Goal: Information Seeking & Learning: Check status

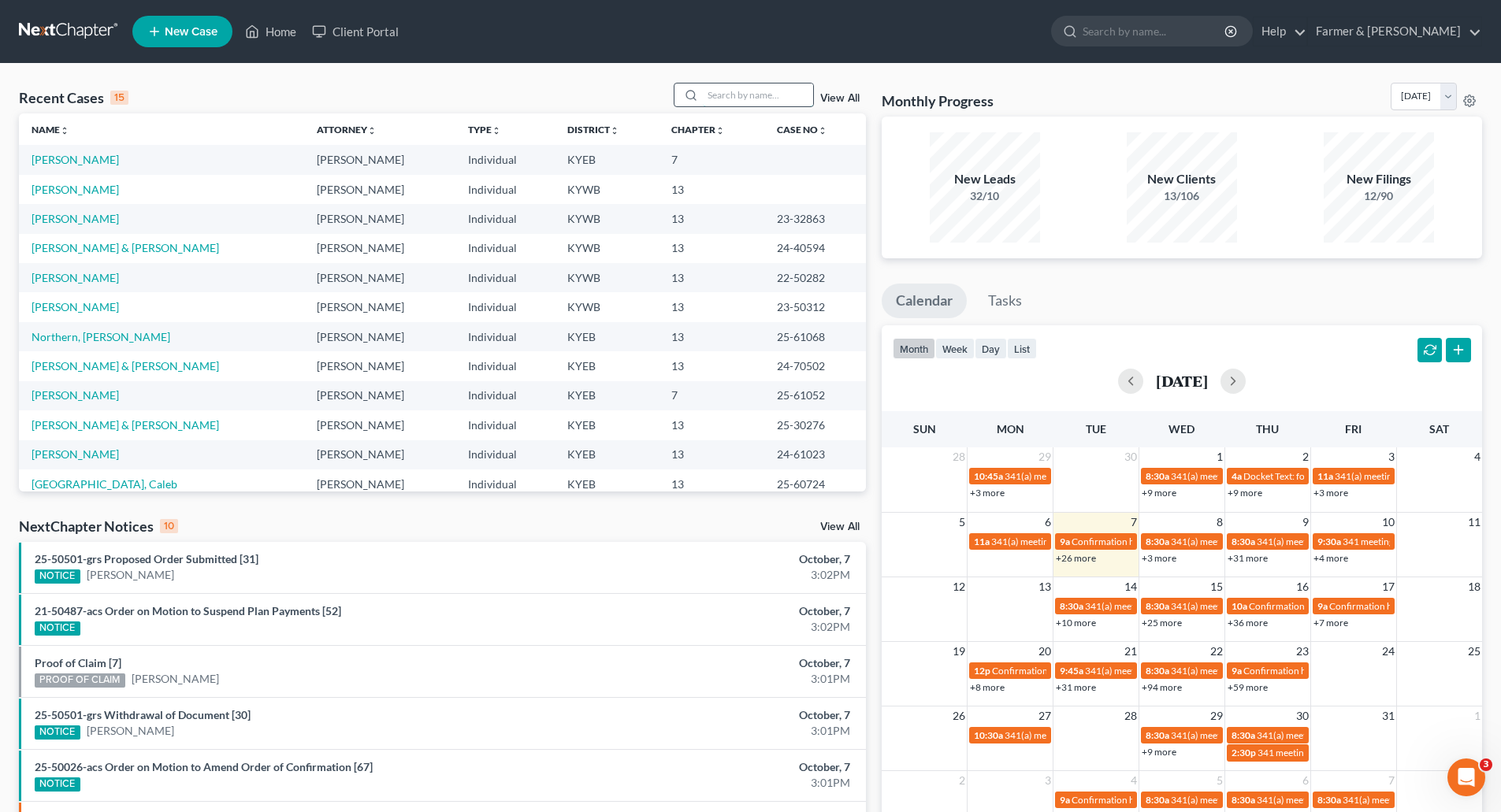
click at [732, 101] on input "search" at bounding box center [757, 95] width 110 height 23
paste input "25-50299"
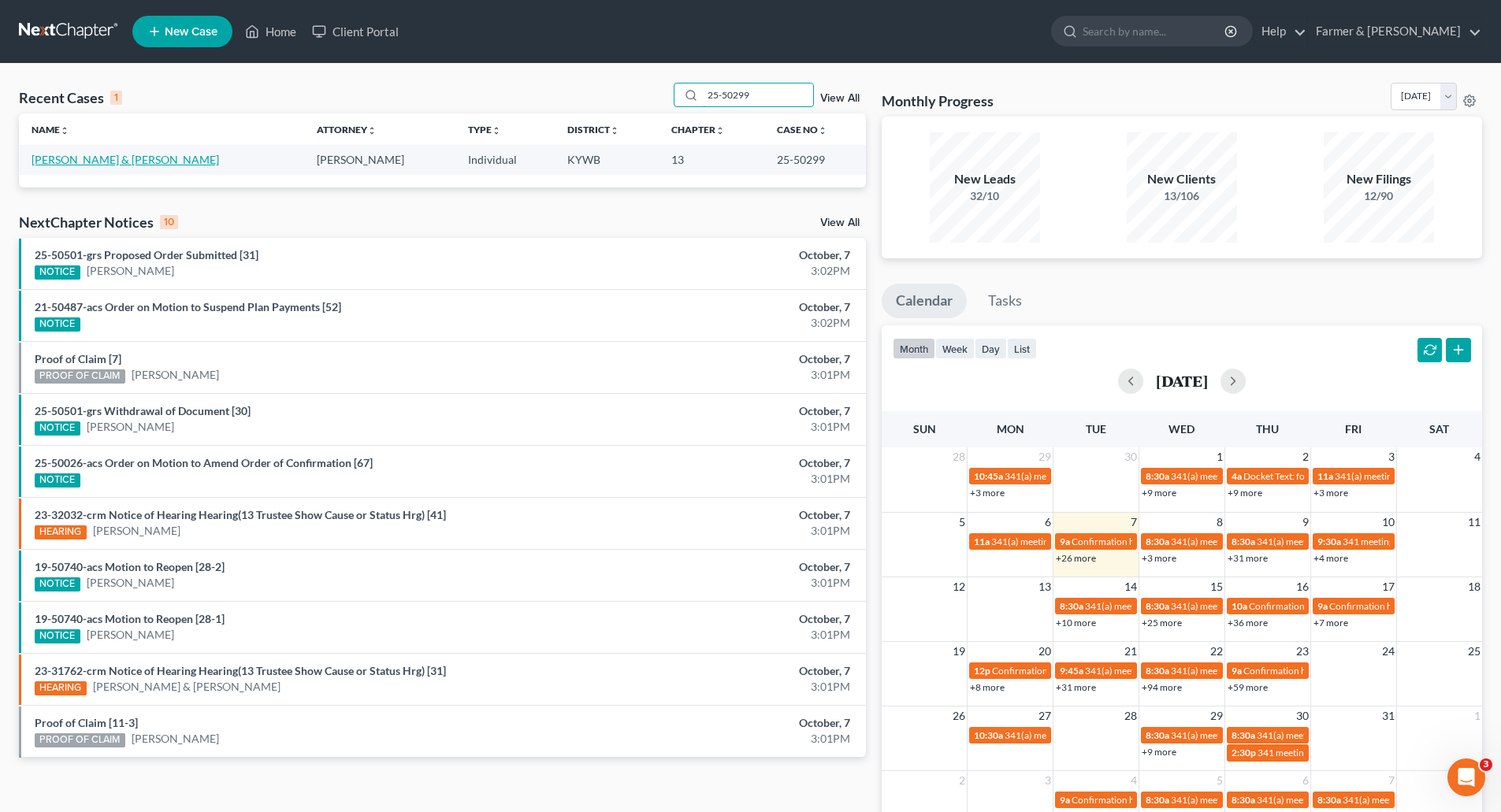
type input "25-50299"
click at [50, 160] on link "[PERSON_NAME] & [PERSON_NAME]" at bounding box center [125, 160] width 188 height 14
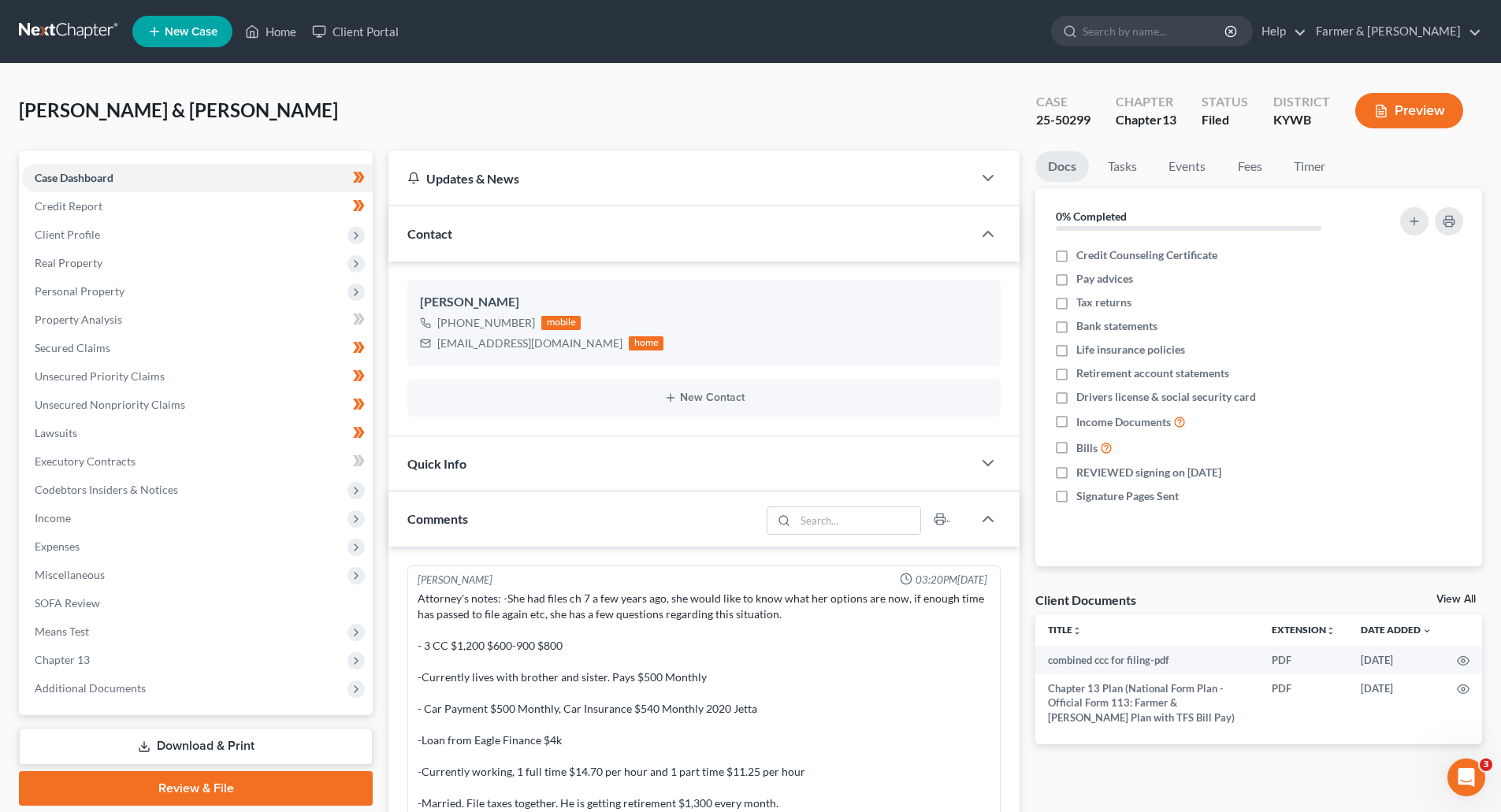
scroll to position [433, 0]
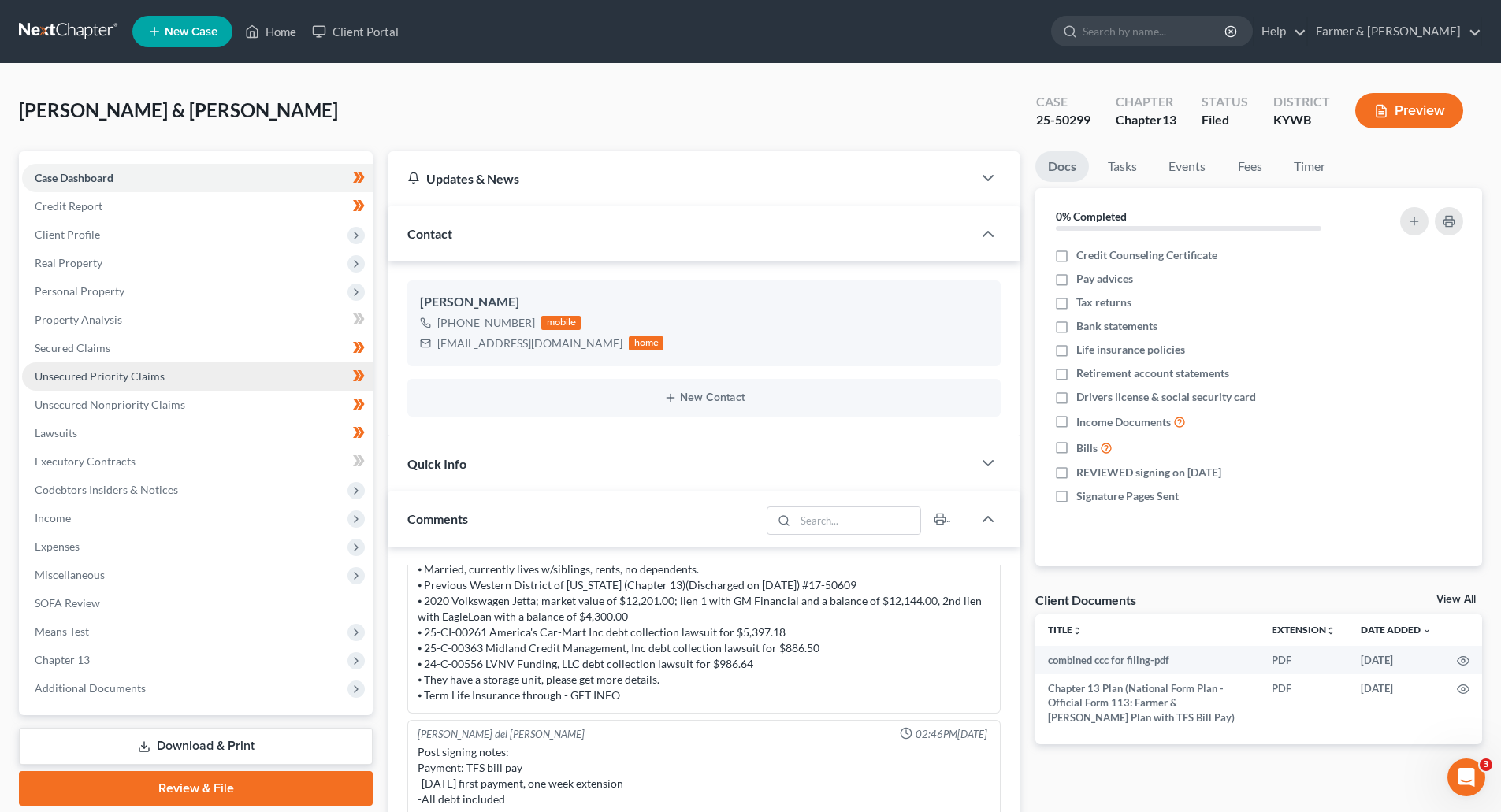
click at [89, 362] on link "Unsecured Priority Claims" at bounding box center [197, 376] width 350 height 28
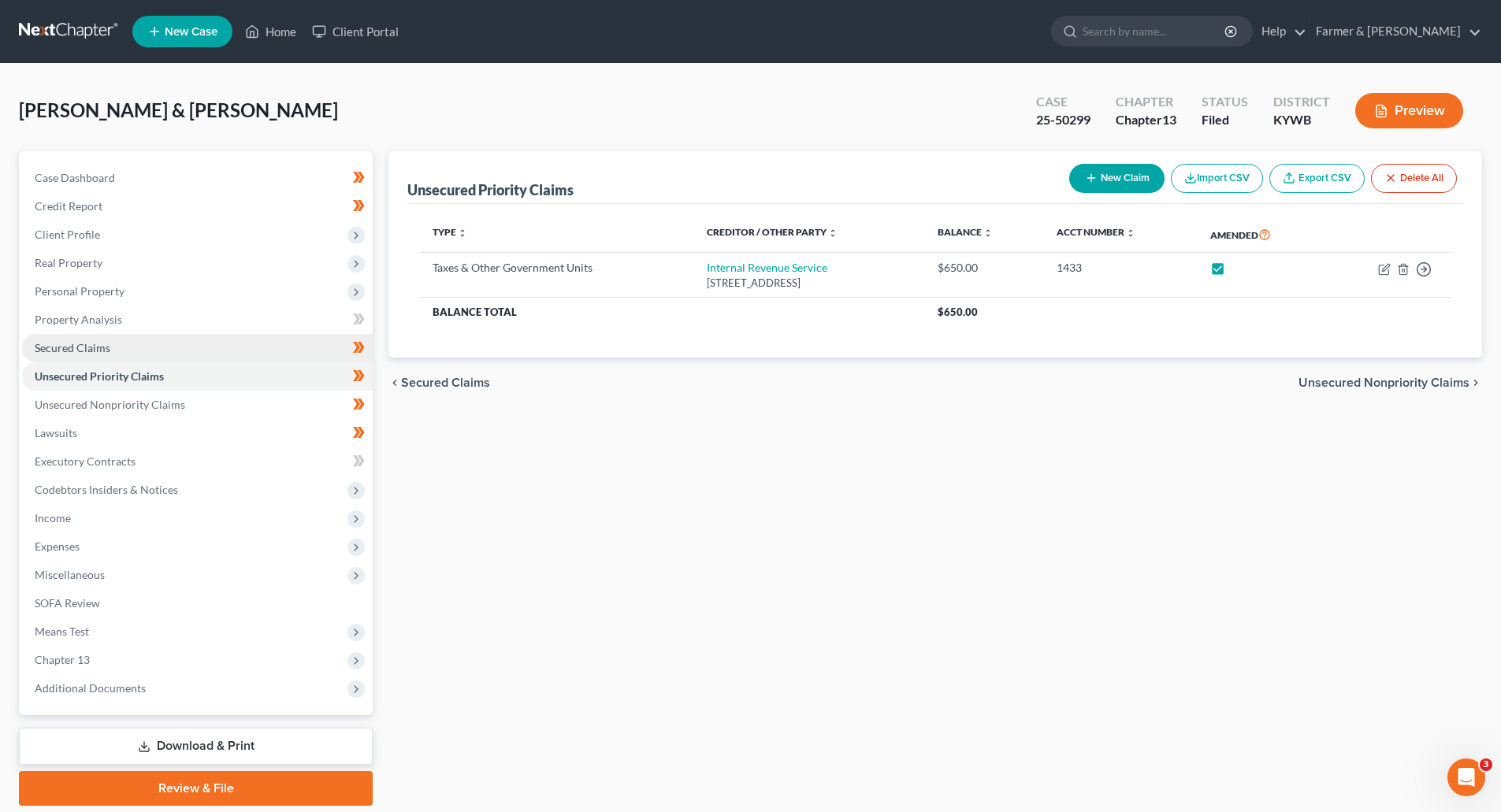
click at [85, 356] on link "Secured Claims" at bounding box center [197, 348] width 350 height 28
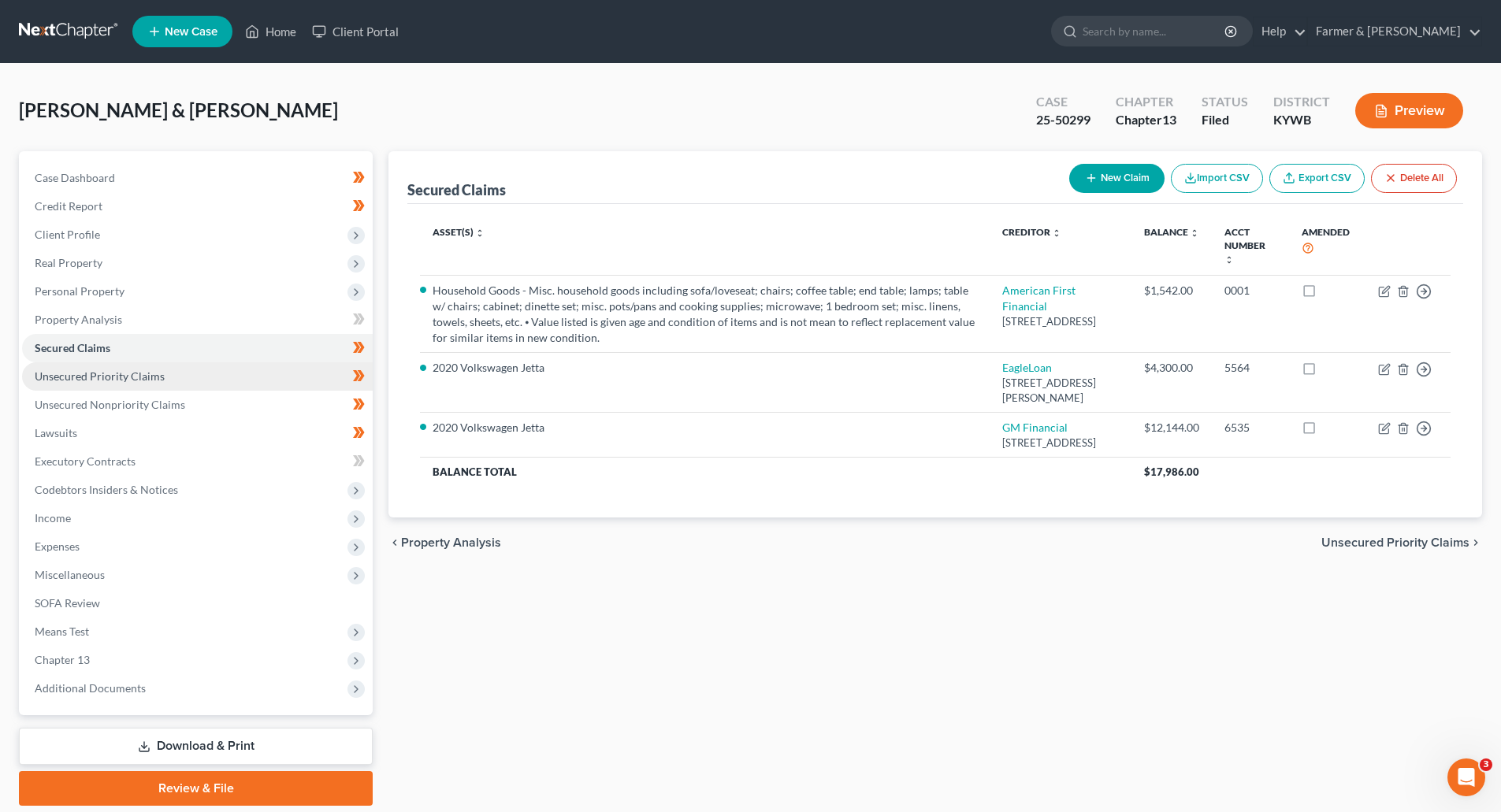
click at [120, 378] on span "Unsecured Priority Claims" at bounding box center [99, 376] width 130 height 14
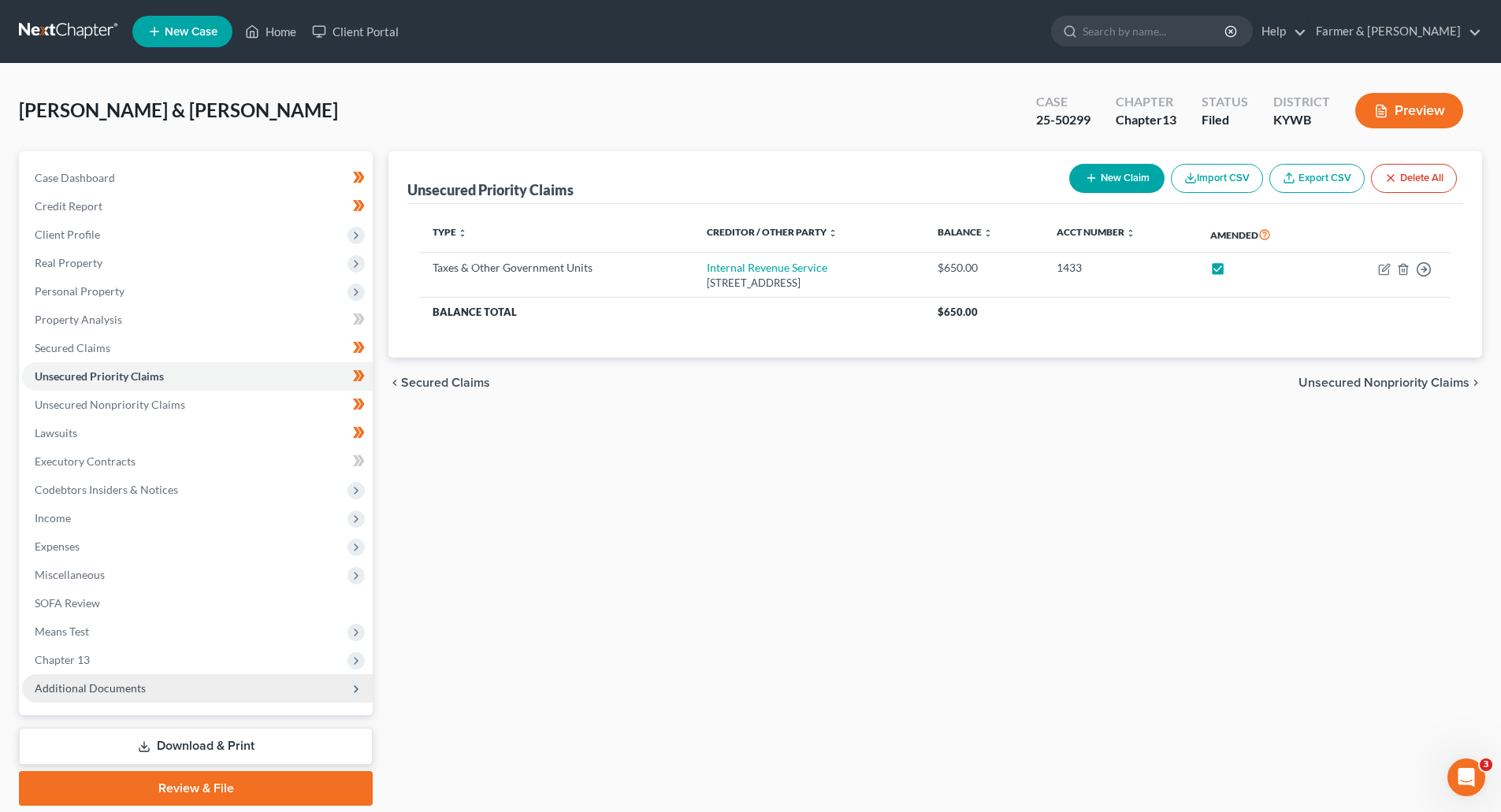
click at [65, 690] on span "Additional Documents" at bounding box center [90, 688] width 111 height 14
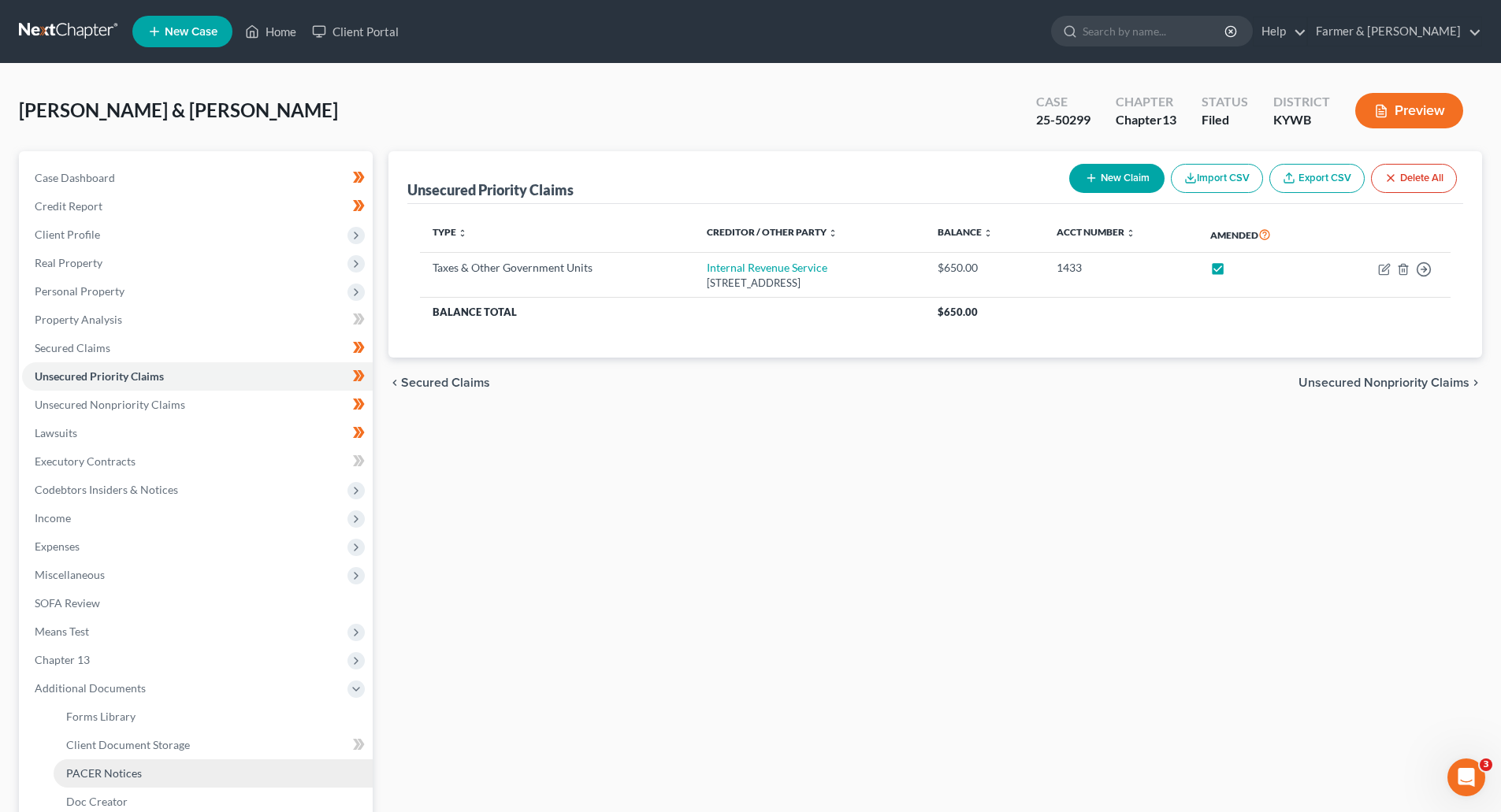
click at [101, 767] on span "PACER Notices" at bounding box center [104, 773] width 76 height 14
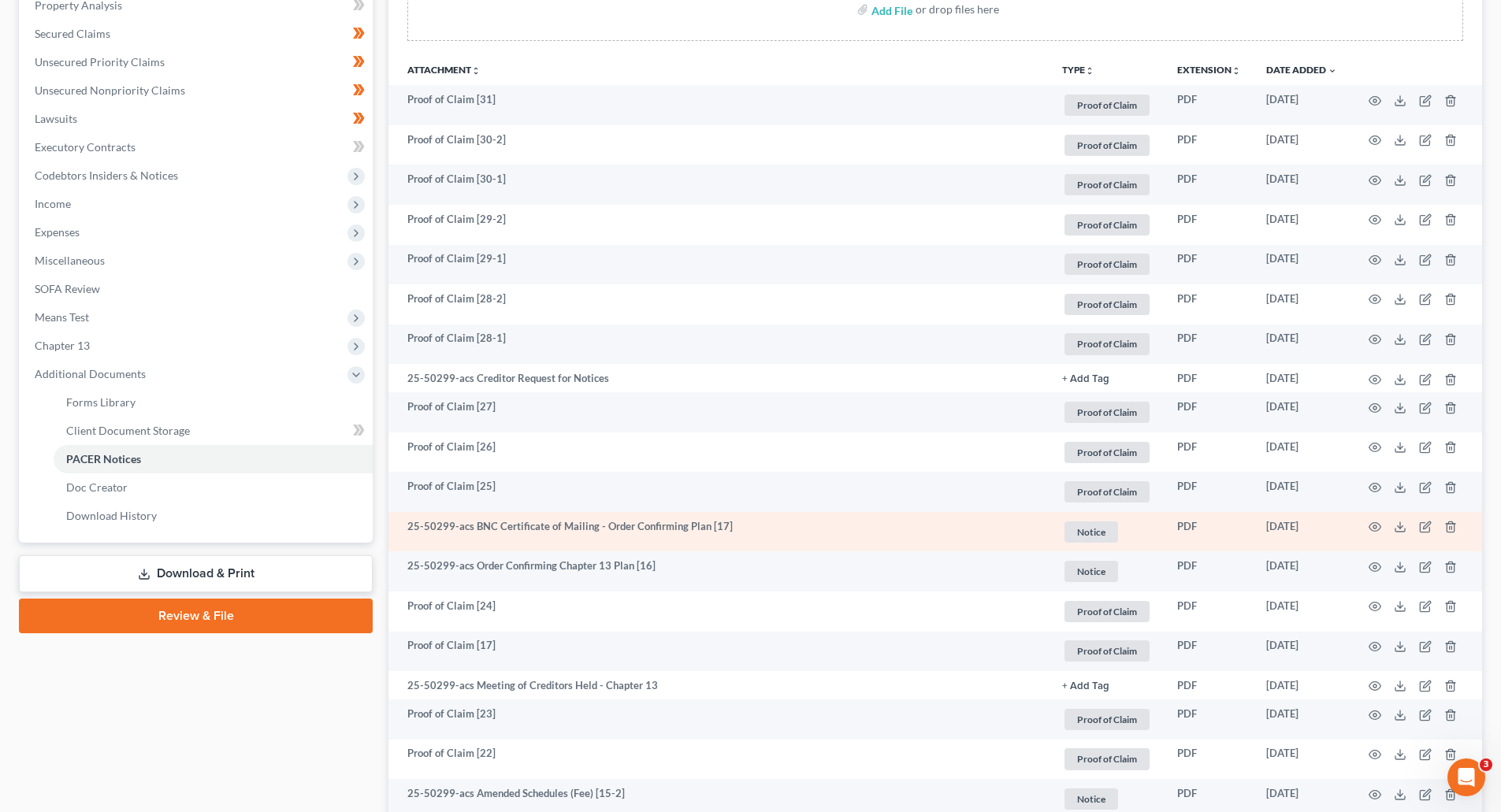
scroll to position [630, 0]
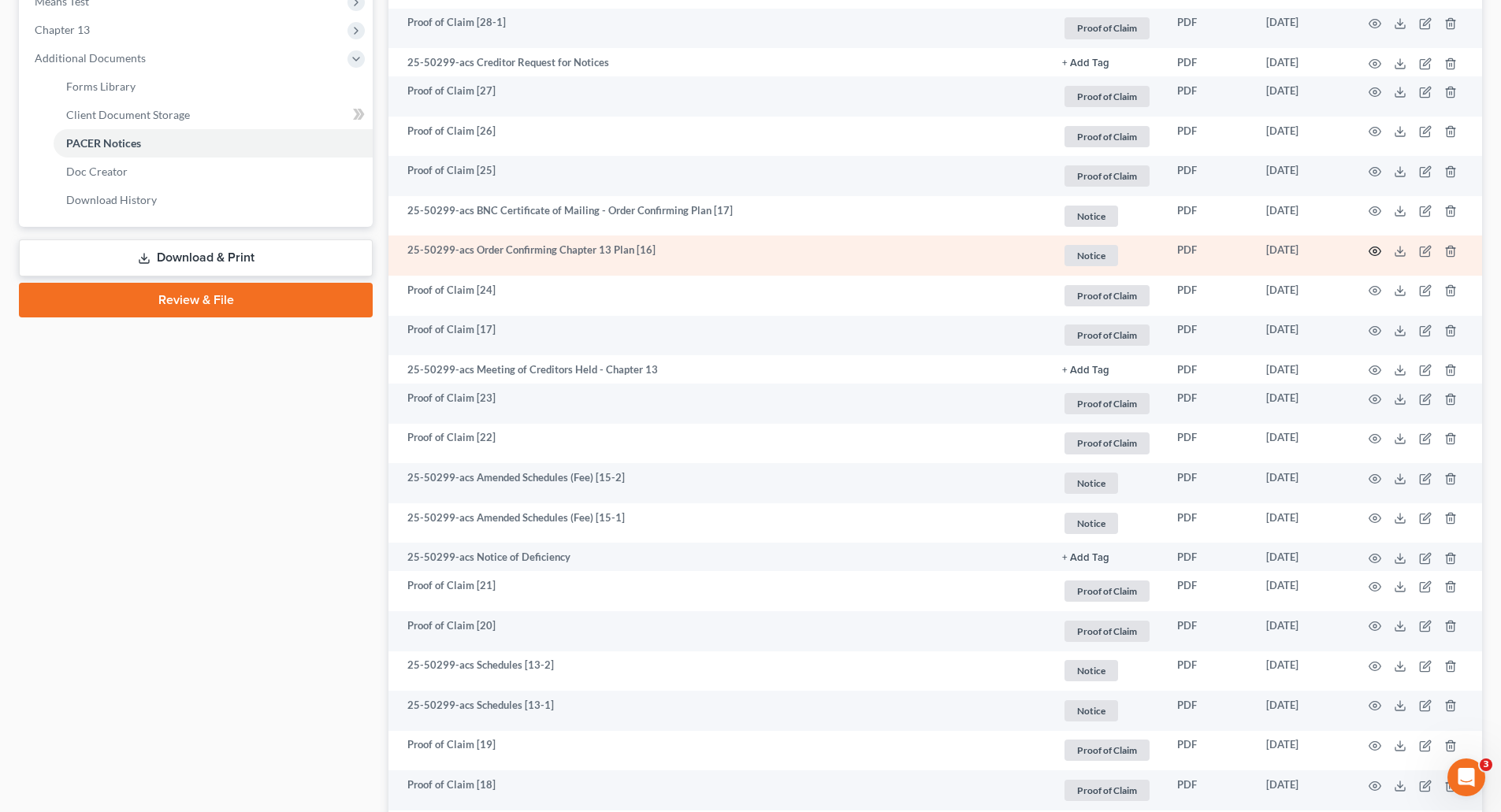
click at [1375, 253] on circle "button" at bounding box center [1375, 251] width 3 height 3
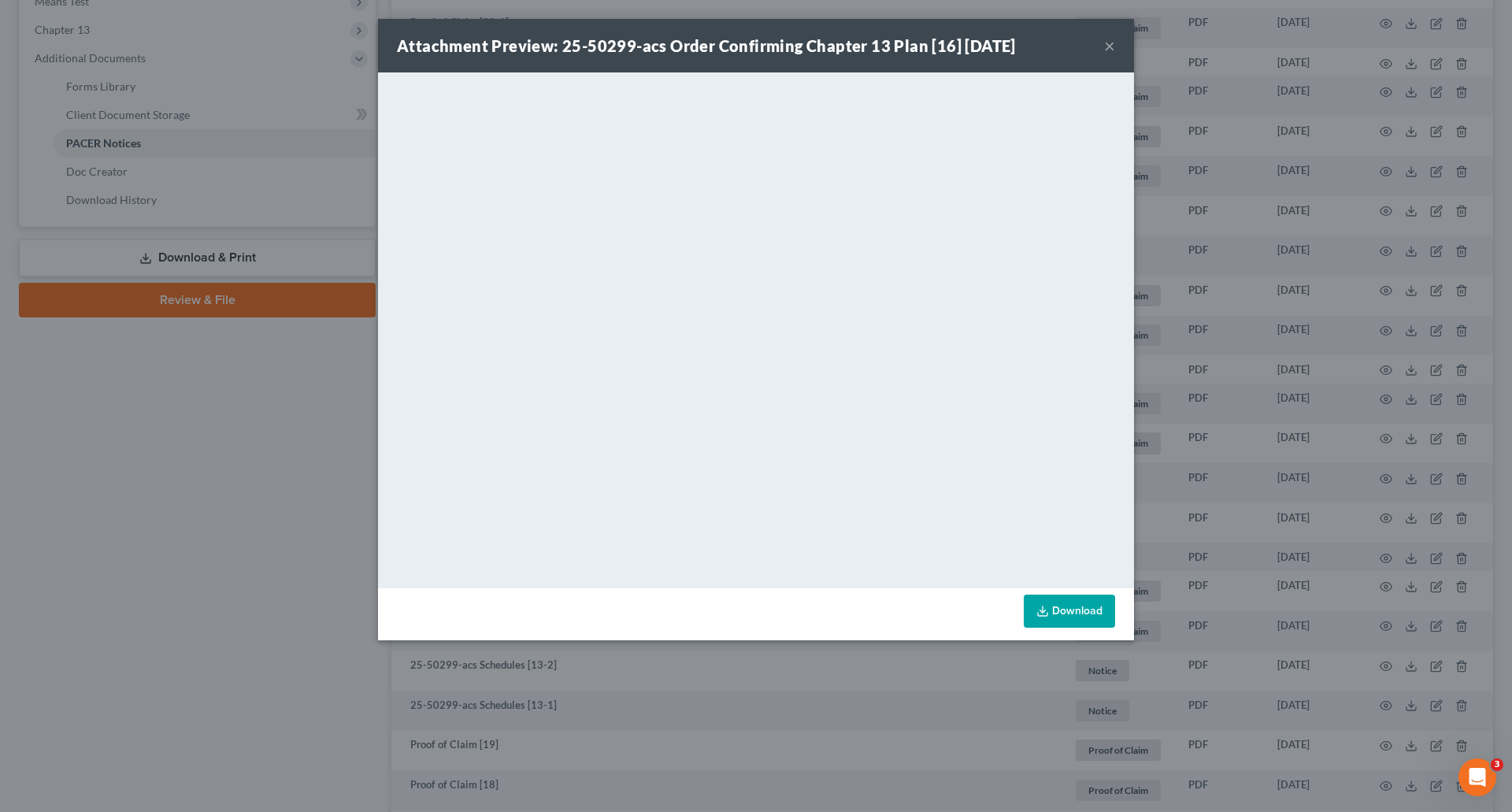
click at [1110, 48] on button "×" at bounding box center [1109, 45] width 11 height 19
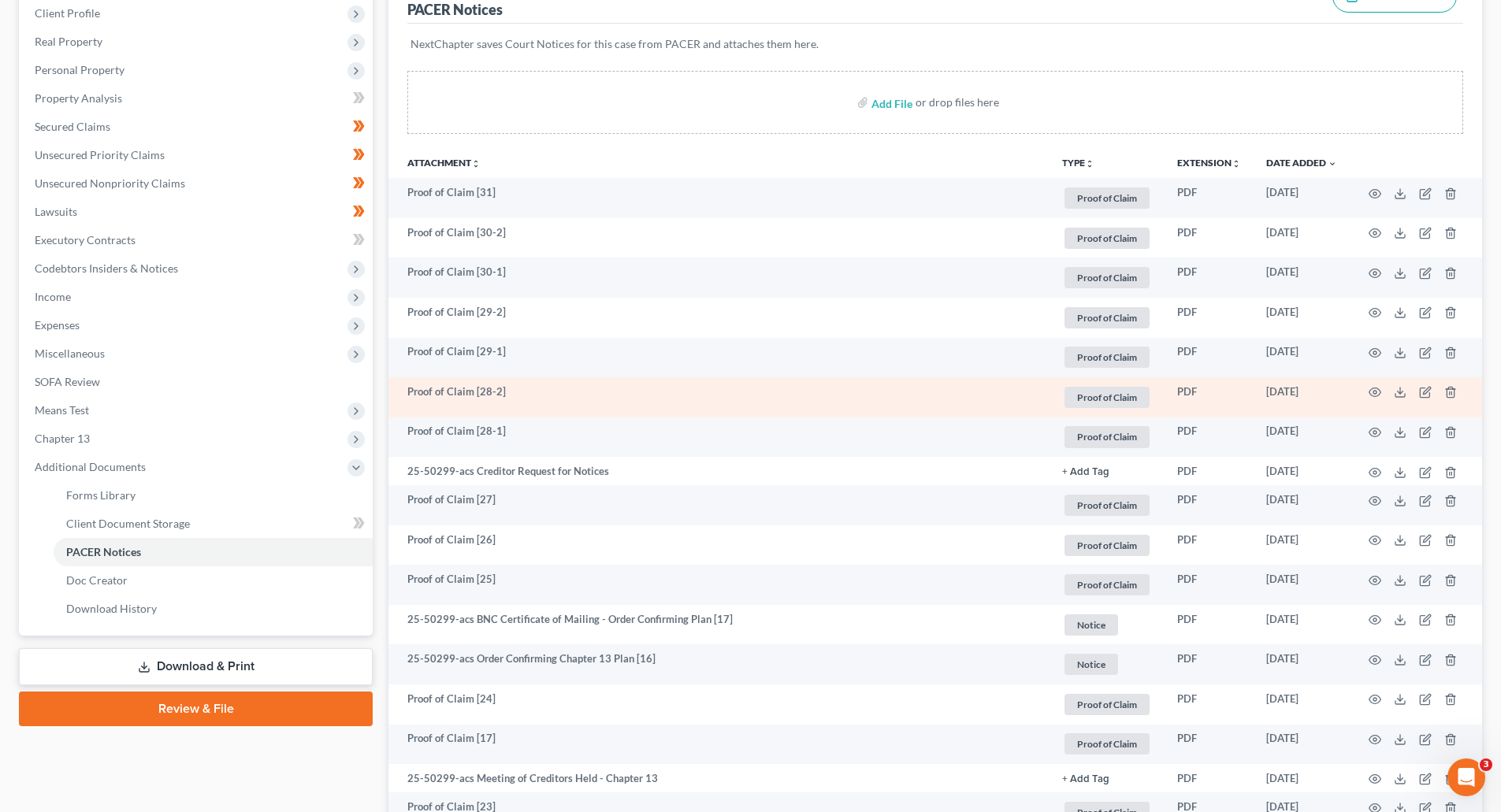
scroll to position [0, 0]
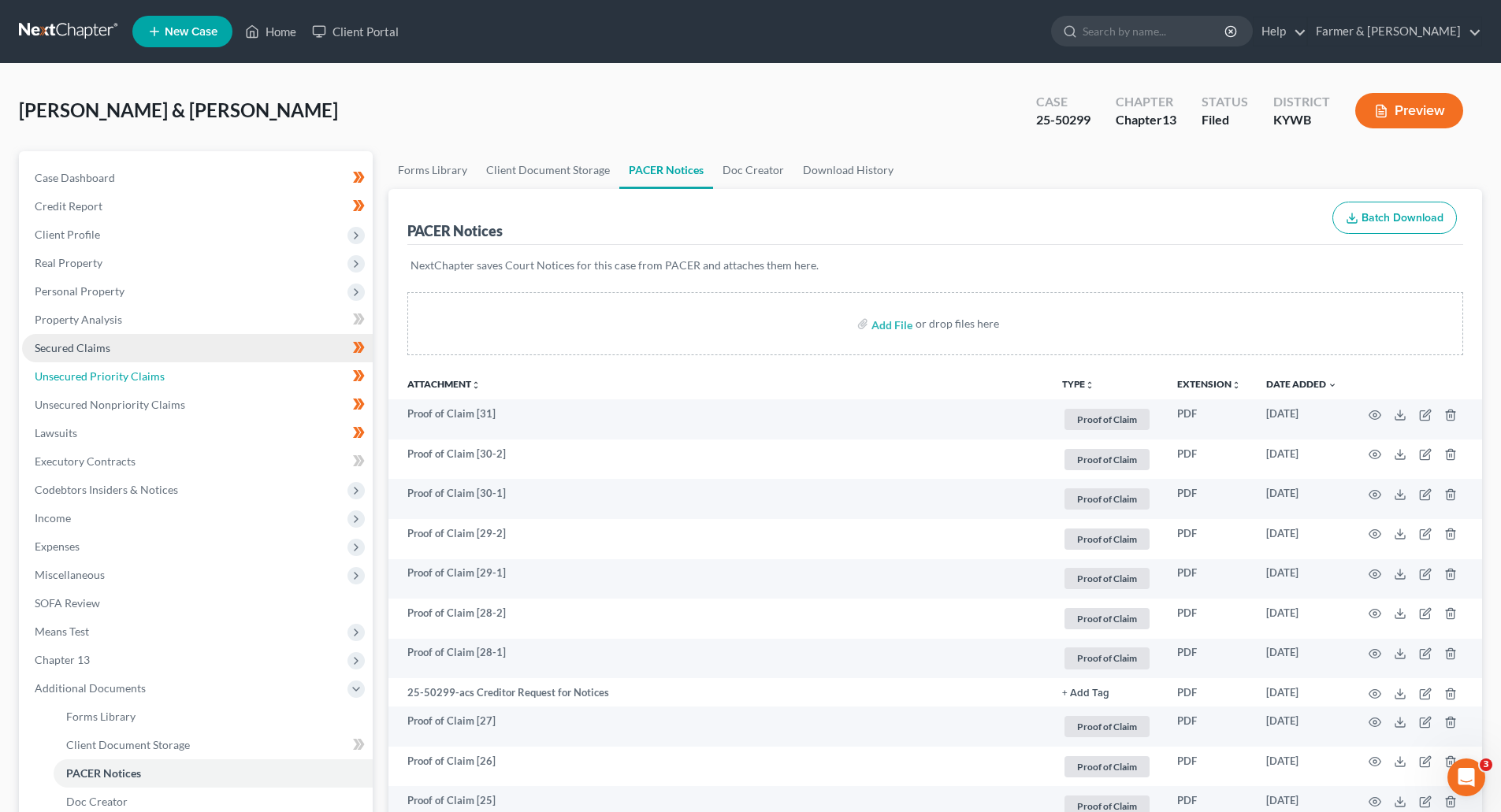
drag, startPoint x: 120, startPoint y: 383, endPoint x: 77, endPoint y: 358, distance: 49.7
click at [120, 383] on link "Unsecured Priority Claims" at bounding box center [197, 376] width 350 height 28
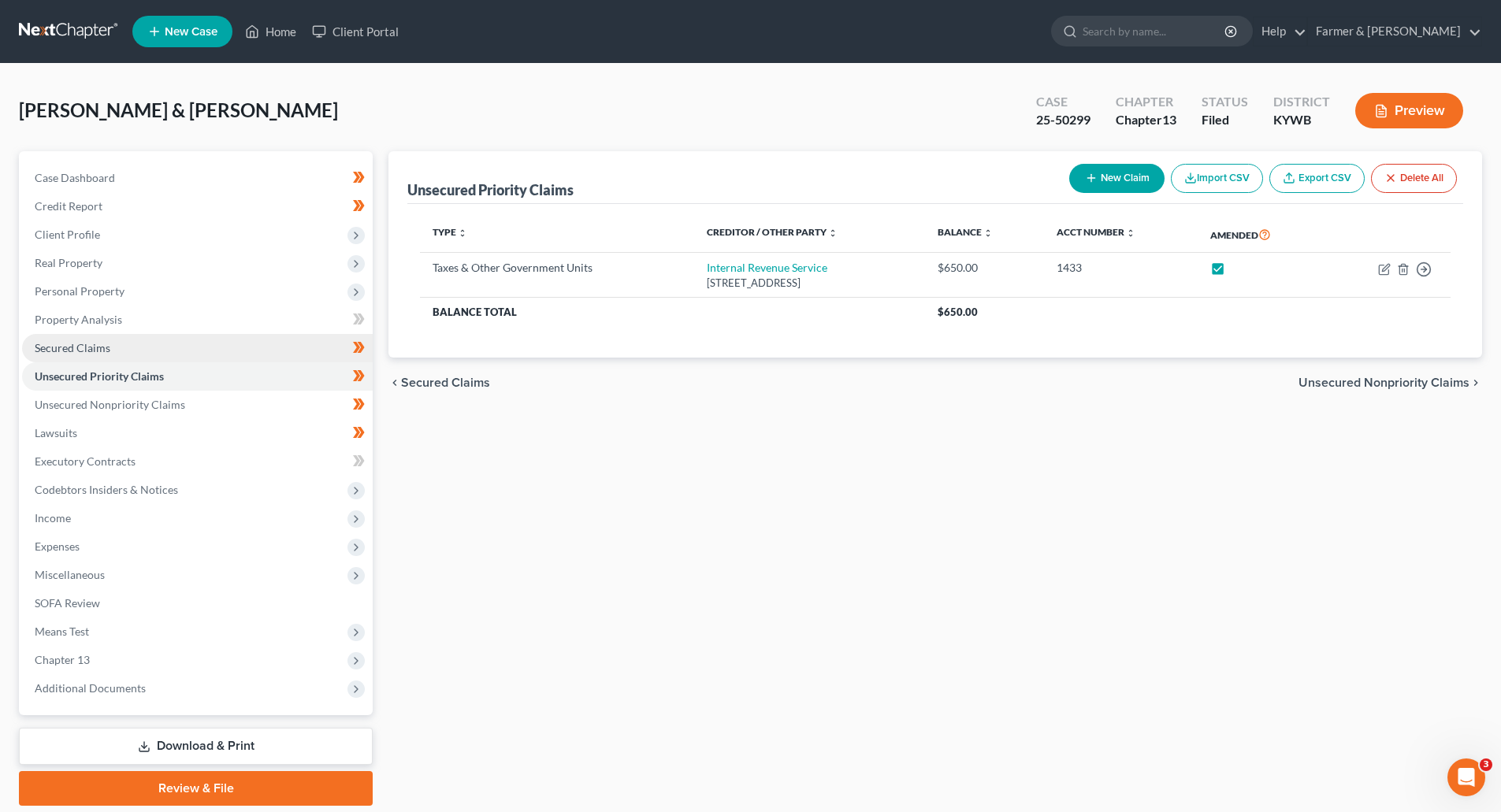
click at [70, 353] on span "Secured Claims" at bounding box center [73, 347] width 76 height 14
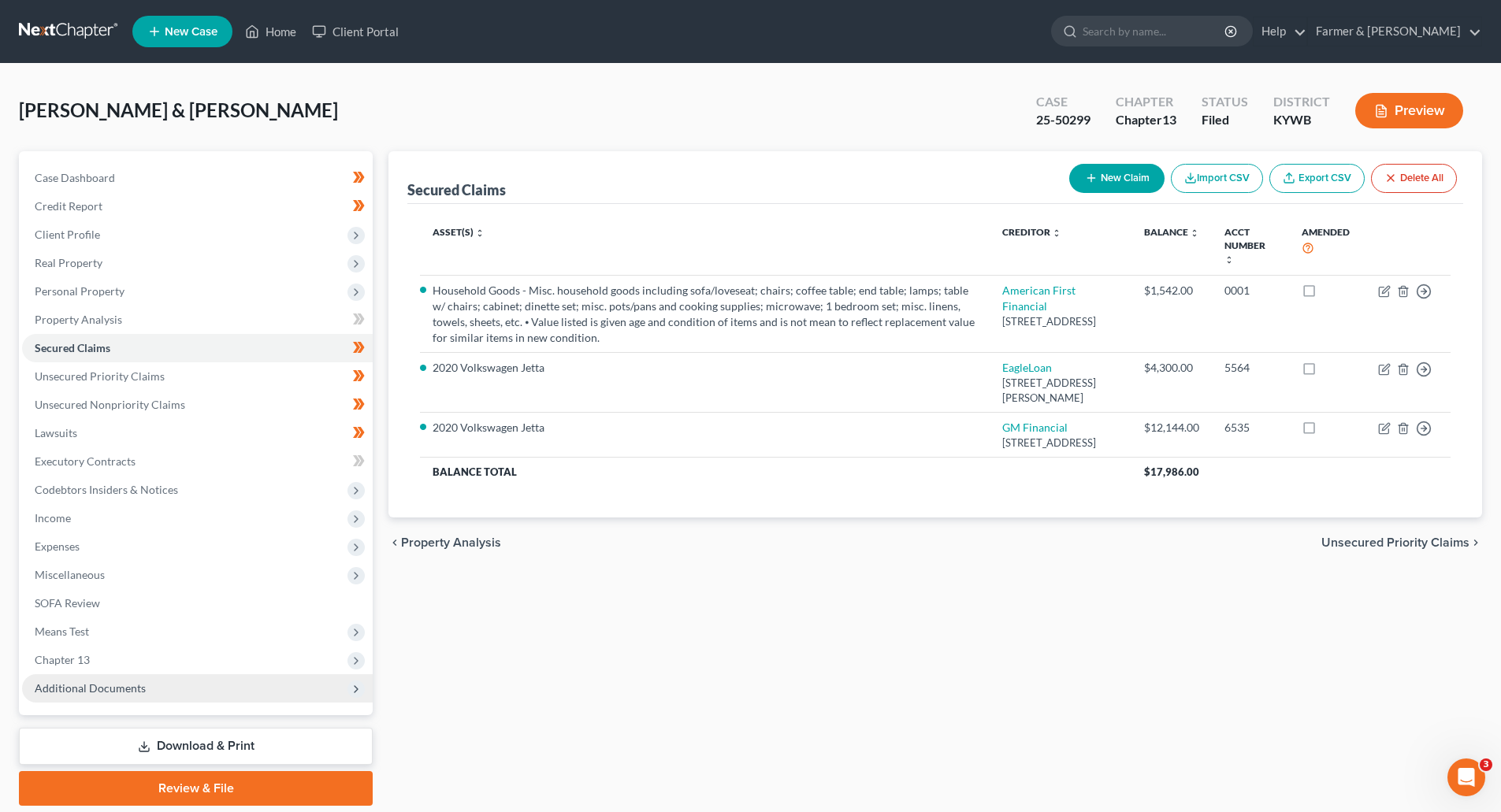
click at [48, 697] on span "Additional Documents" at bounding box center [197, 688] width 350 height 28
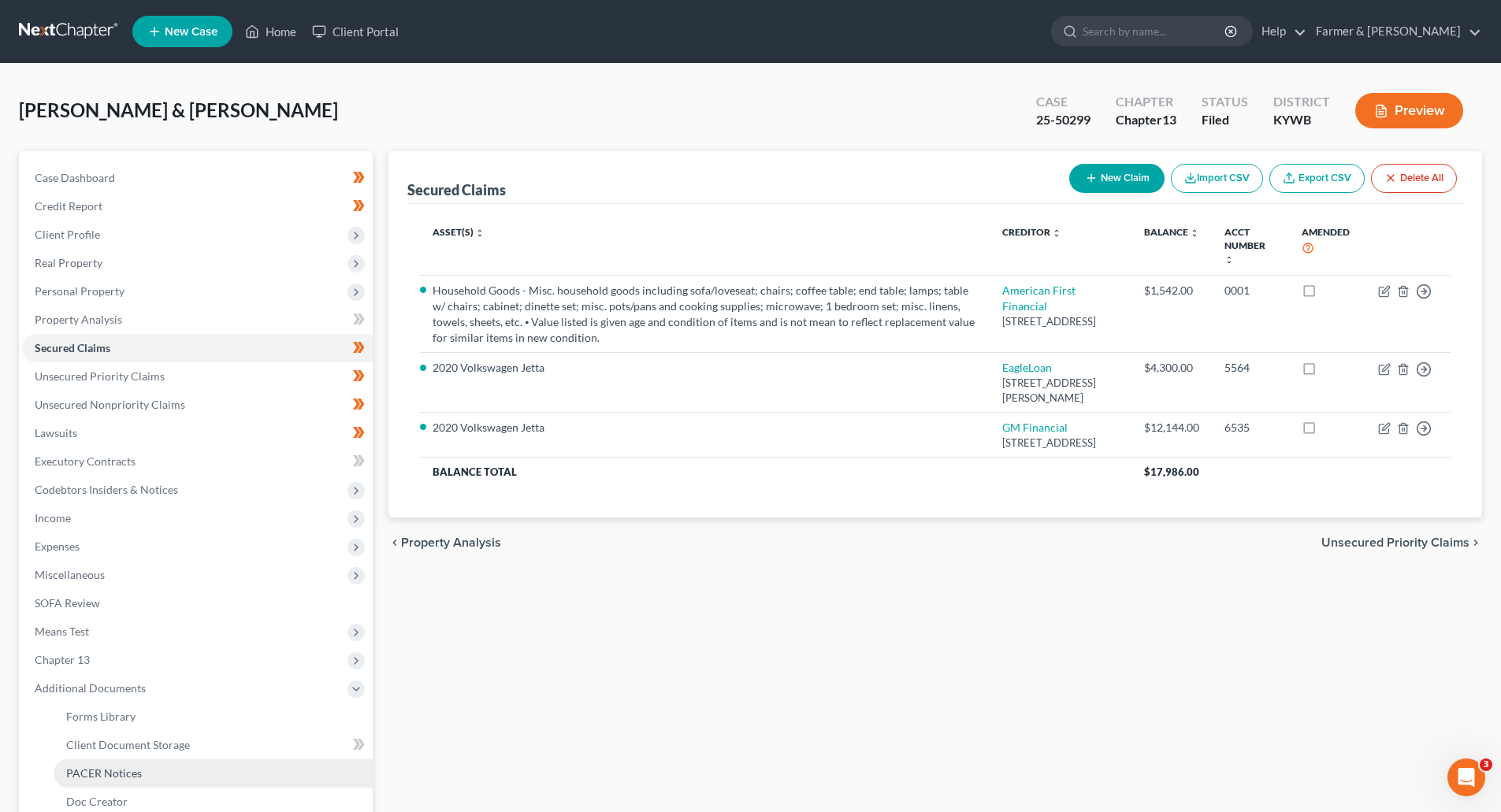
click at [65, 782] on link "PACER Notices" at bounding box center [214, 773] width 319 height 28
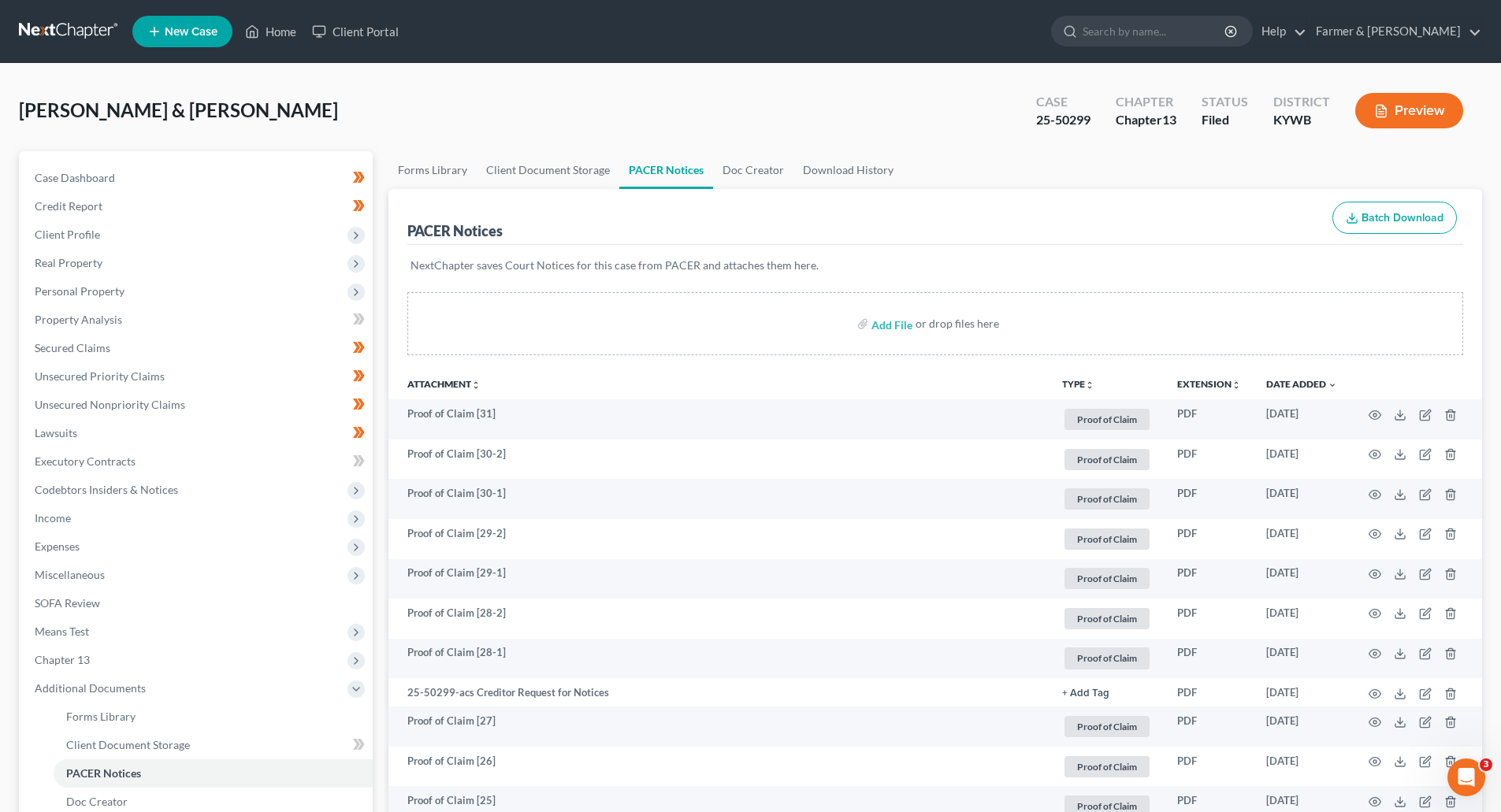
click at [60, 35] on link at bounding box center [68, 31] width 101 height 28
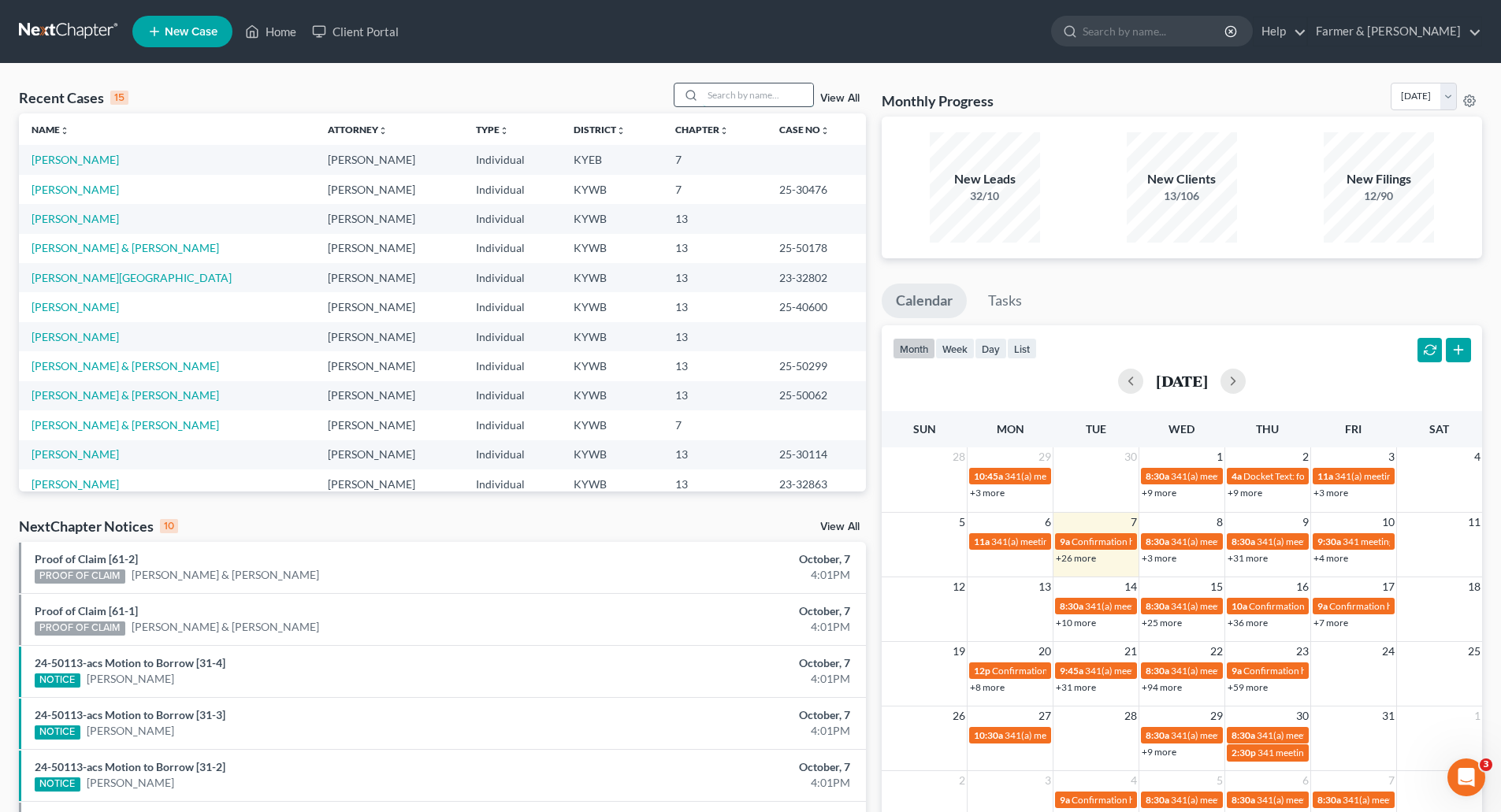
click at [732, 90] on input "search" at bounding box center [757, 95] width 110 height 23
paste input "25-31550"
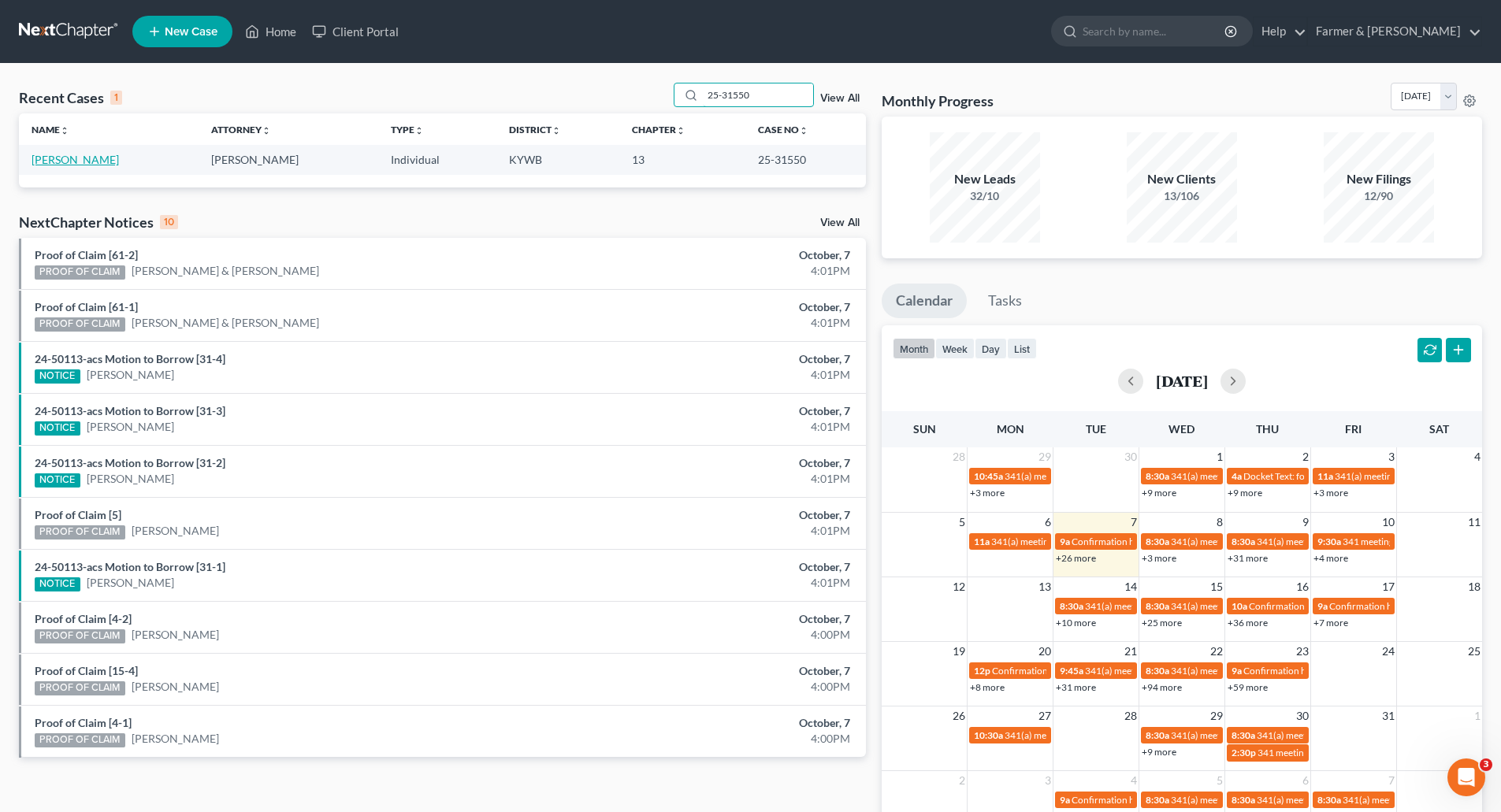
type input "25-31550"
click at [44, 159] on link "[PERSON_NAME]" at bounding box center [75, 160] width 88 height 14
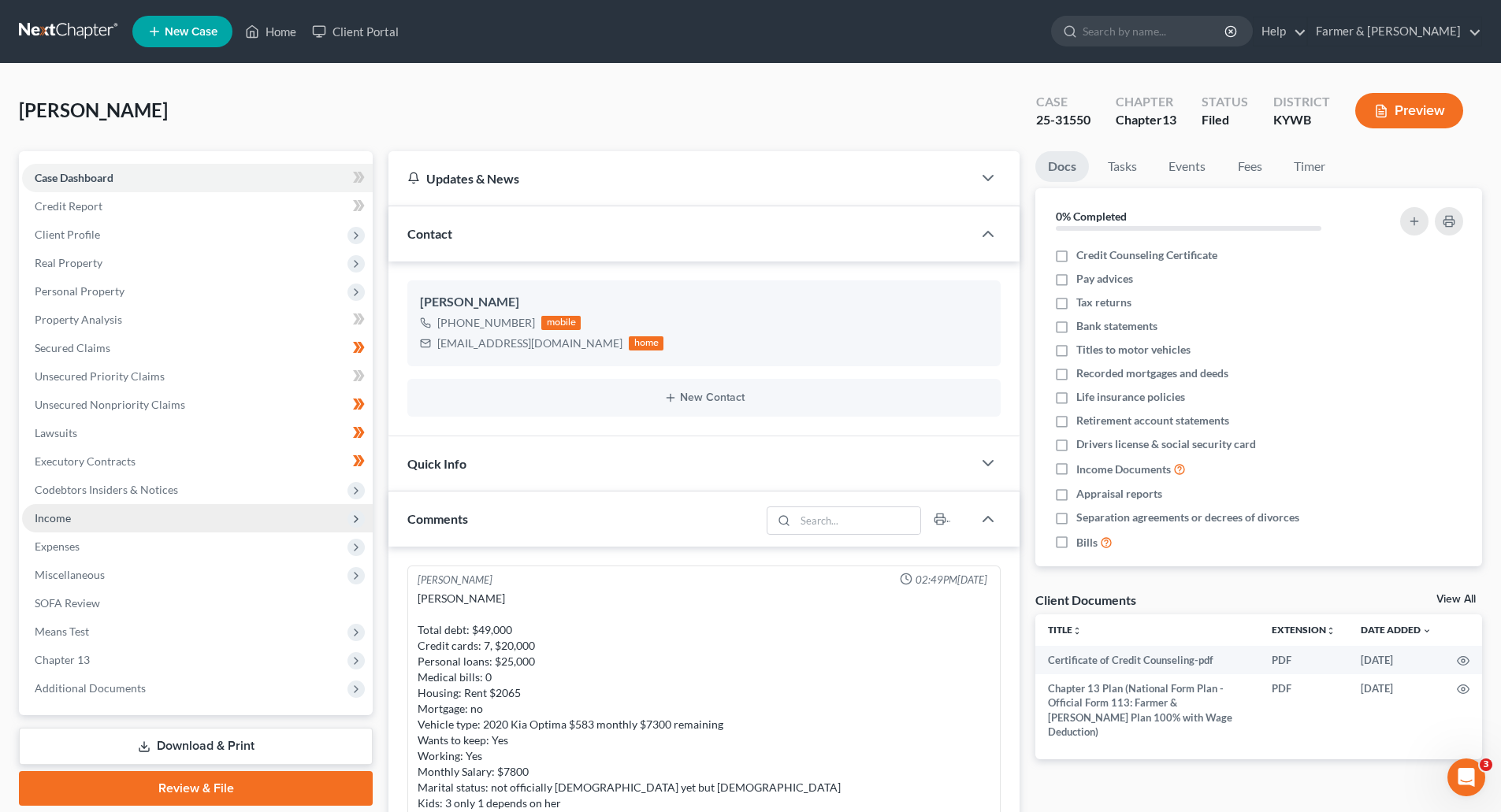
scroll to position [375, 0]
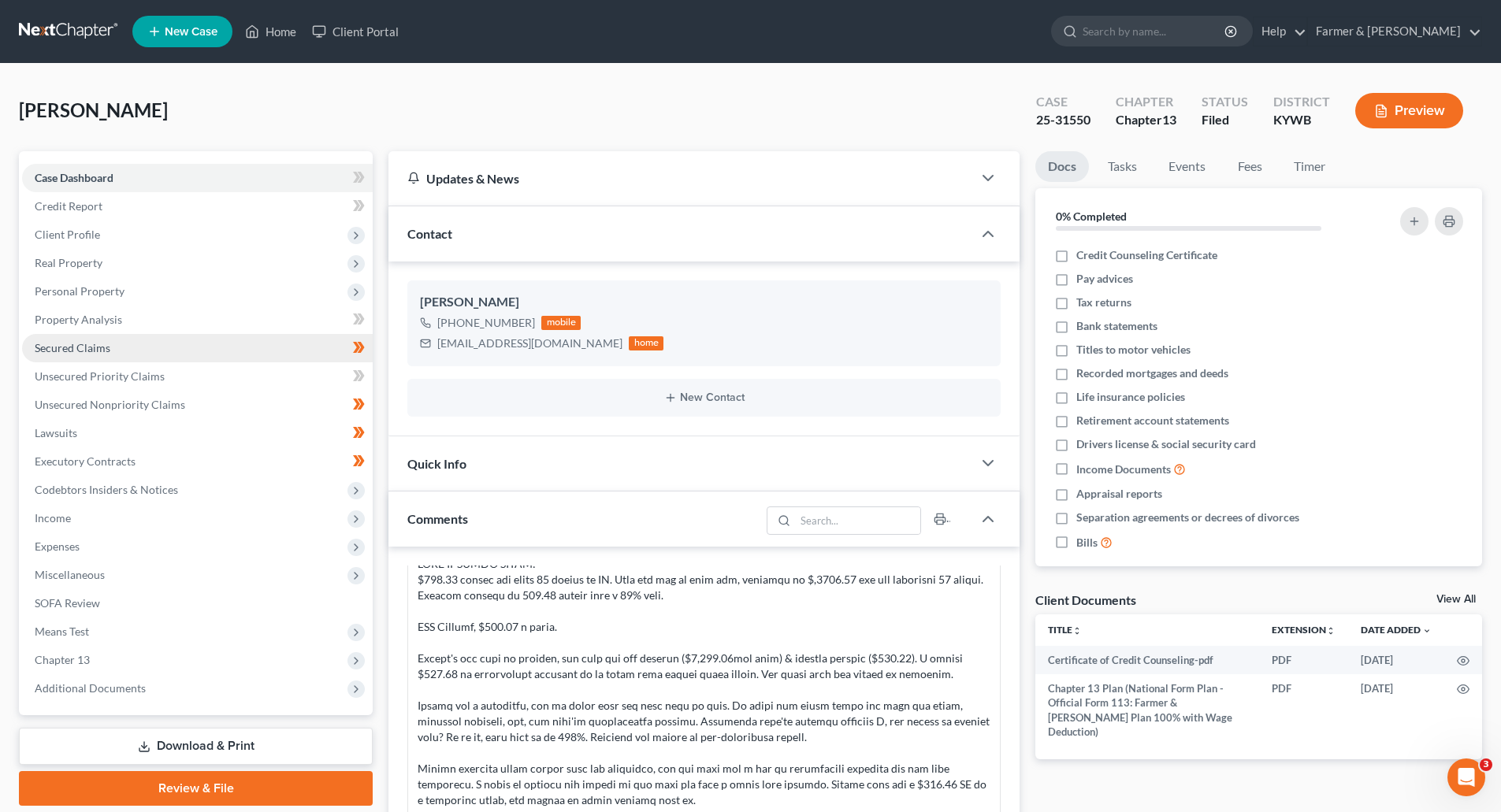
click at [49, 346] on span "Secured Claims" at bounding box center [73, 347] width 76 height 14
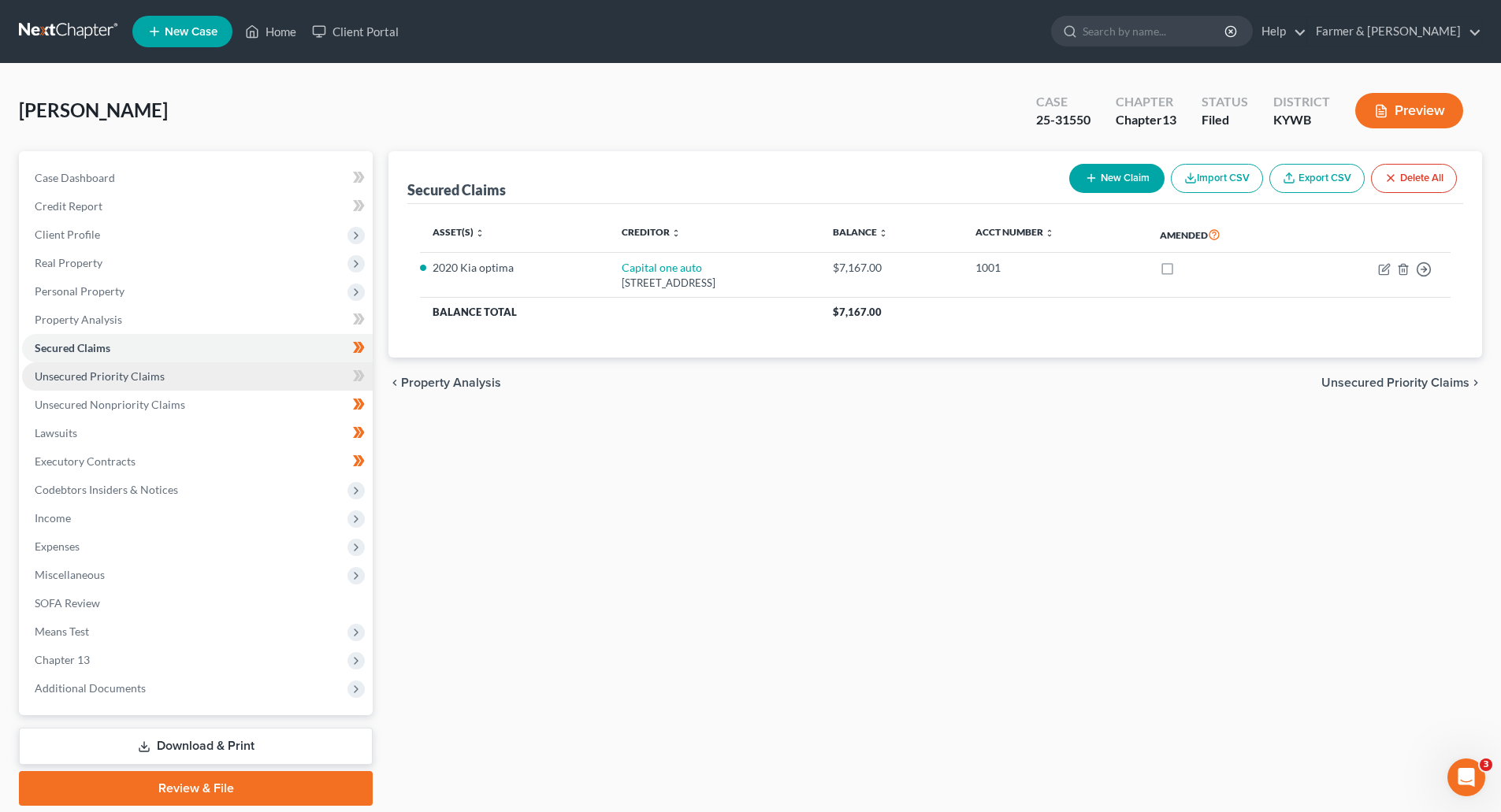
click at [143, 386] on link "Unsecured Priority Claims" at bounding box center [197, 376] width 350 height 28
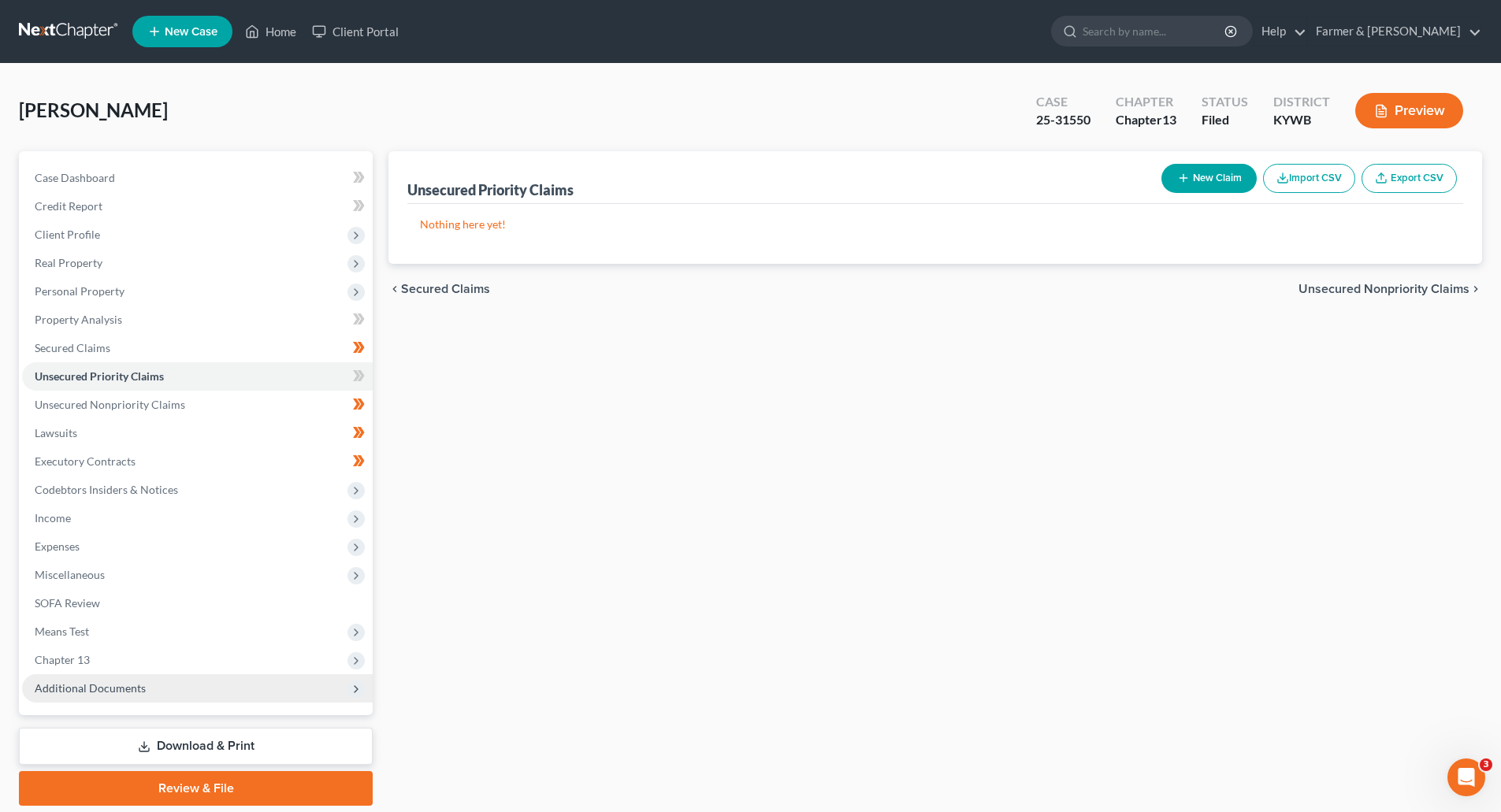
click at [85, 678] on span "Additional Documents" at bounding box center [197, 688] width 350 height 28
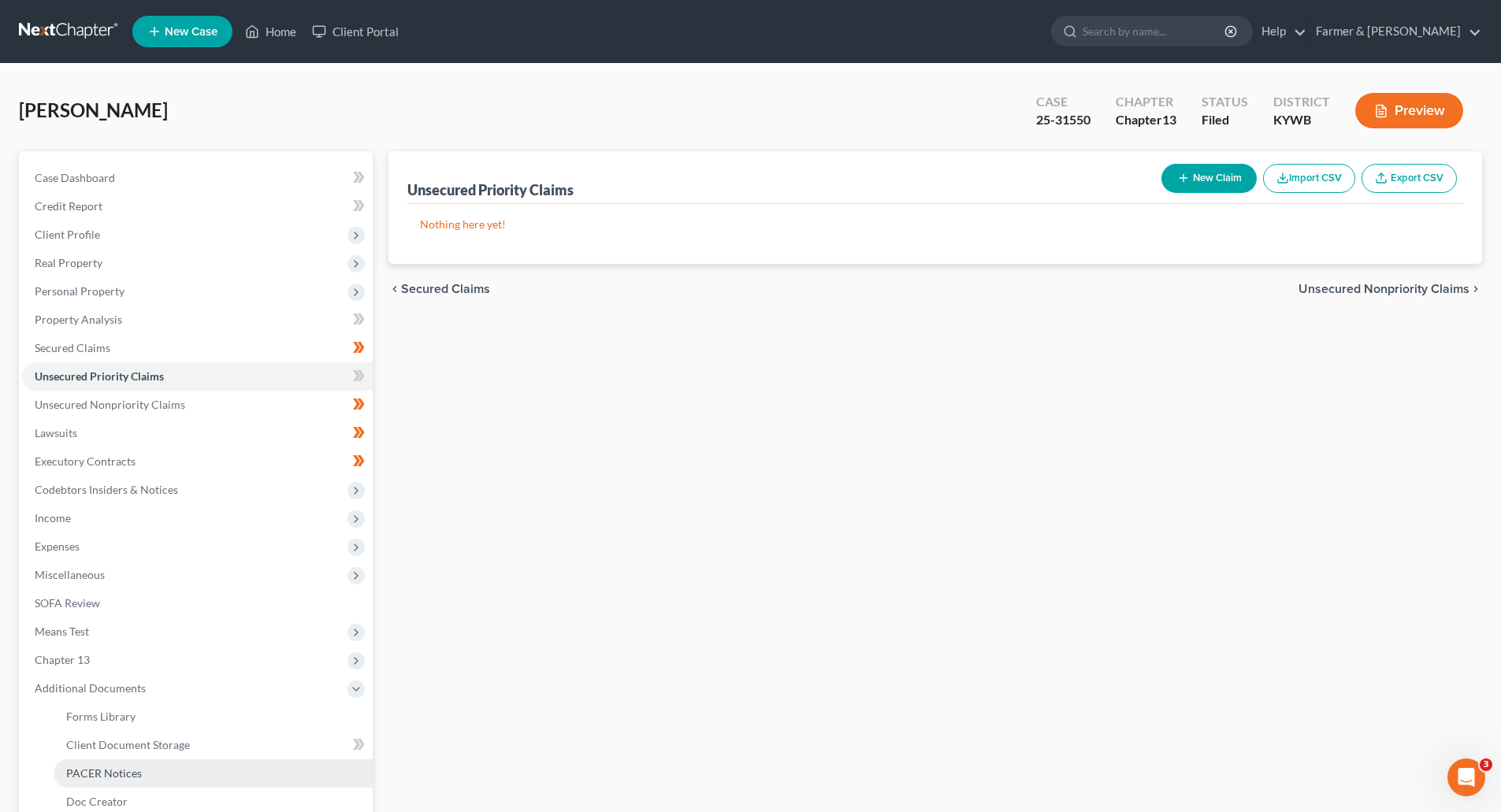
click at [81, 781] on link "PACER Notices" at bounding box center [214, 773] width 319 height 28
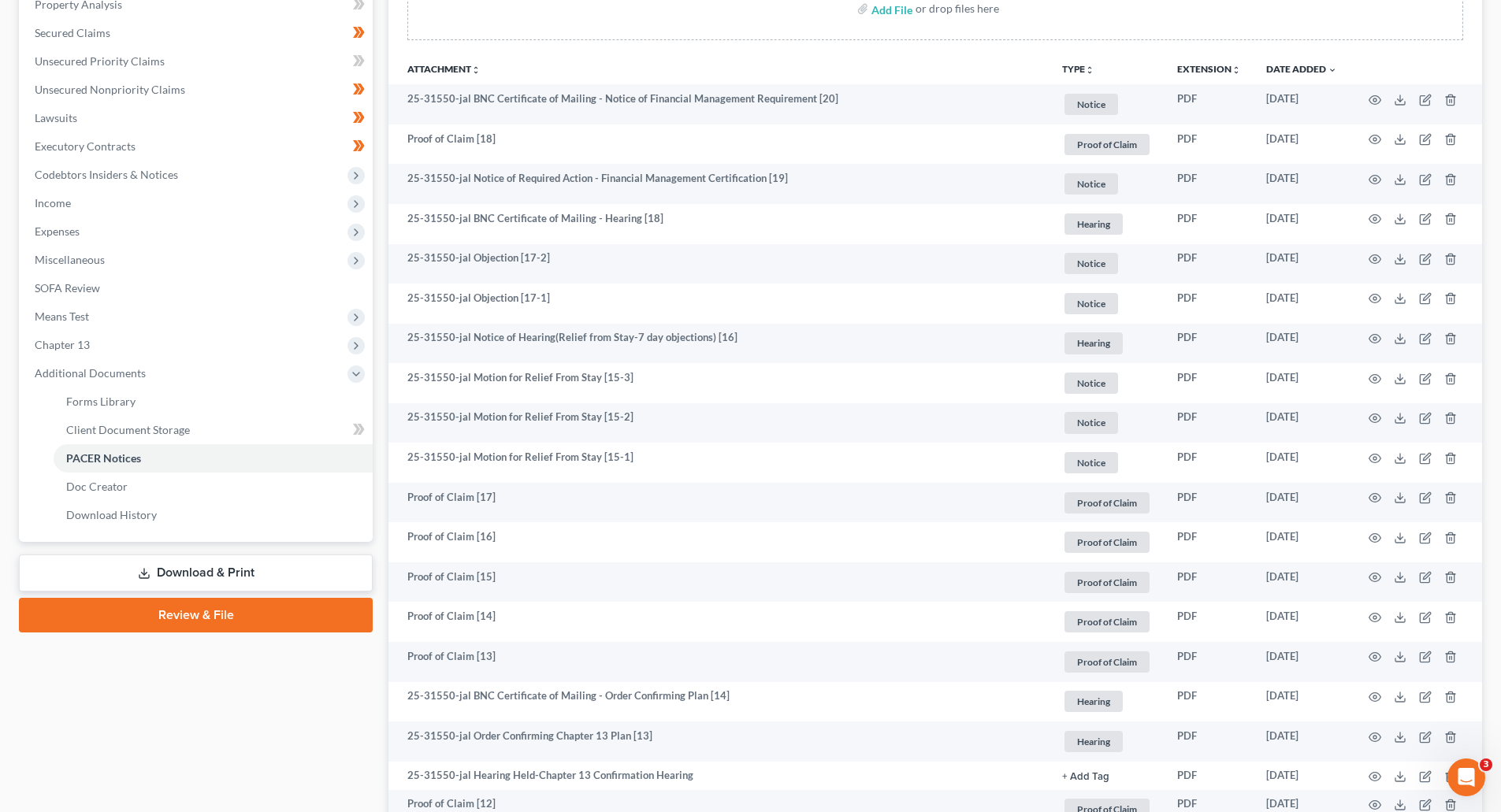
scroll to position [630, 0]
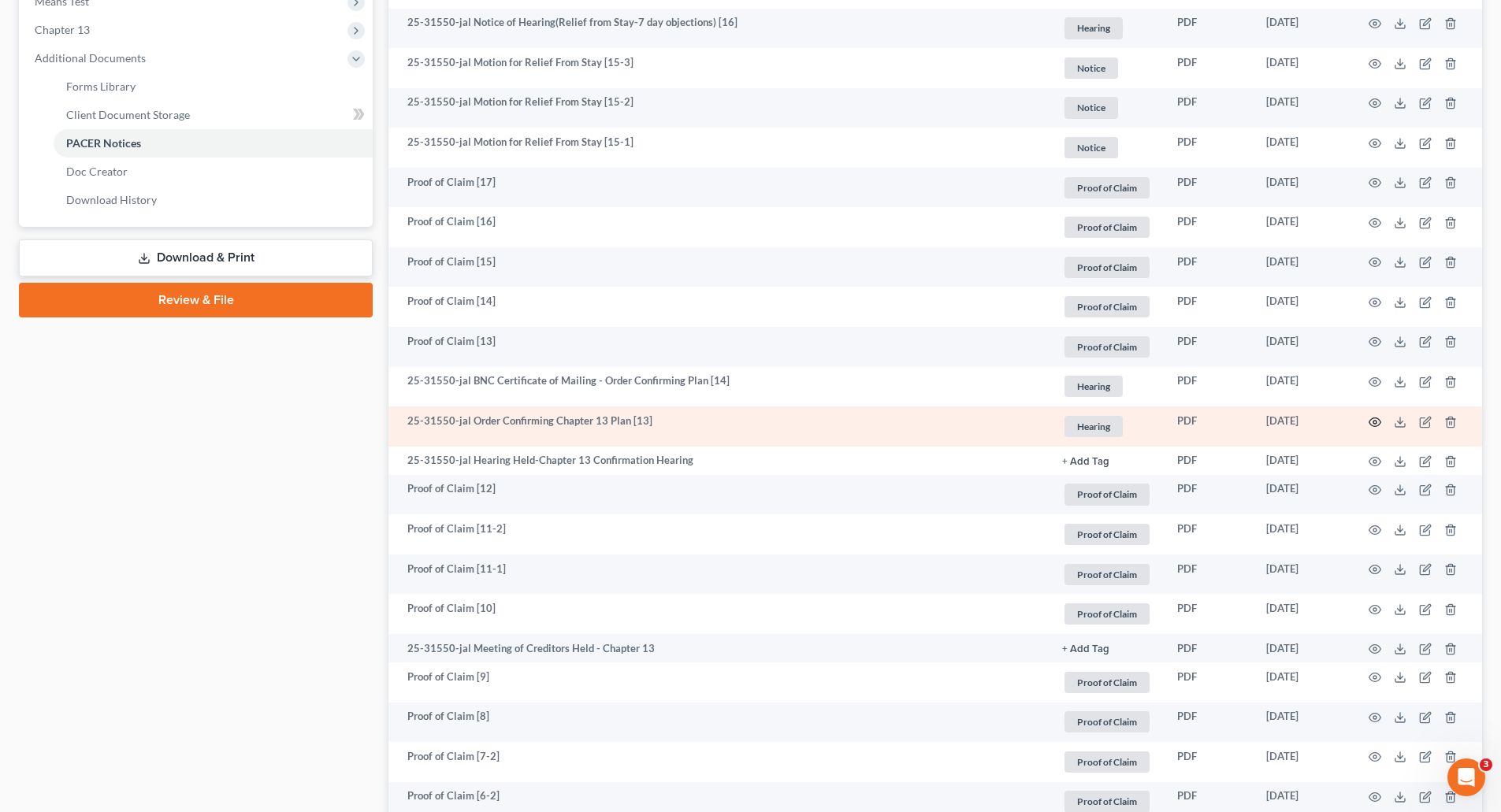
click at [1375, 423] on circle "button" at bounding box center [1375, 422] width 3 height 3
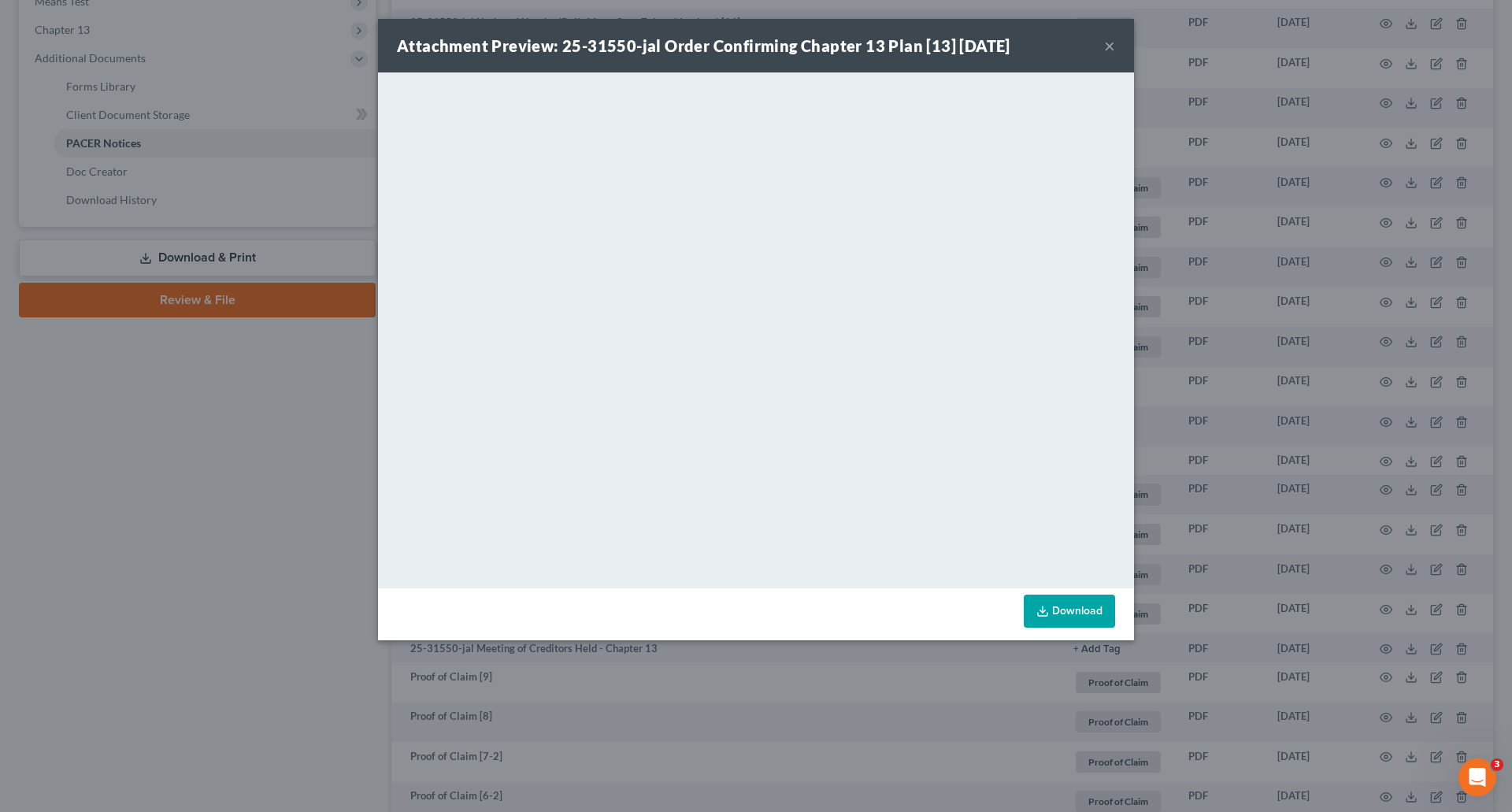
click at [1106, 45] on button "×" at bounding box center [1109, 45] width 11 height 19
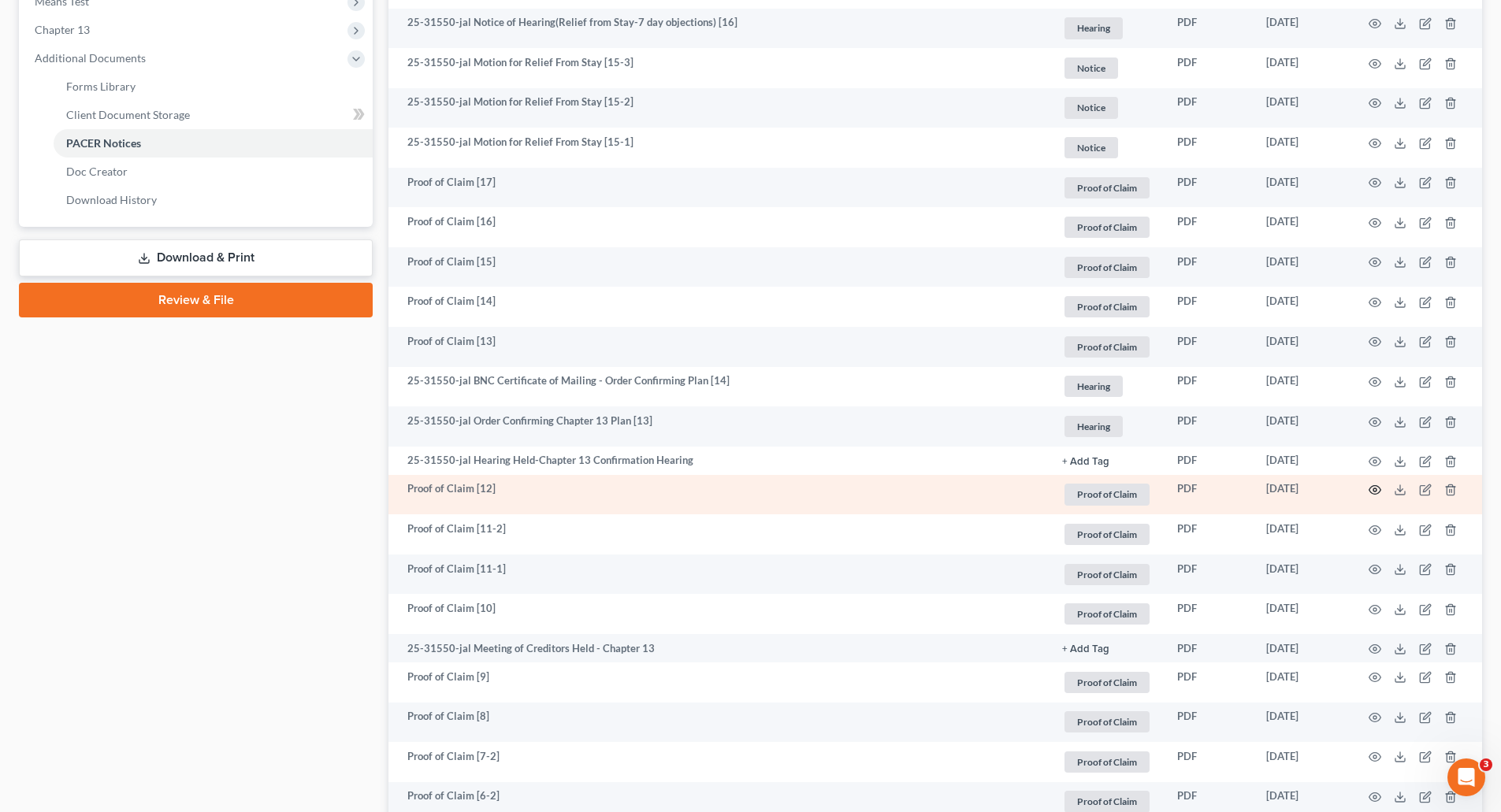
click at [1375, 493] on icon "button" at bounding box center [1375, 490] width 13 height 13
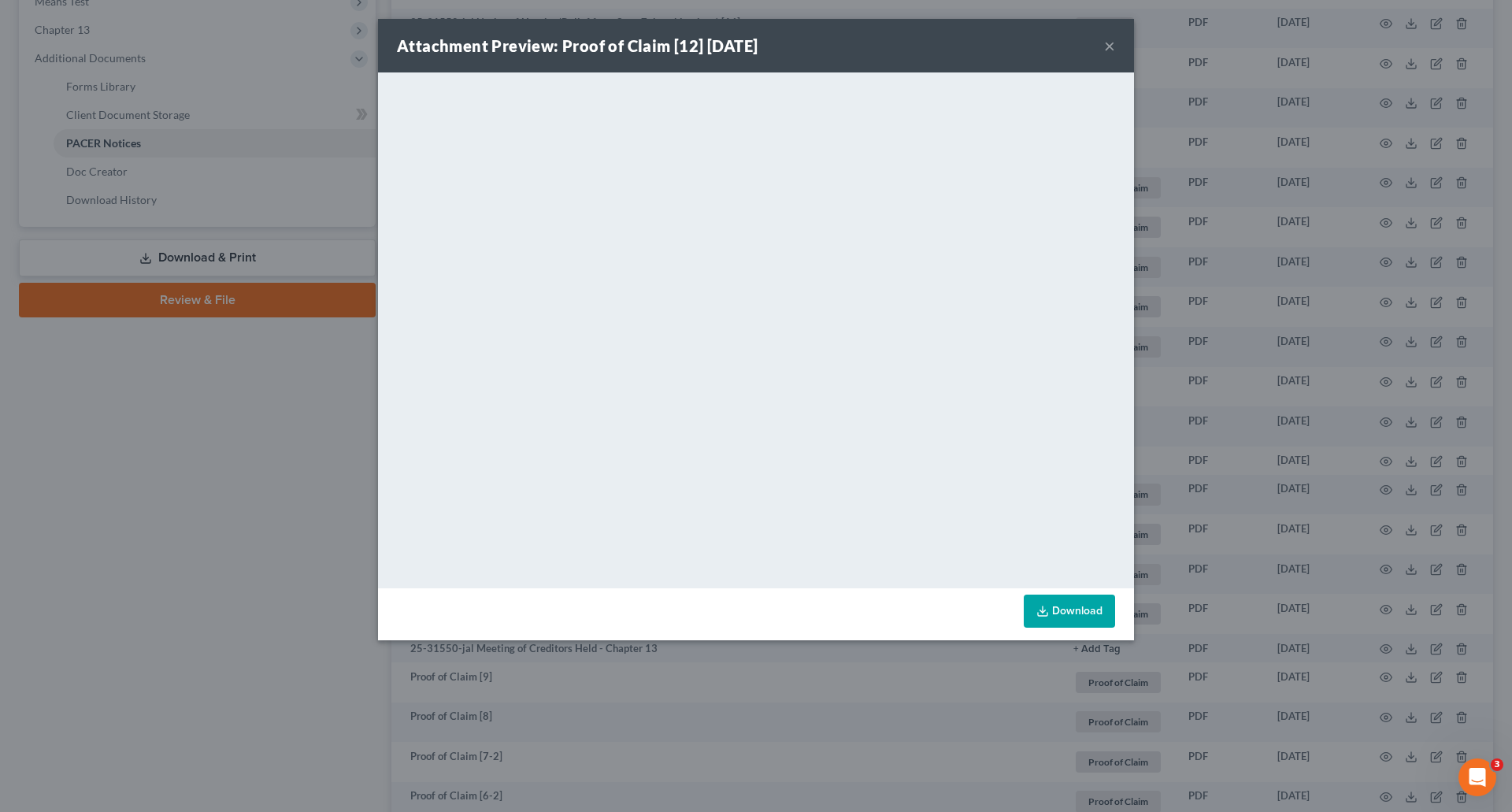
click at [1105, 49] on button "×" at bounding box center [1109, 45] width 11 height 19
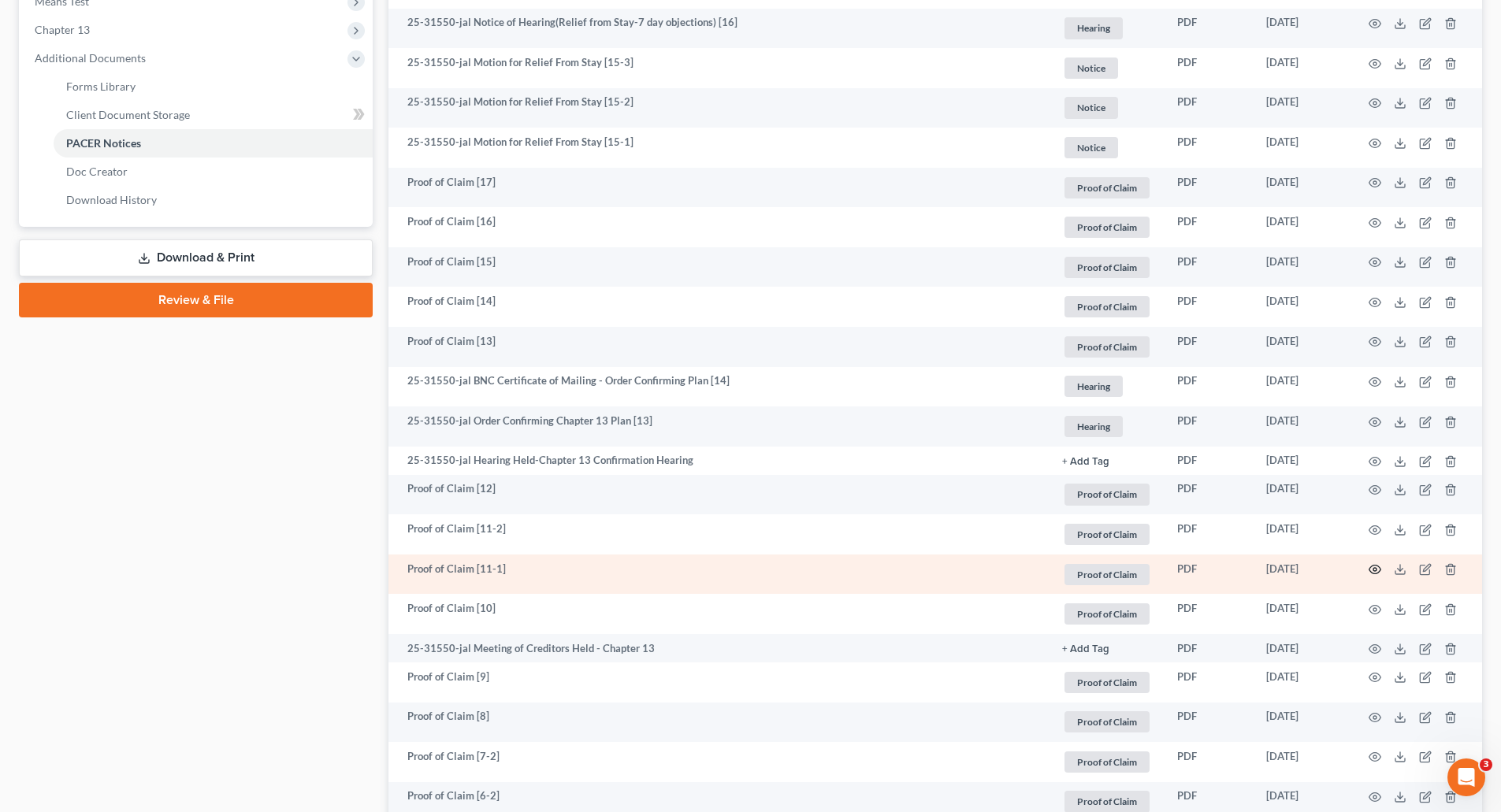
click at [1374, 570] on circle "button" at bounding box center [1375, 570] width 3 height 3
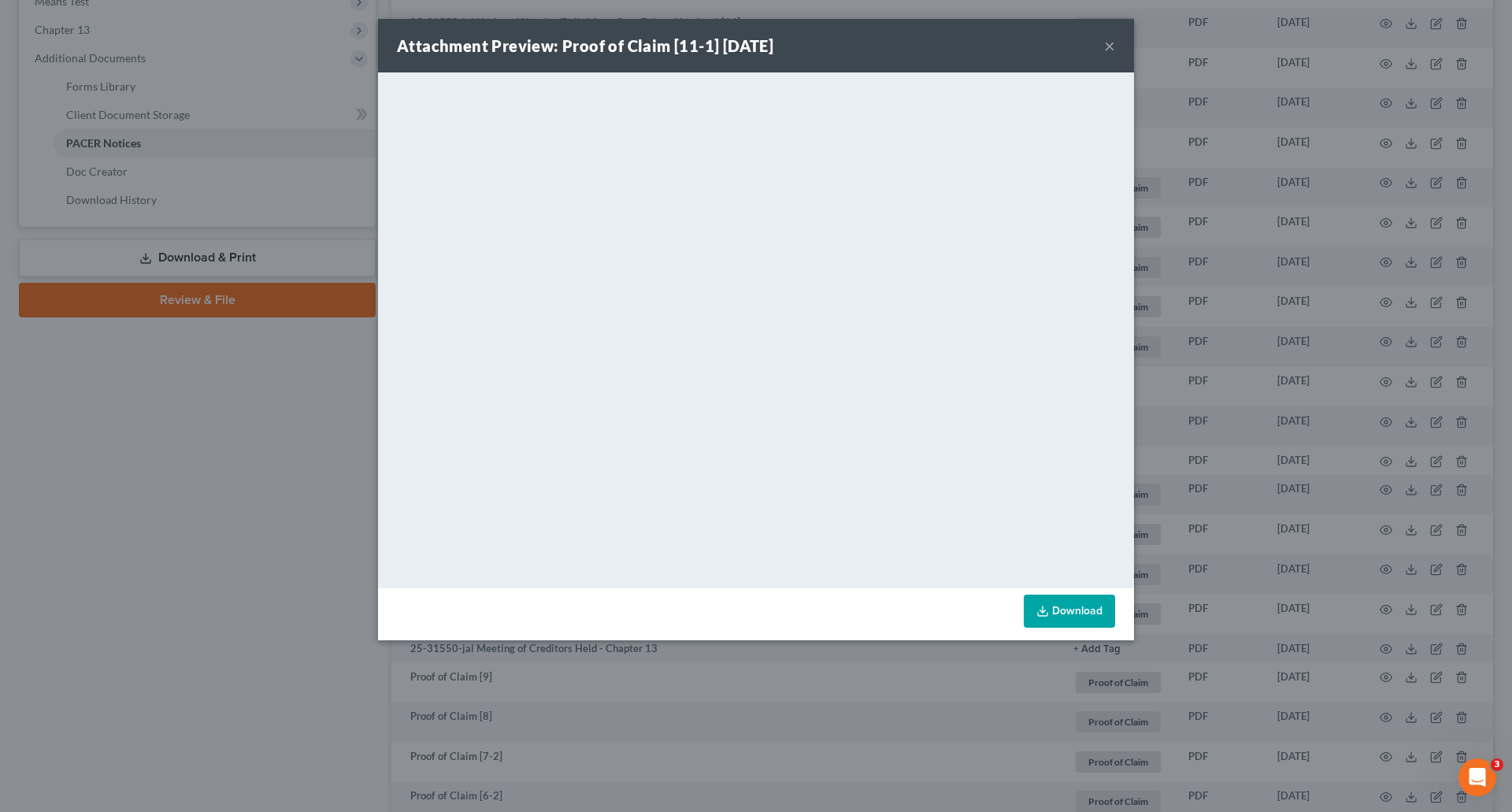
click at [1105, 48] on button "×" at bounding box center [1109, 45] width 11 height 19
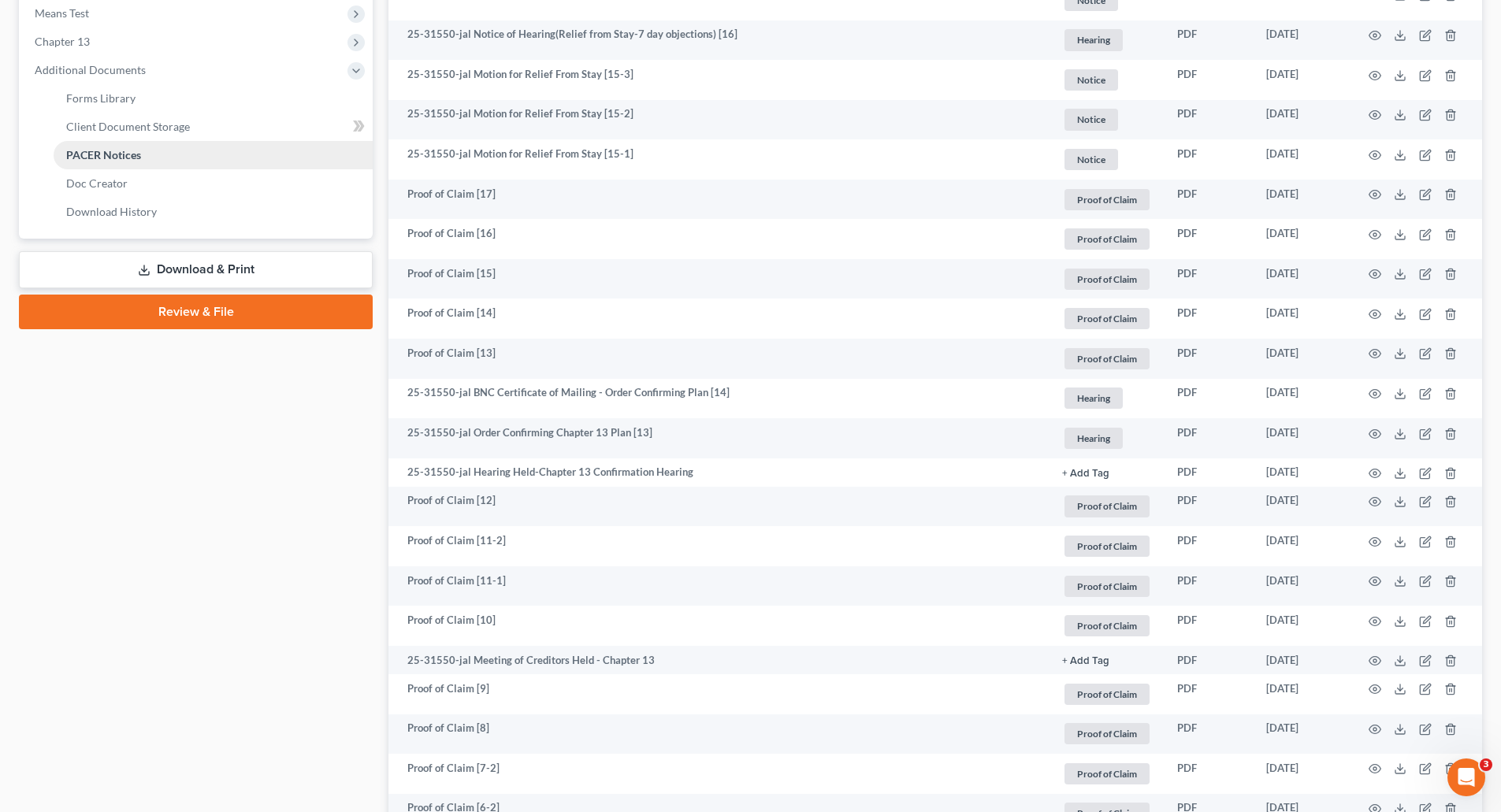
scroll to position [0, 0]
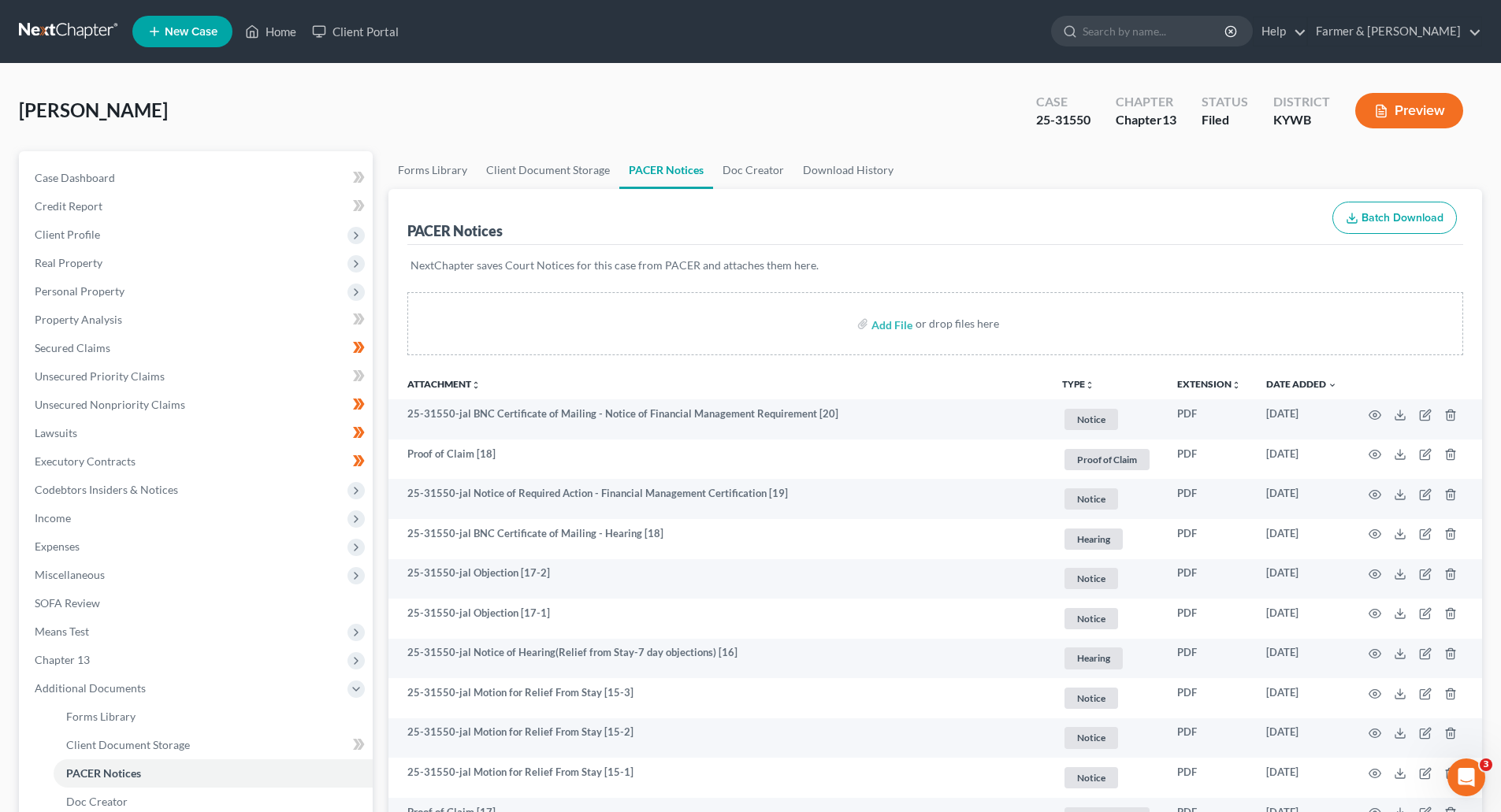
click at [23, 27] on link at bounding box center [68, 31] width 101 height 28
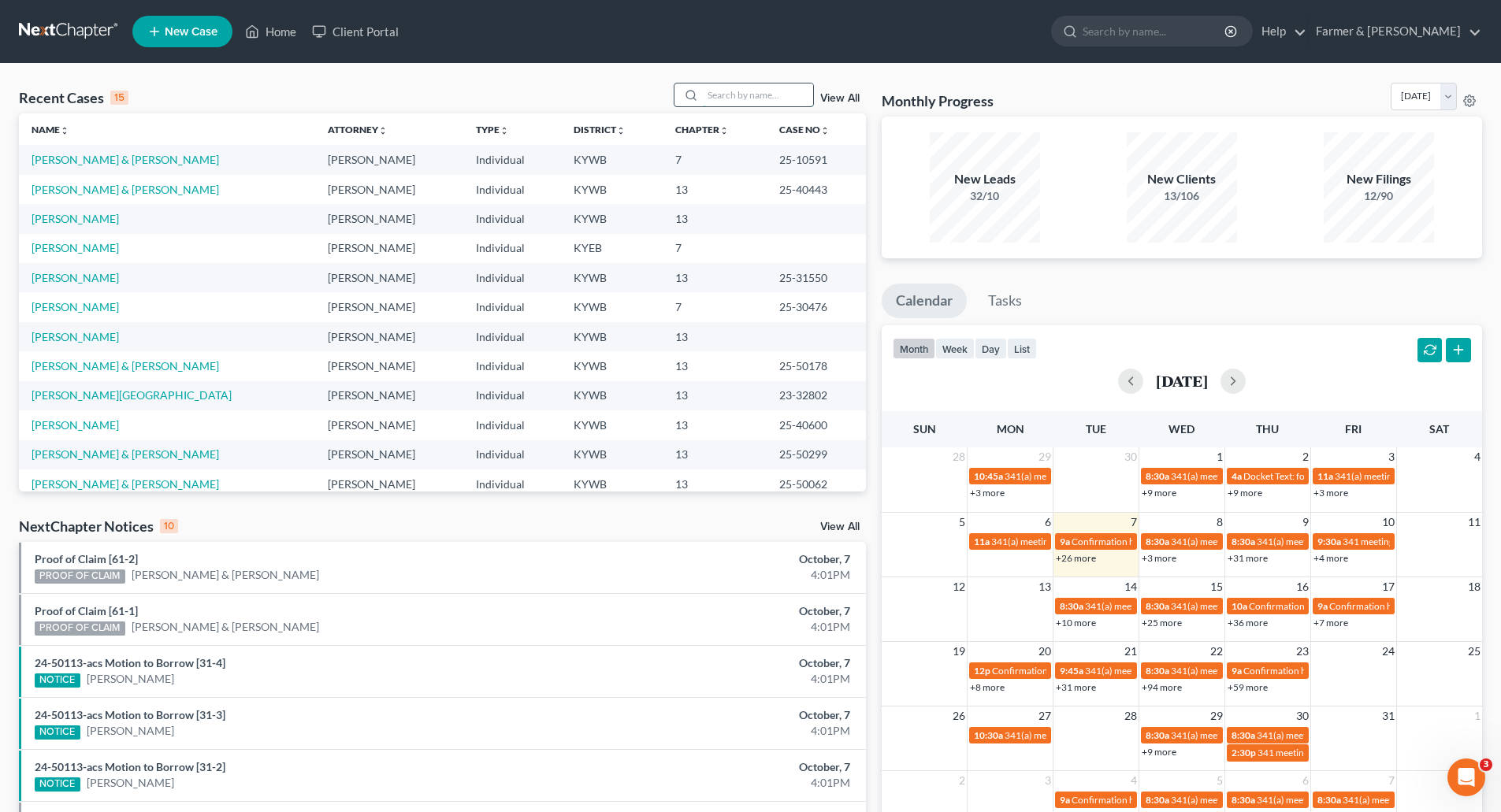
click at [744, 93] on input "search" at bounding box center [757, 95] width 110 height 23
paste input "25-31563"
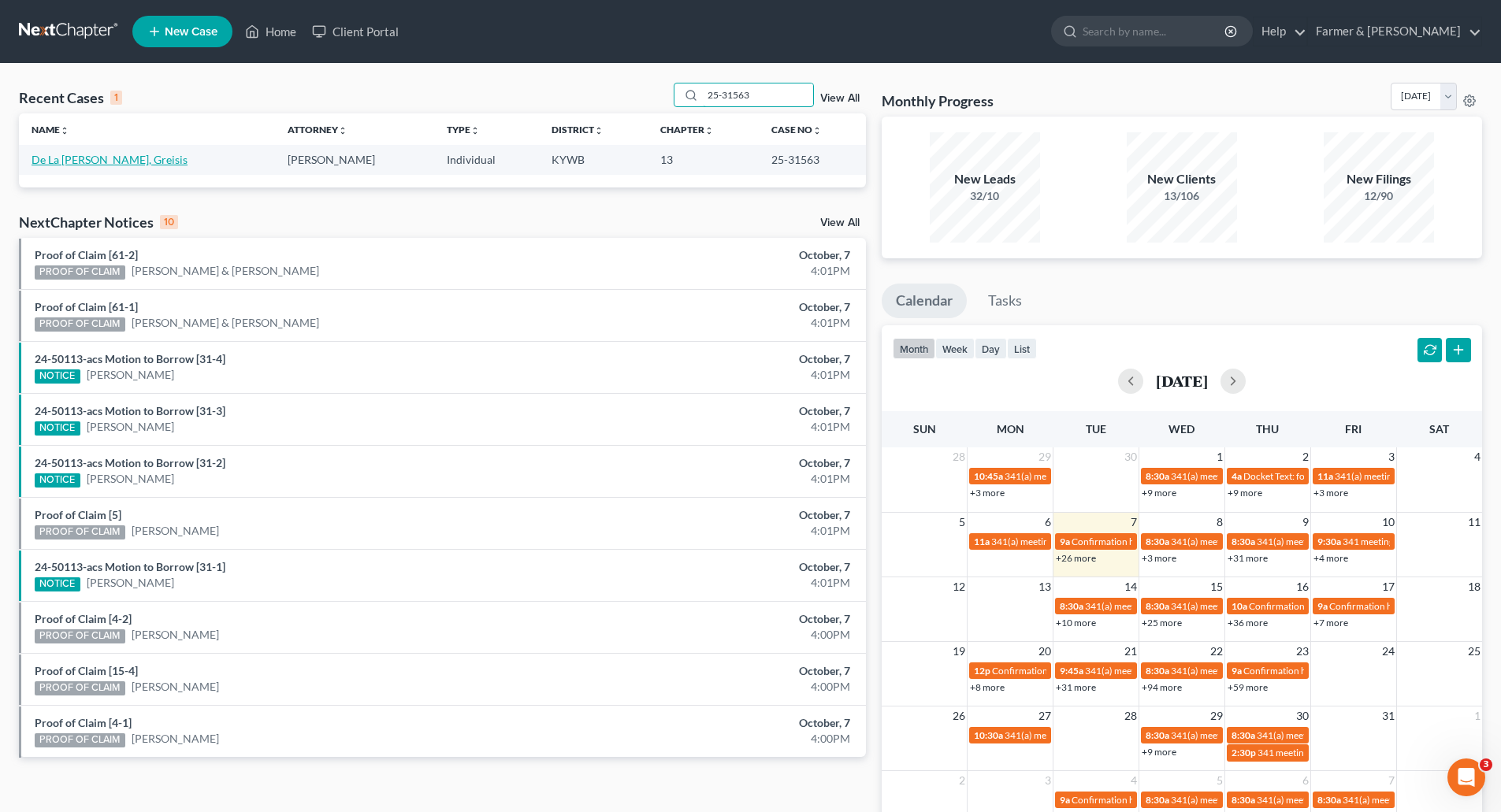
type input "25-31563"
click at [113, 158] on link "De La [PERSON_NAME], Greisis" at bounding box center [110, 160] width 156 height 14
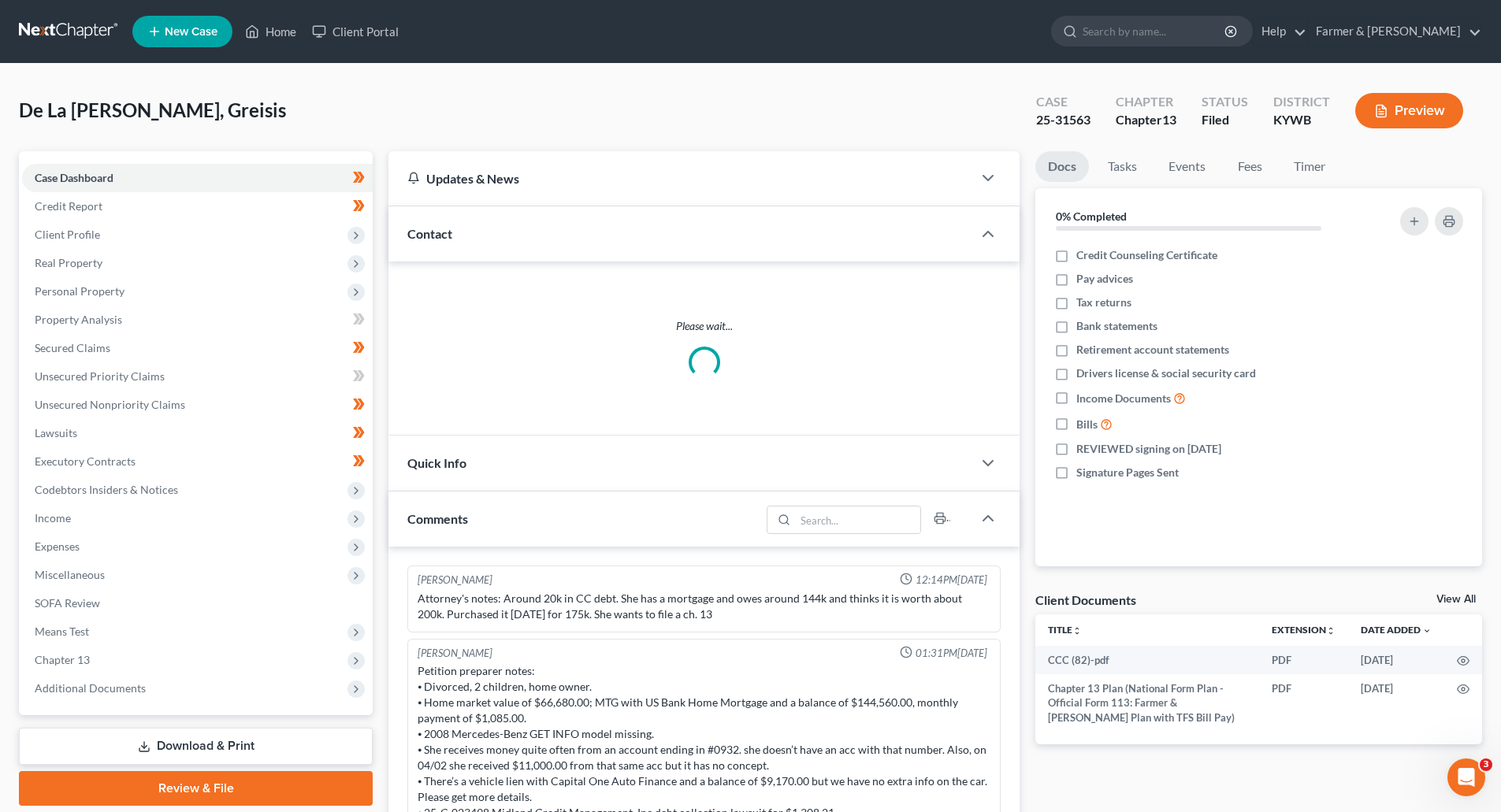
scroll to position [585, 0]
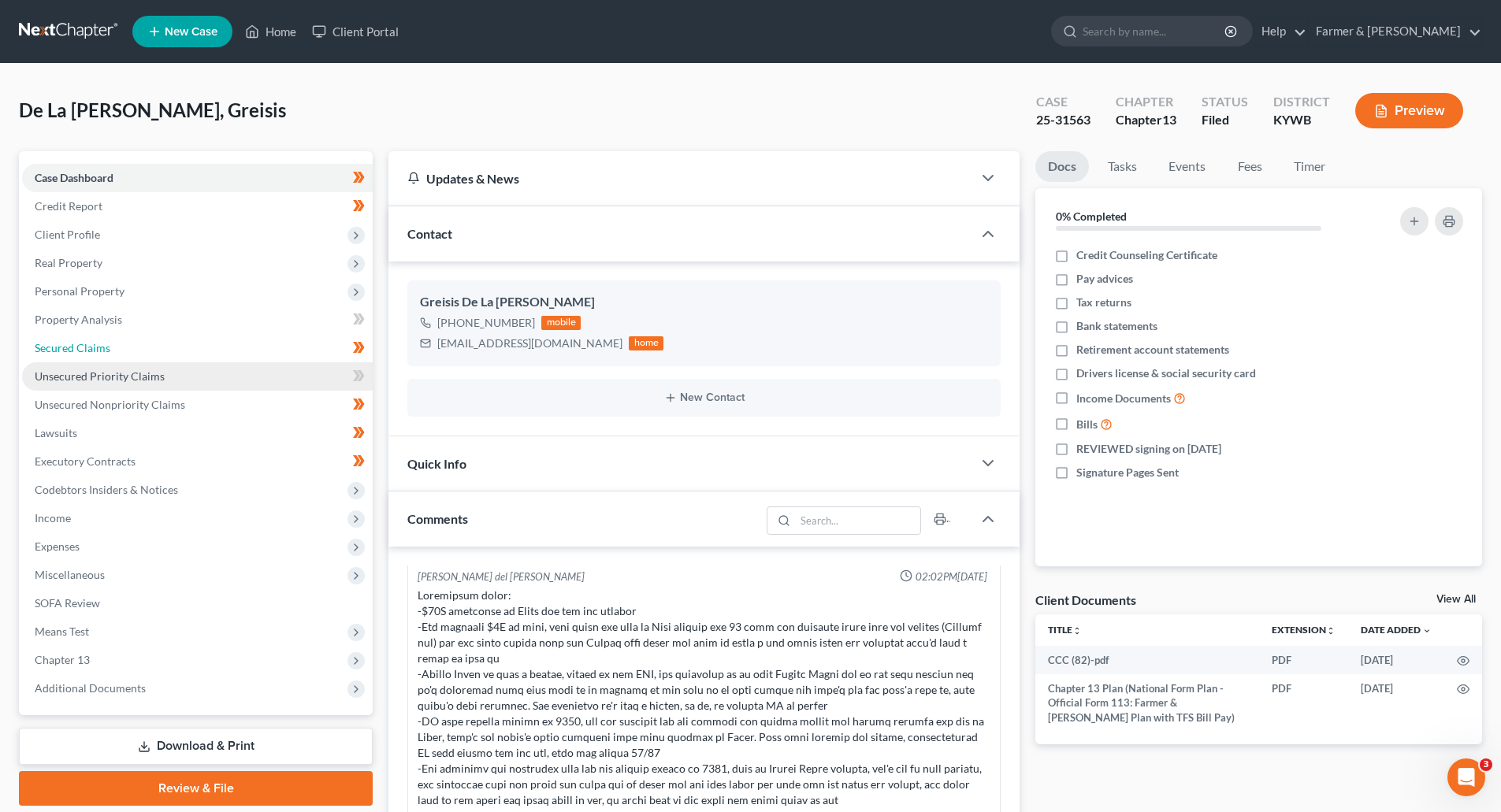
drag, startPoint x: 53, startPoint y: 350, endPoint x: 72, endPoint y: 379, distance: 34.7
click at [53, 350] on span "Secured Claims" at bounding box center [73, 347] width 76 height 14
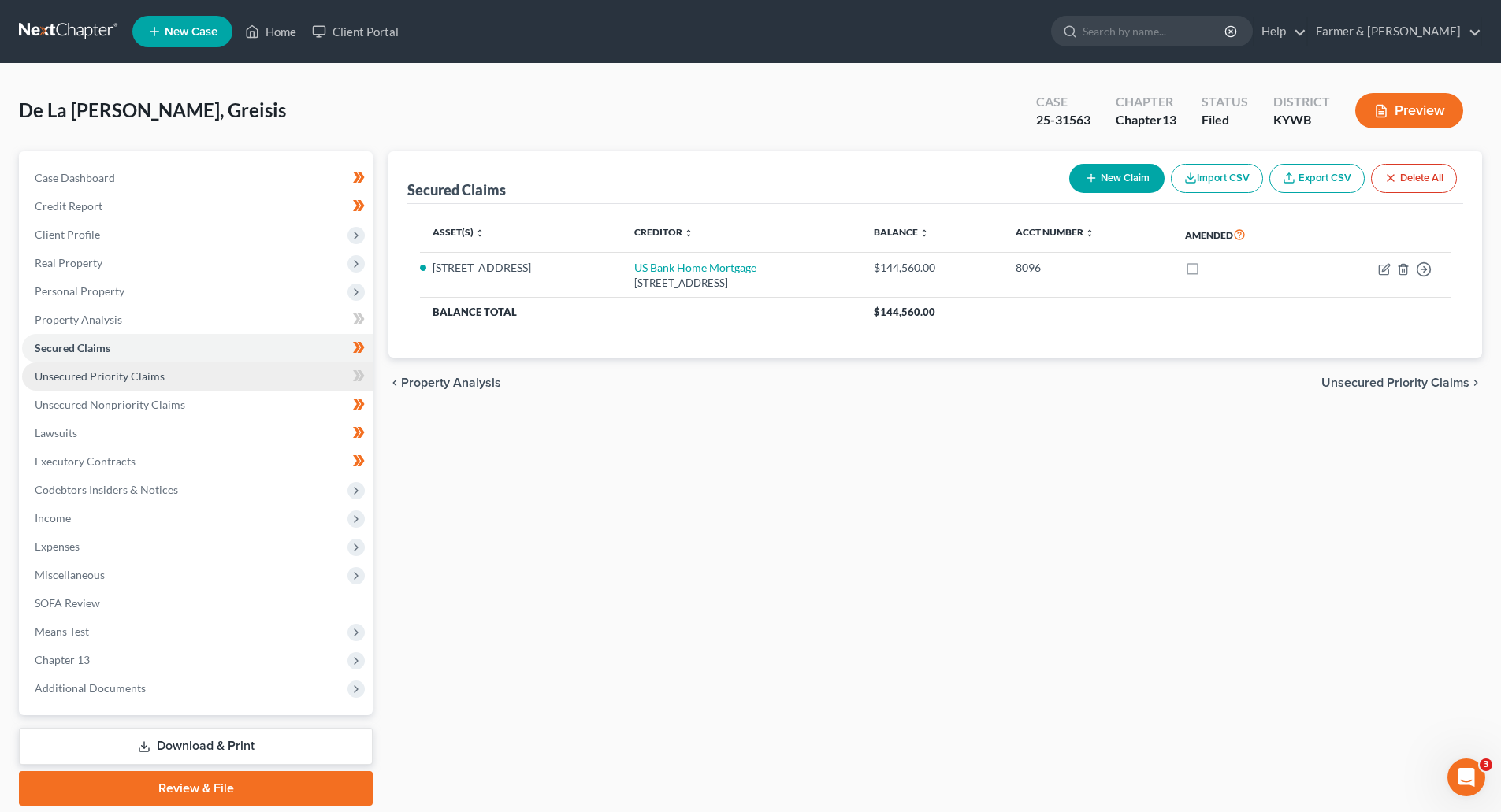
click at [81, 383] on link "Unsecured Priority Claims" at bounding box center [197, 376] width 350 height 28
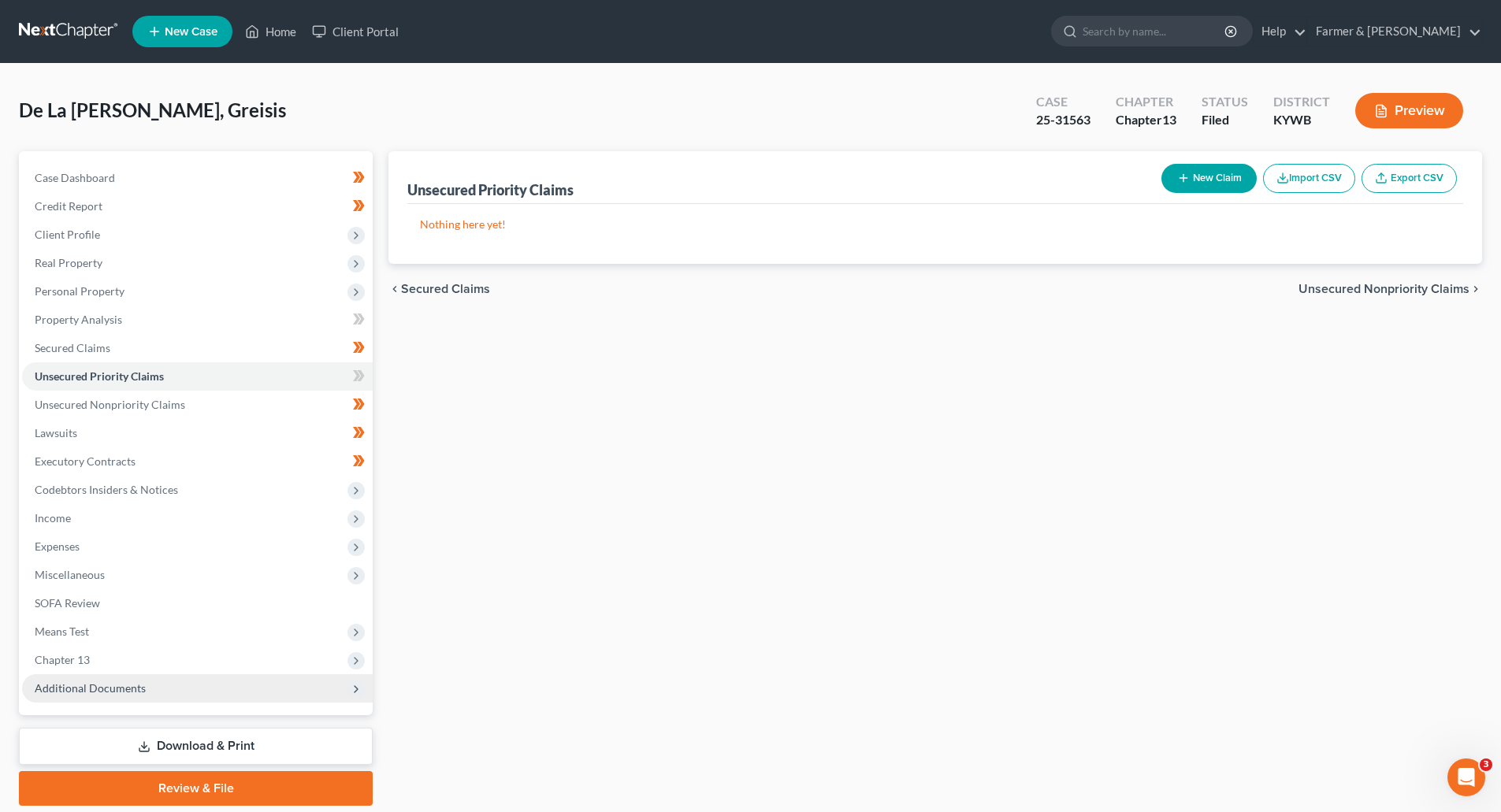
click at [52, 676] on span "Additional Documents" at bounding box center [197, 688] width 350 height 28
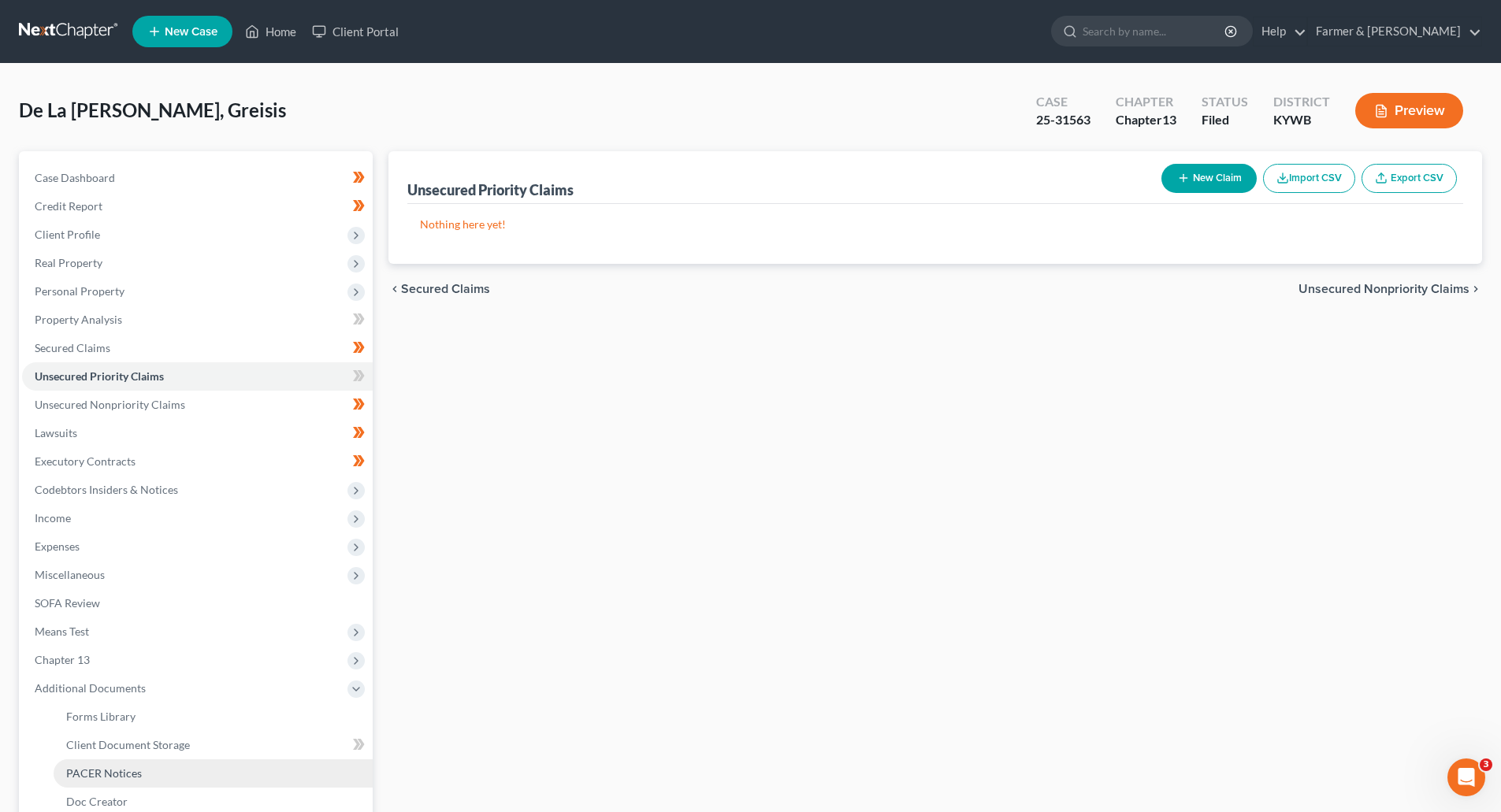
click at [70, 772] on span "PACER Notices" at bounding box center [104, 773] width 76 height 14
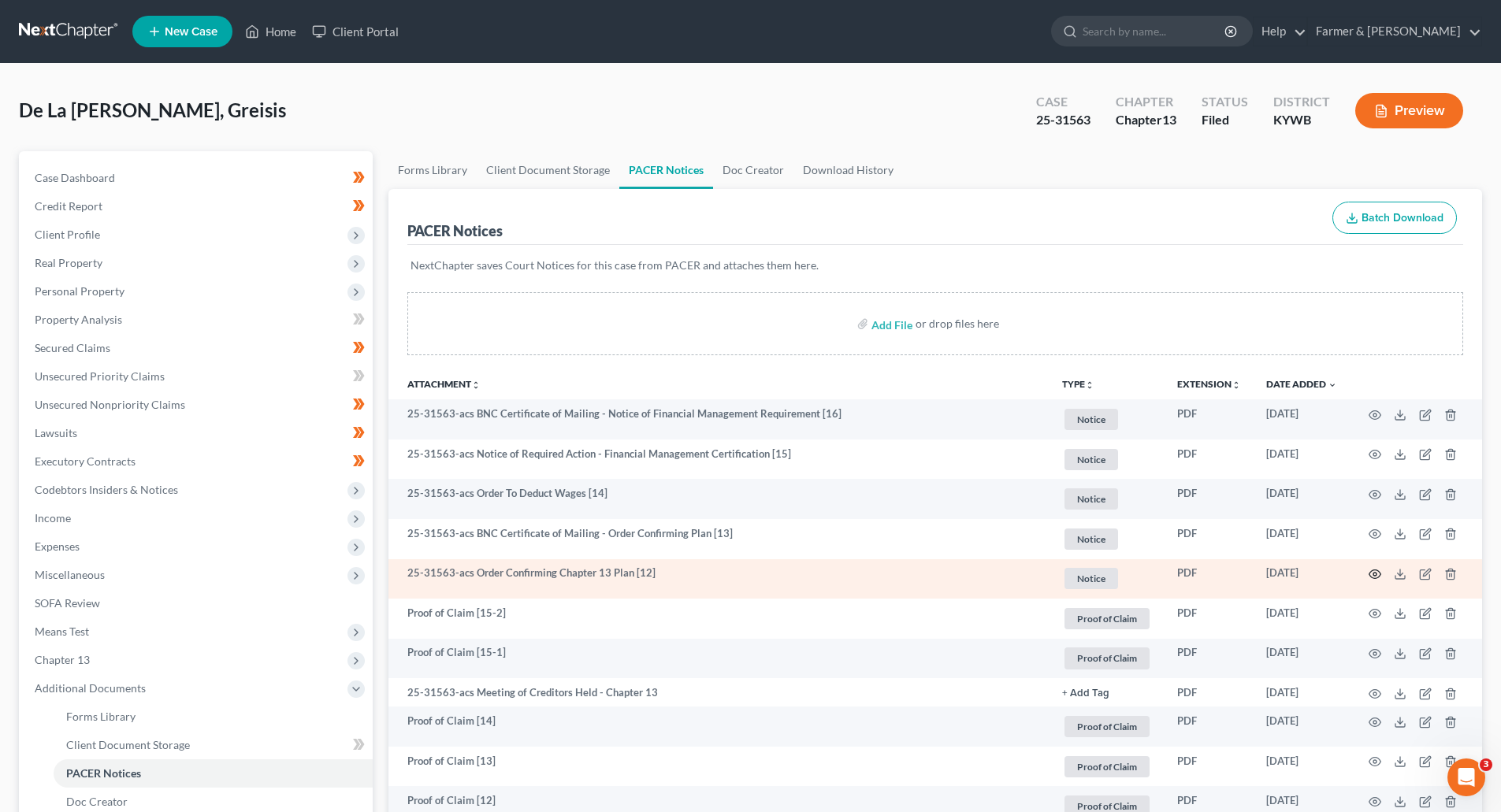
click at [1377, 574] on icon "button" at bounding box center [1375, 574] width 13 height 13
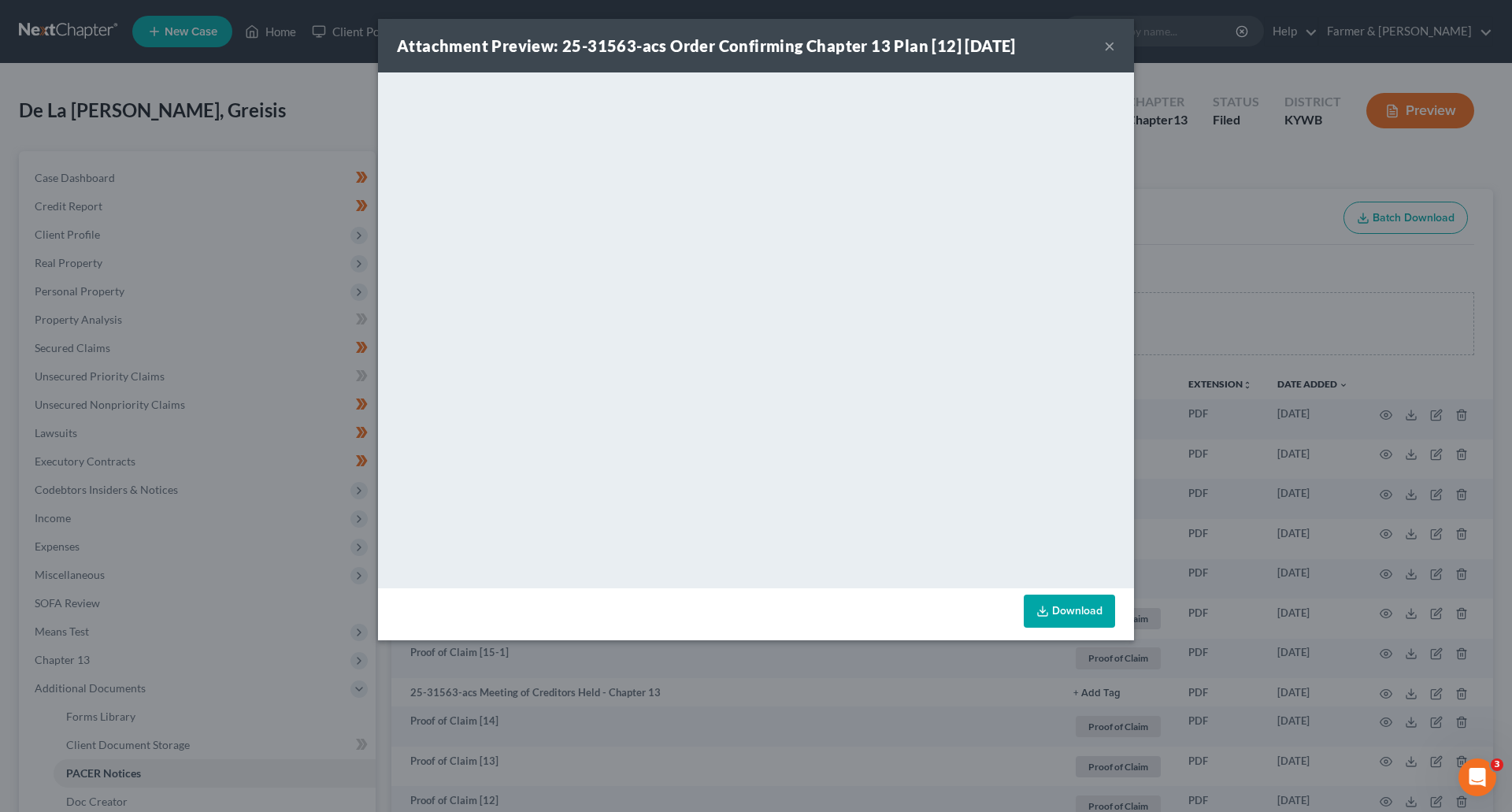
click at [1109, 47] on button "×" at bounding box center [1109, 45] width 11 height 19
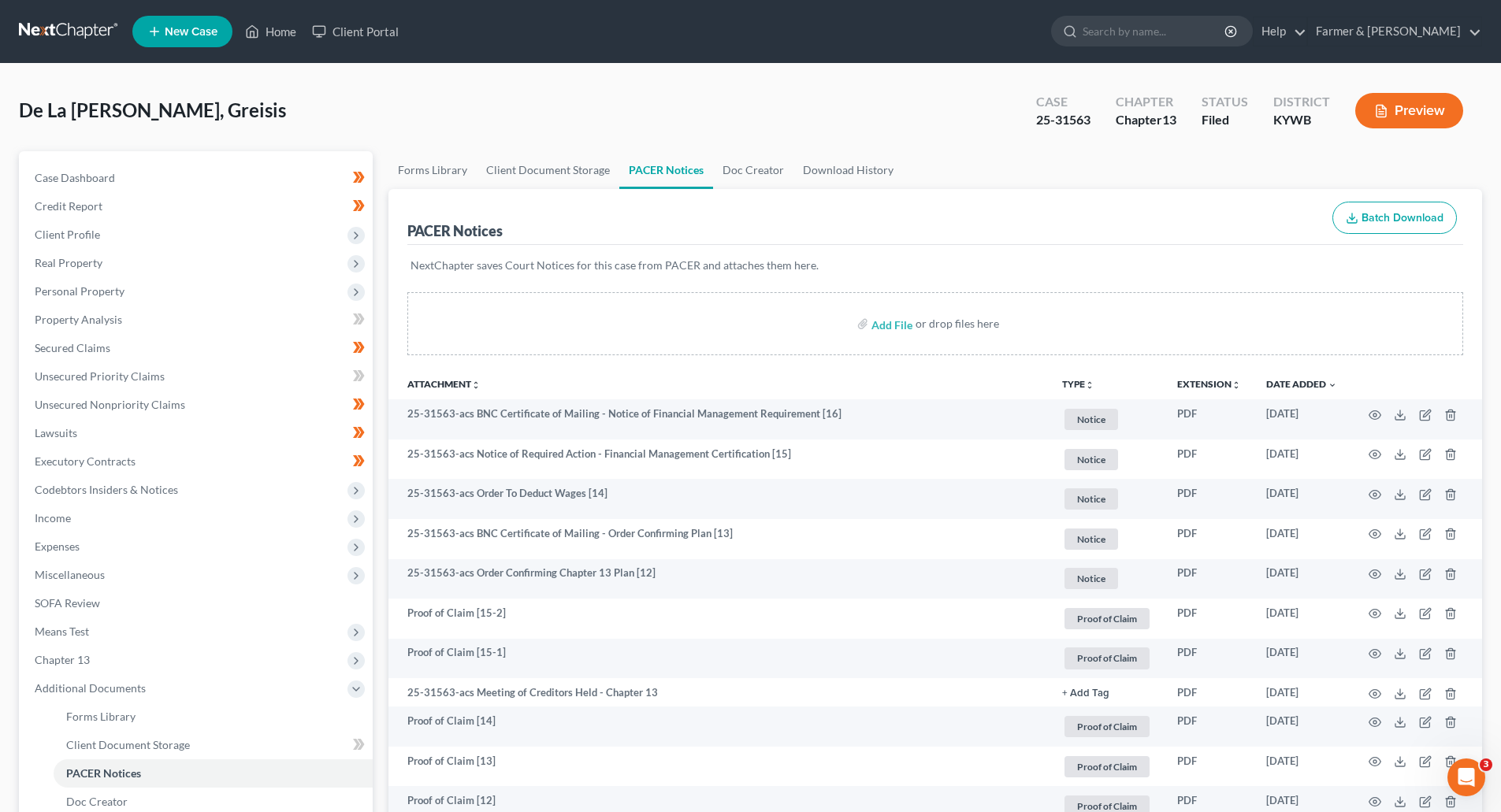
click at [49, 31] on link at bounding box center [68, 31] width 101 height 28
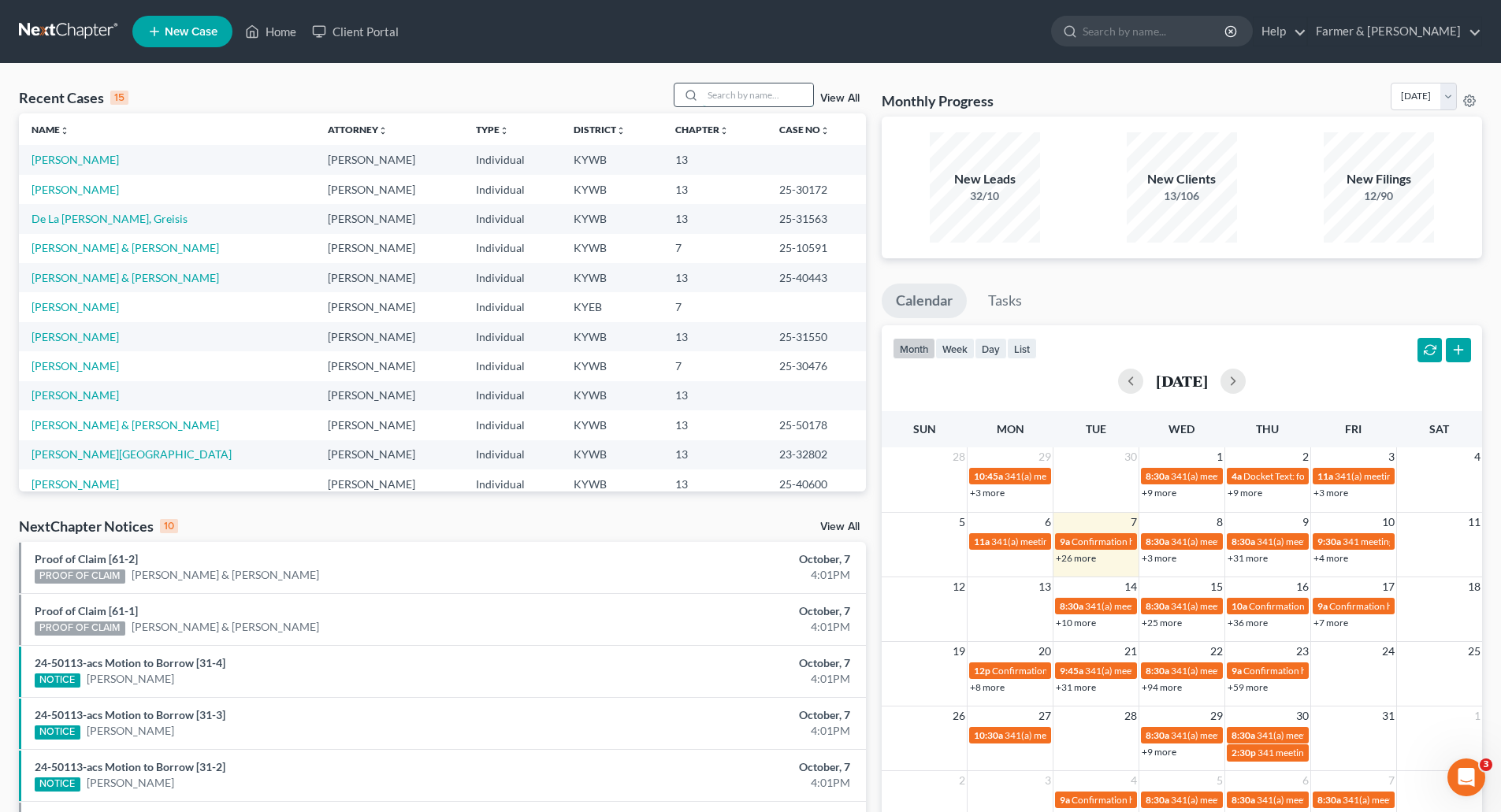
click at [745, 96] on input "search" at bounding box center [757, 95] width 110 height 23
paste input "25-50298"
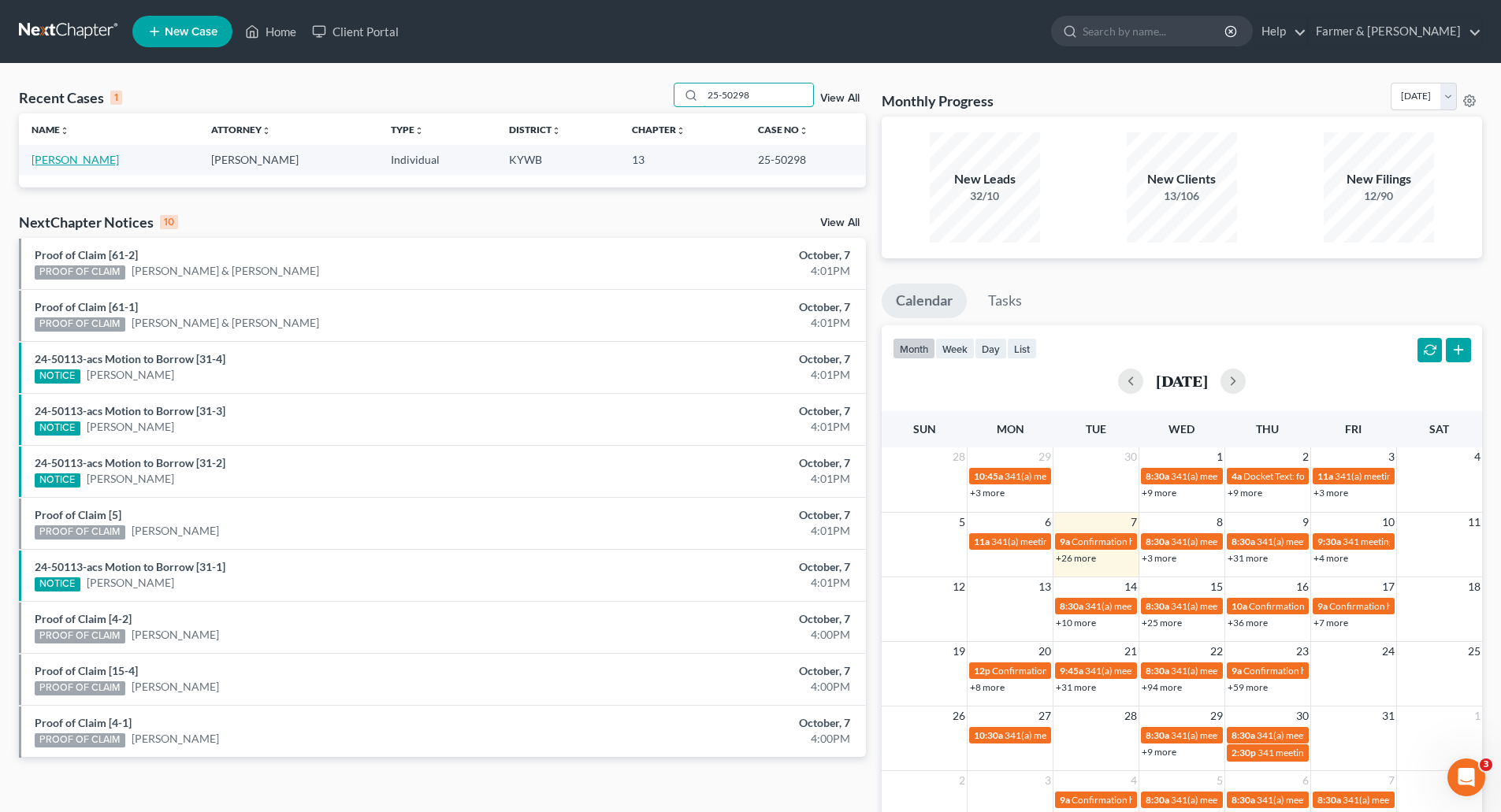
type input "25-50298"
click at [56, 164] on link "[PERSON_NAME]" at bounding box center [75, 160] width 88 height 14
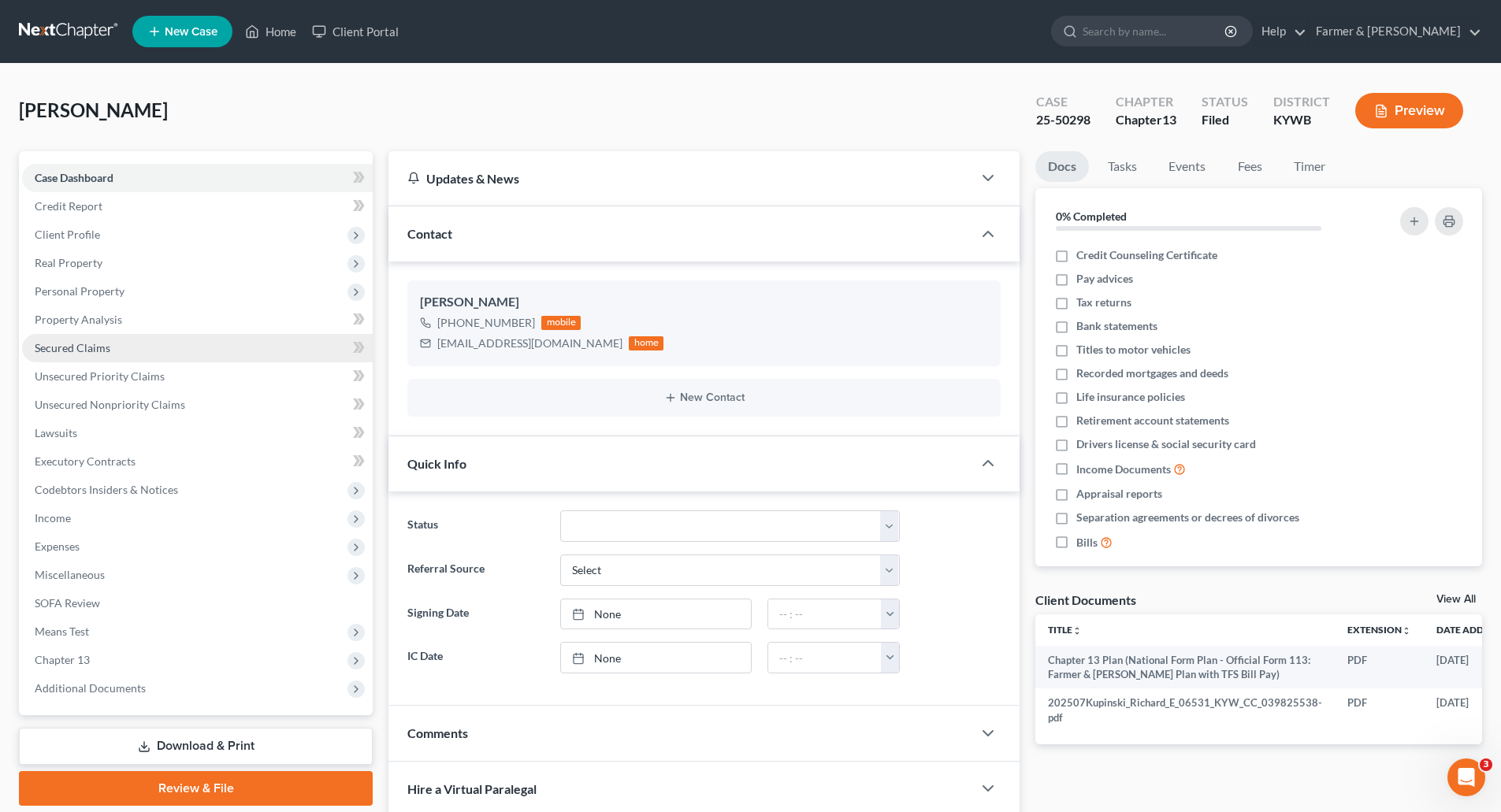
click at [74, 340] on link "Secured Claims" at bounding box center [197, 348] width 350 height 28
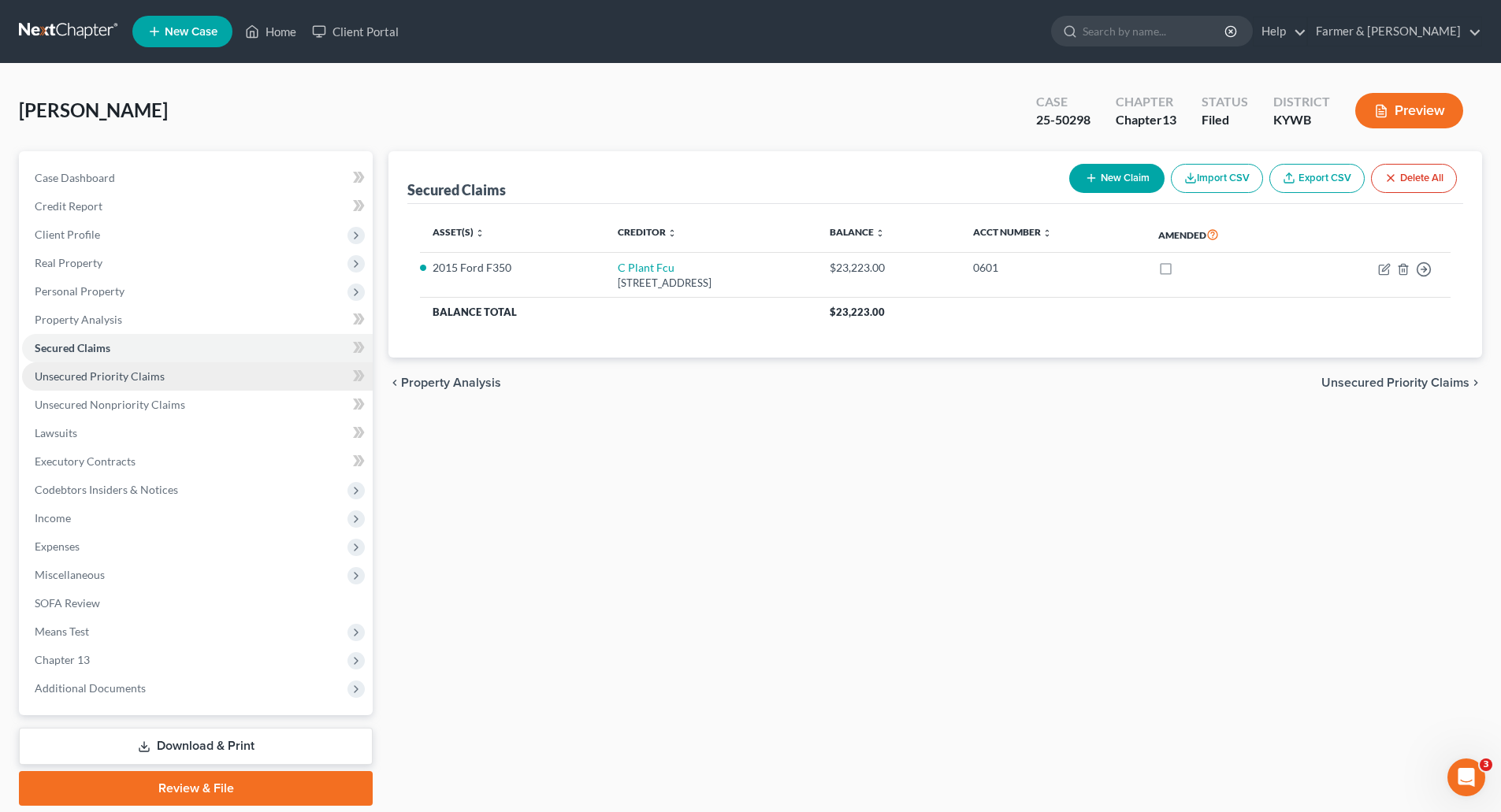
click at [92, 381] on span "Unsecured Priority Claims" at bounding box center [99, 376] width 130 height 14
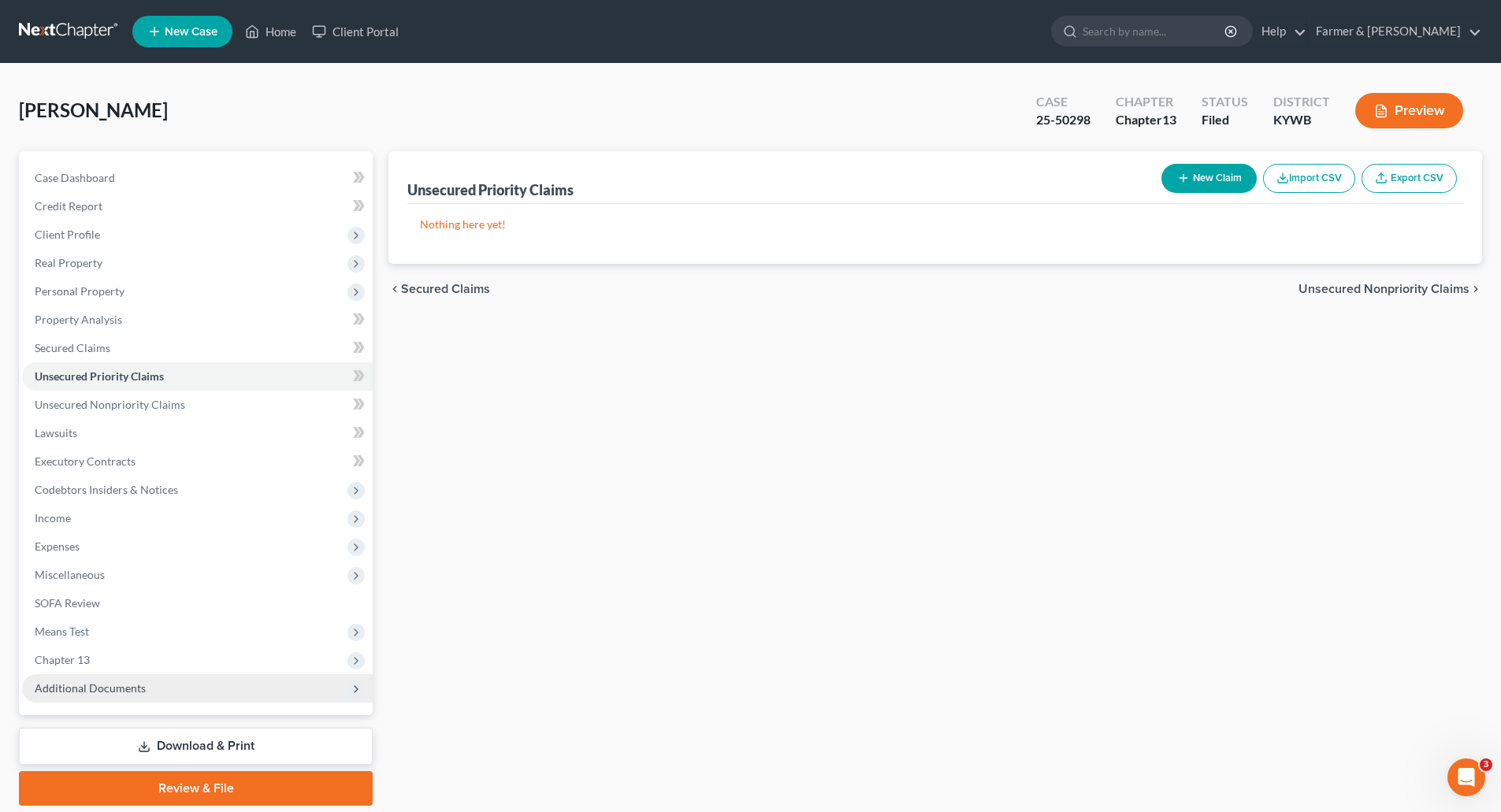
click at [96, 680] on span "Additional Documents" at bounding box center [197, 688] width 350 height 28
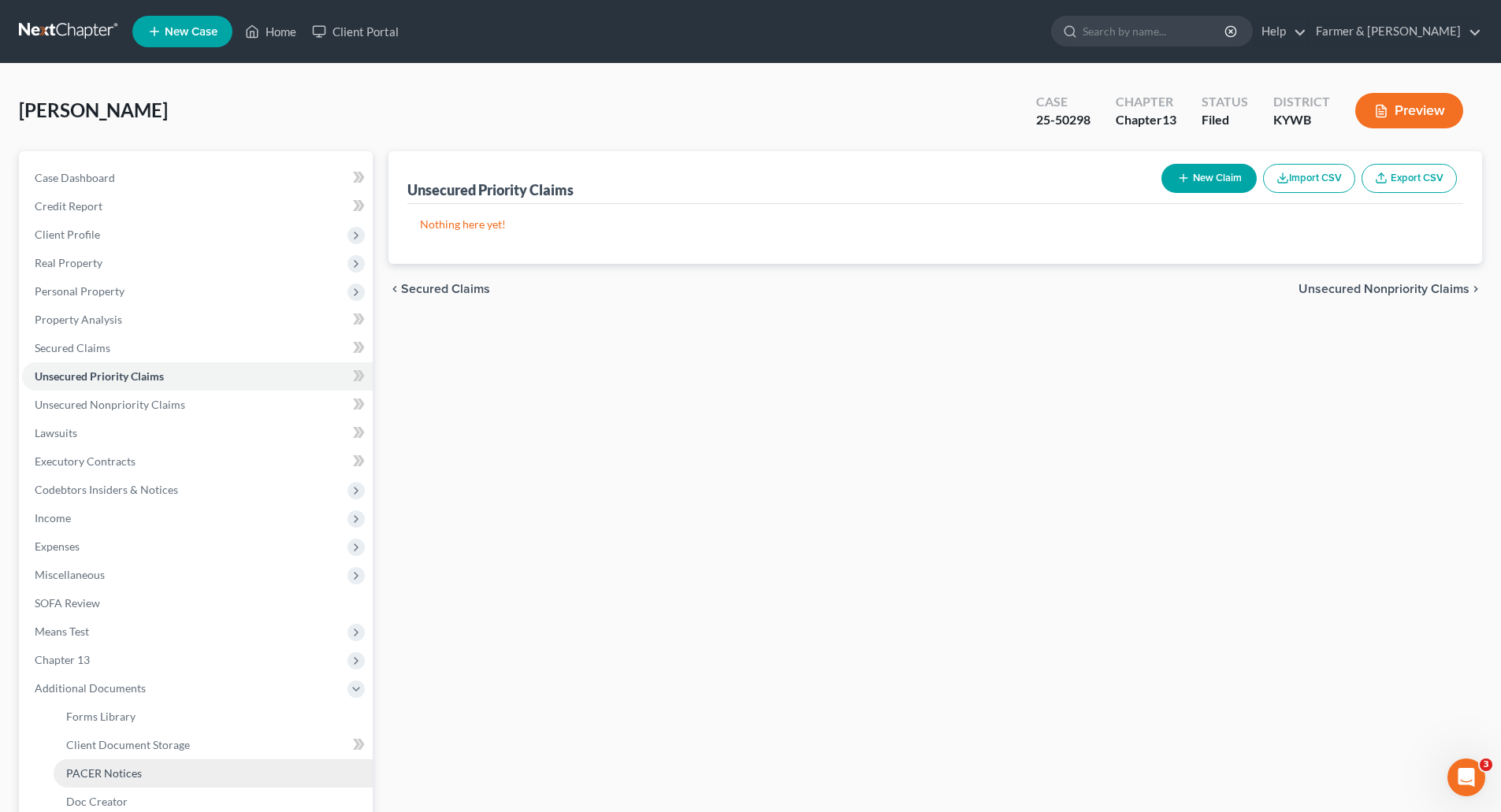
click at [109, 777] on span "PACER Notices" at bounding box center [104, 773] width 76 height 14
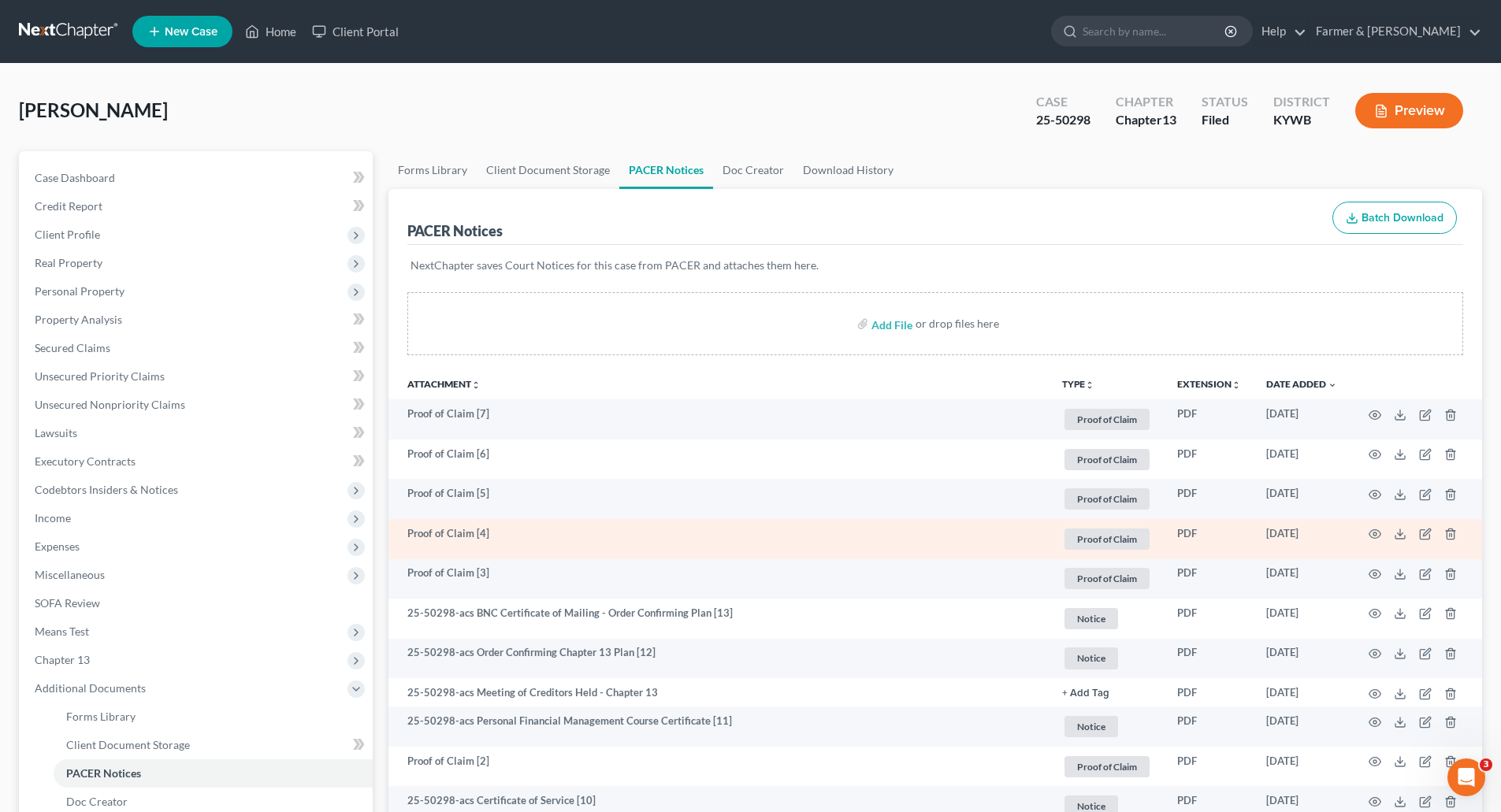
scroll to position [315, 0]
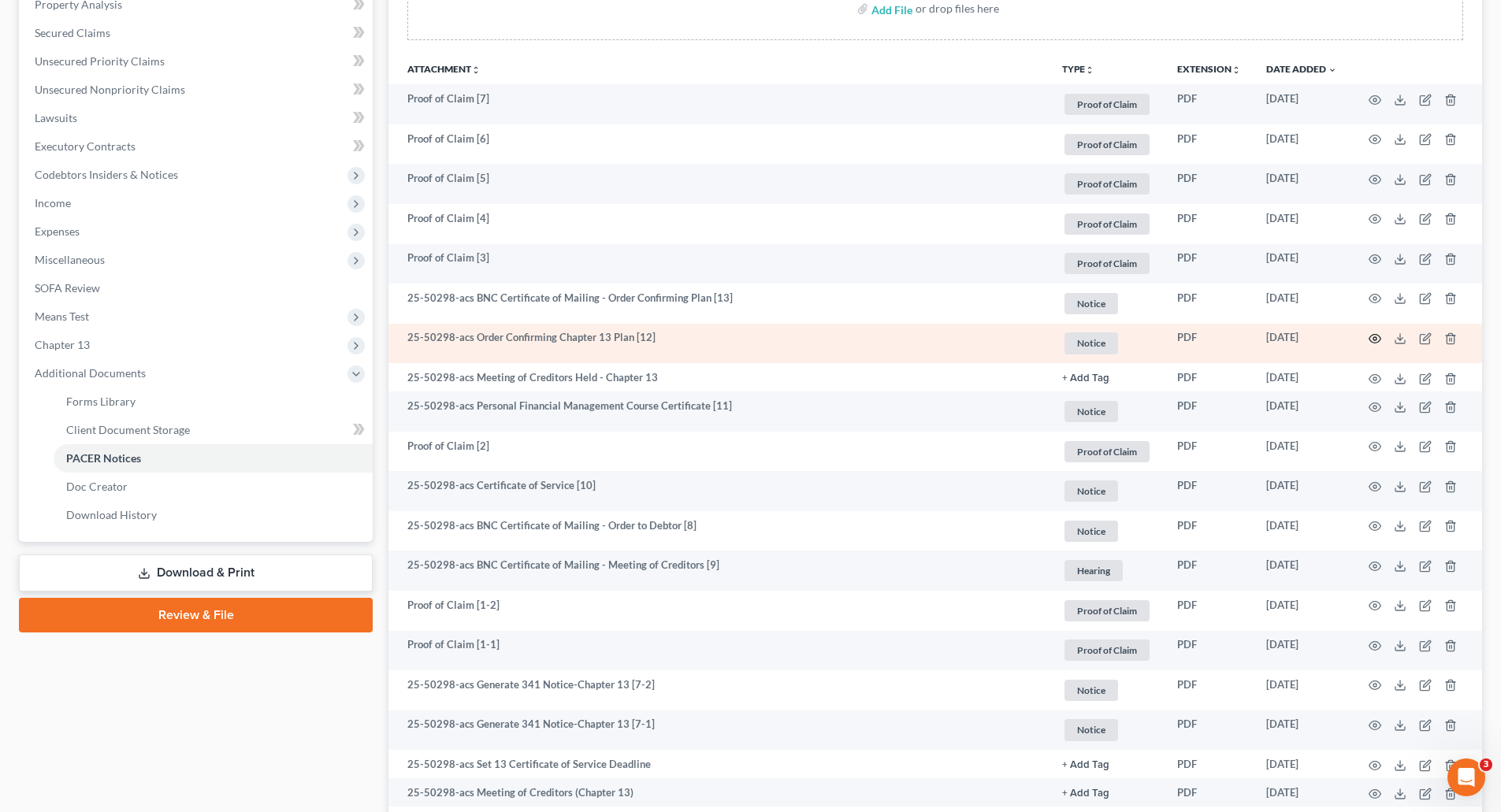
click at [1373, 335] on icon "button" at bounding box center [1375, 339] width 12 height 9
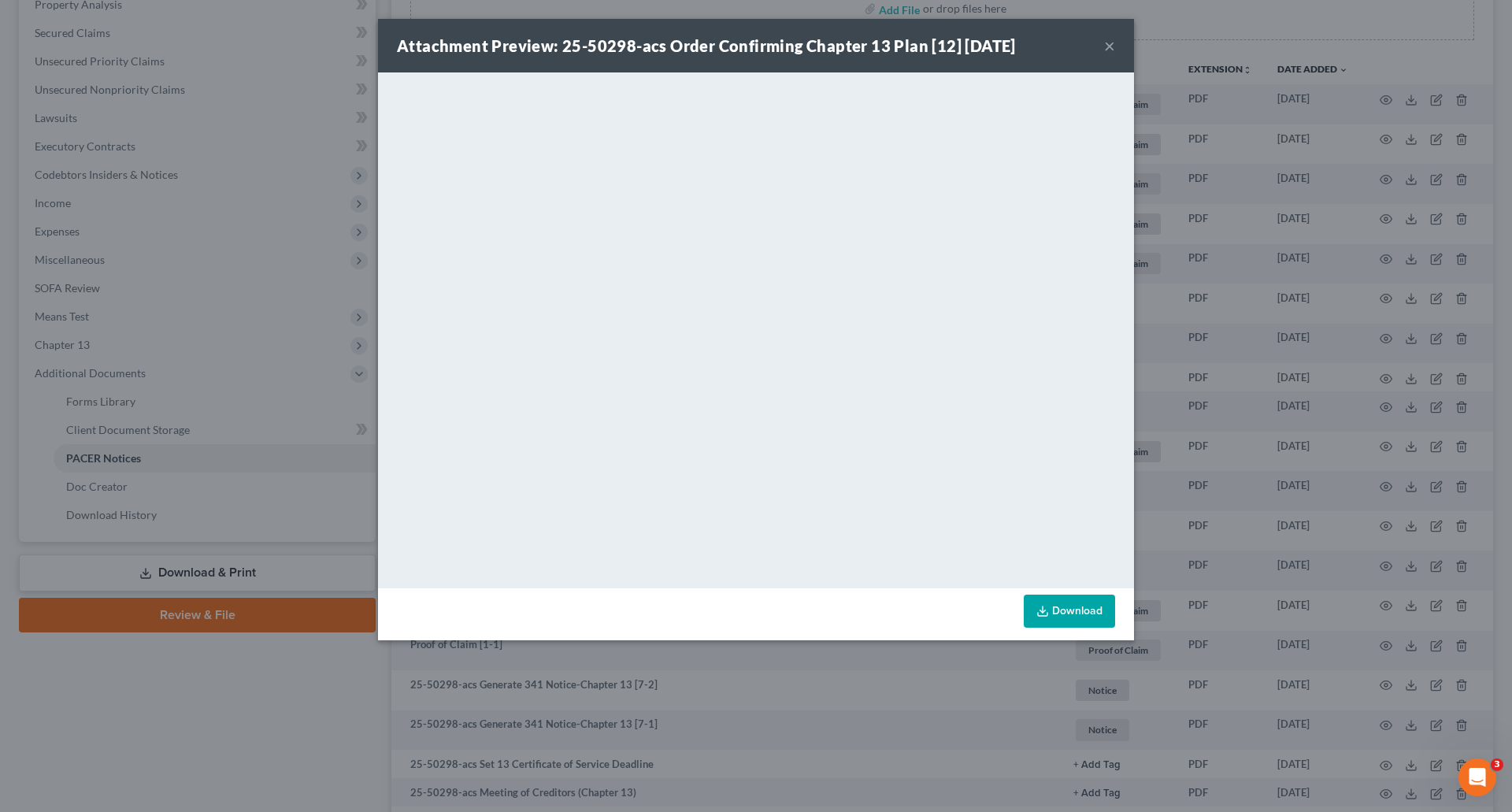
click at [1109, 48] on button "×" at bounding box center [1109, 45] width 11 height 19
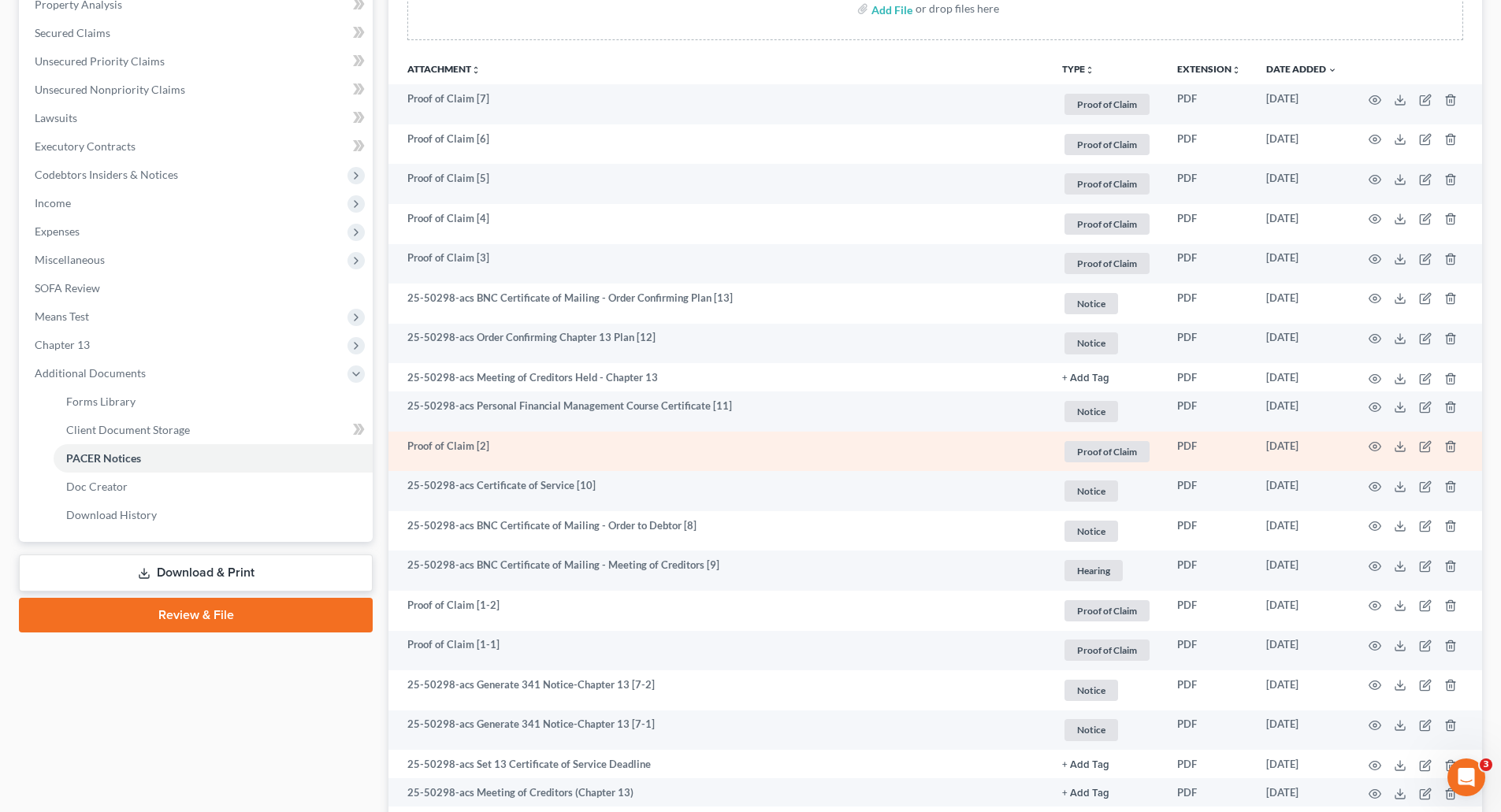
click at [1368, 444] on td at bounding box center [1416, 452] width 132 height 40
click at [1375, 447] on icon "button" at bounding box center [1375, 447] width 13 height 13
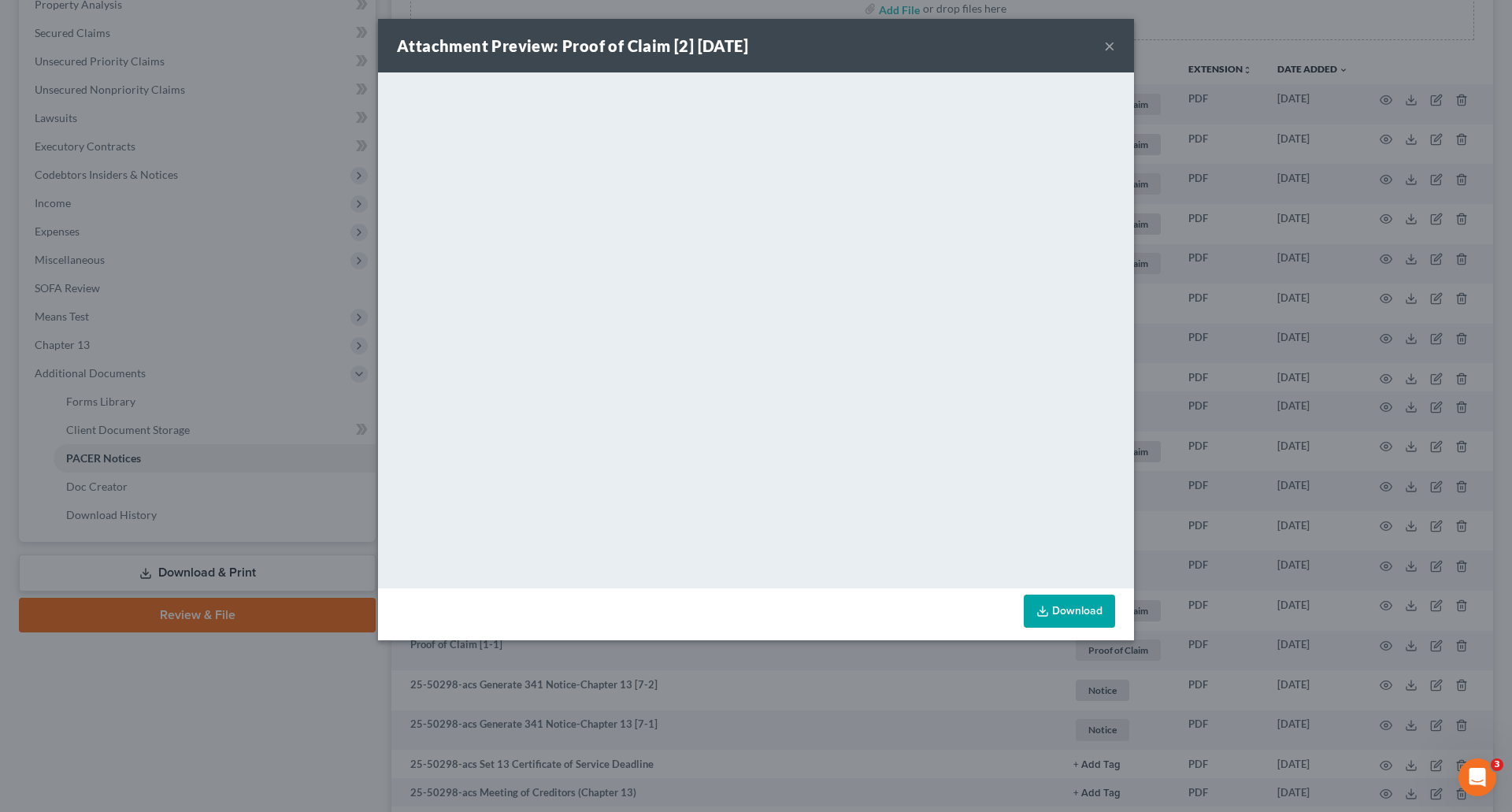
click at [1113, 46] on button "×" at bounding box center [1109, 45] width 11 height 19
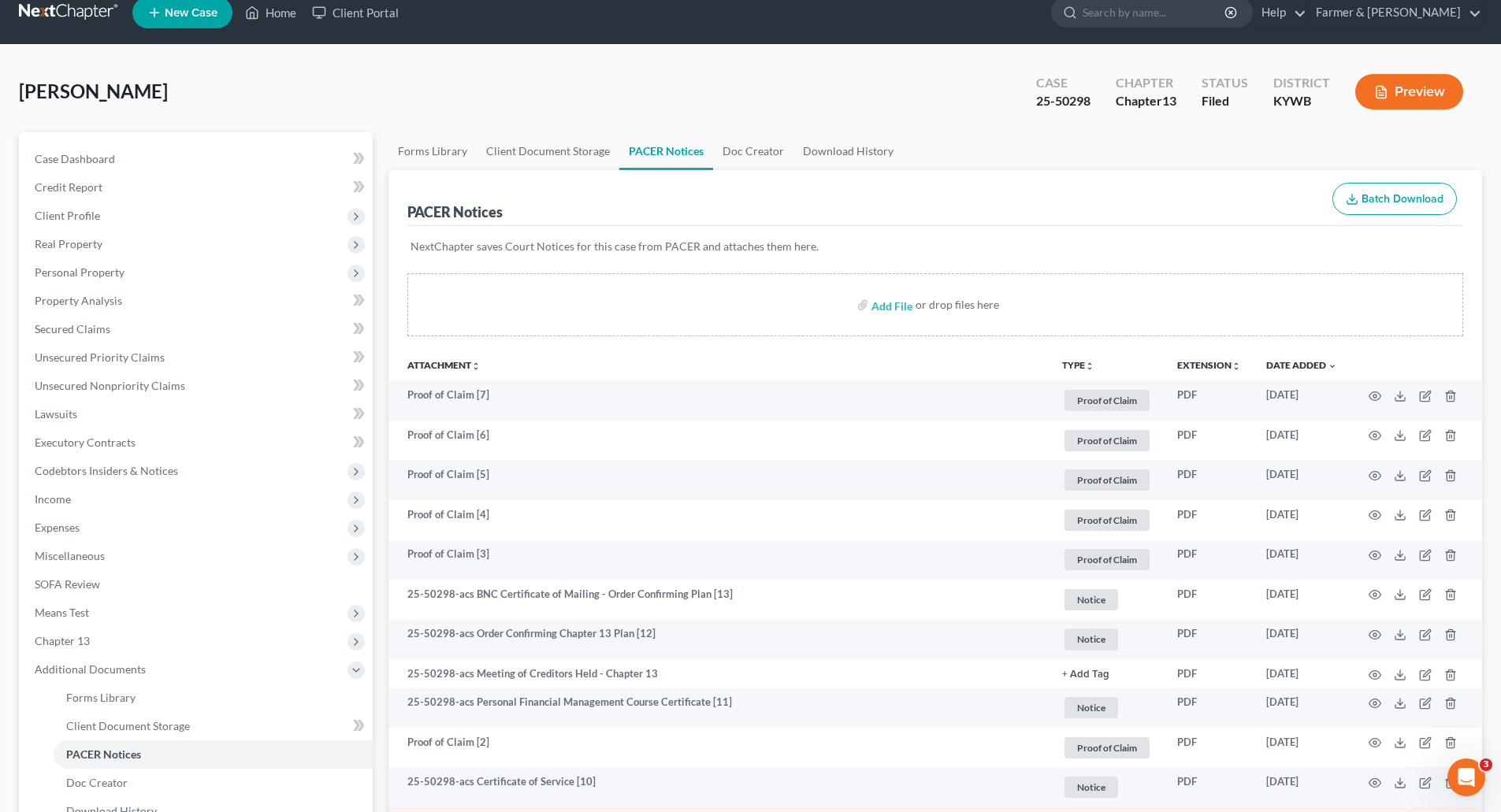
scroll to position [0, 0]
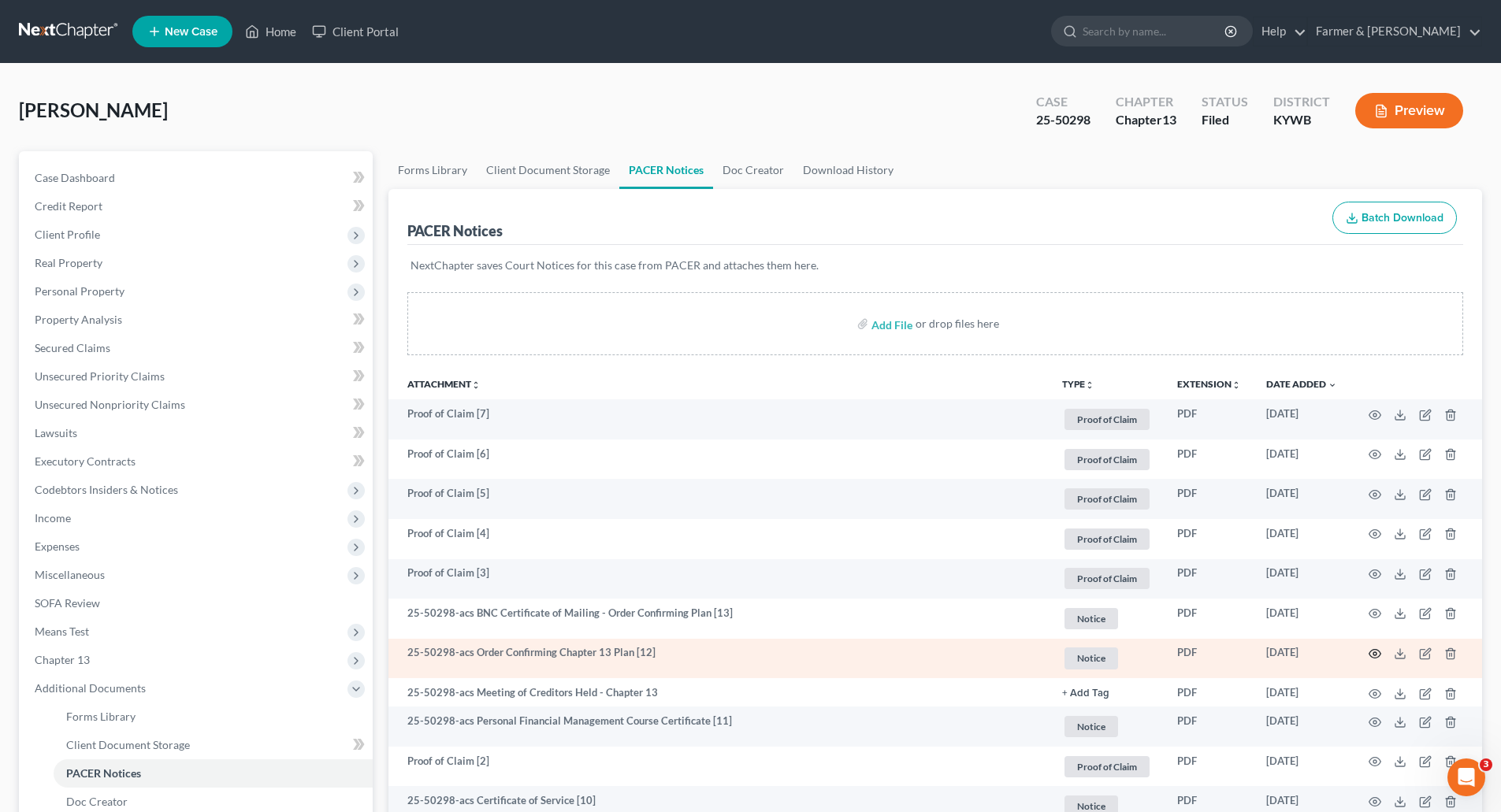
click at [1370, 651] on icon "button" at bounding box center [1375, 654] width 13 height 13
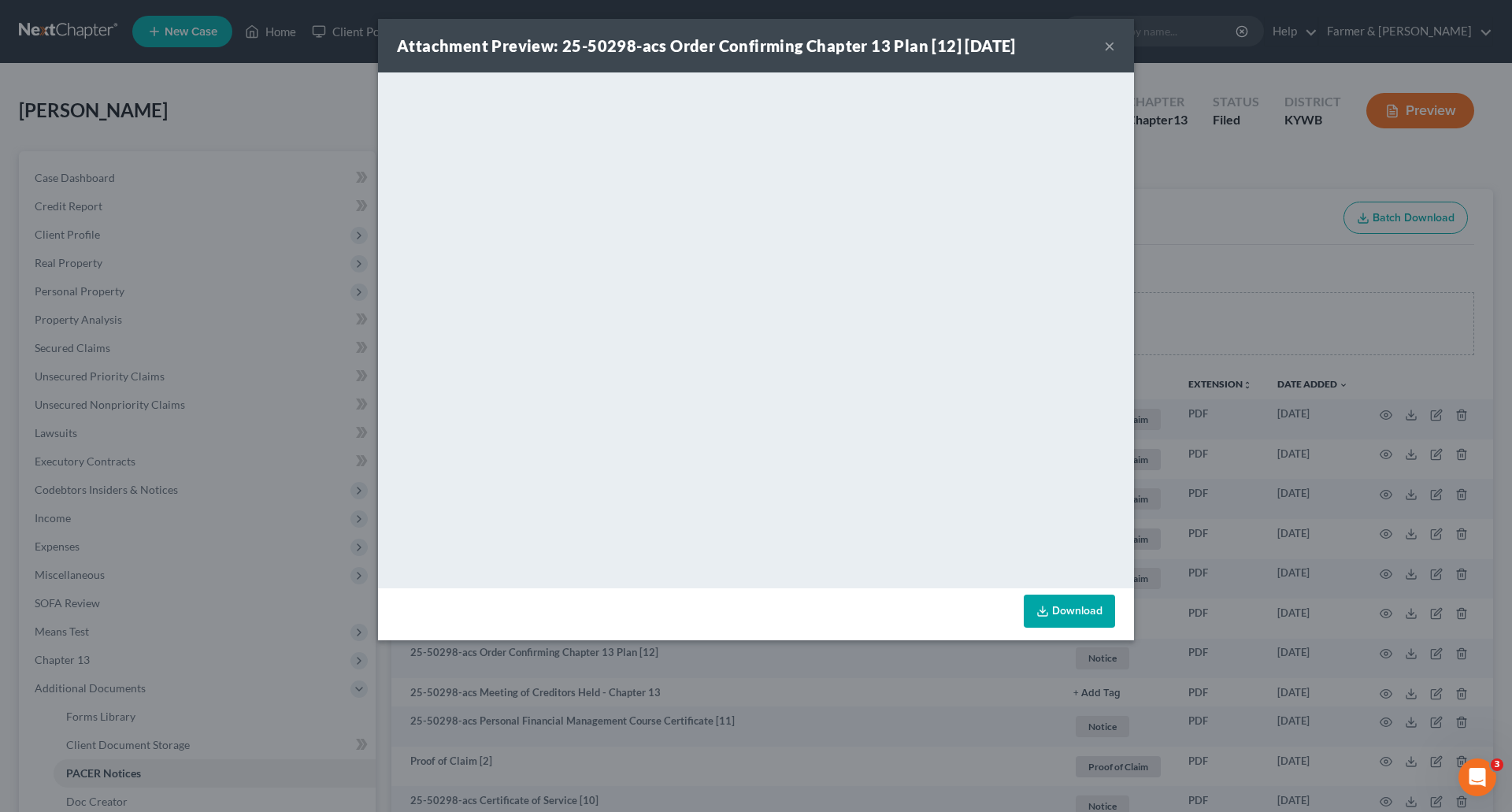
click at [1109, 48] on button "×" at bounding box center [1109, 45] width 11 height 19
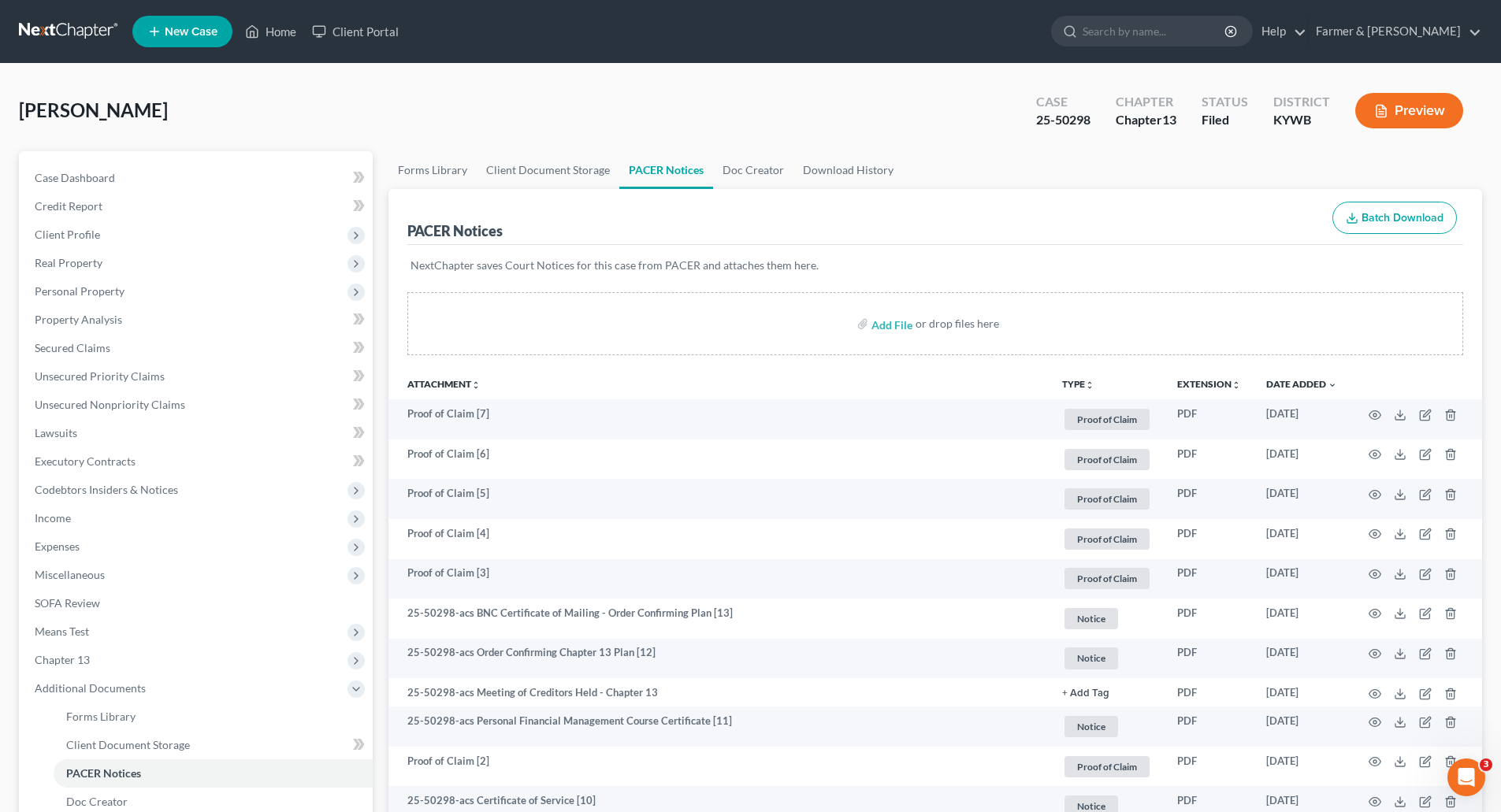
click at [21, 33] on link at bounding box center [68, 31] width 101 height 28
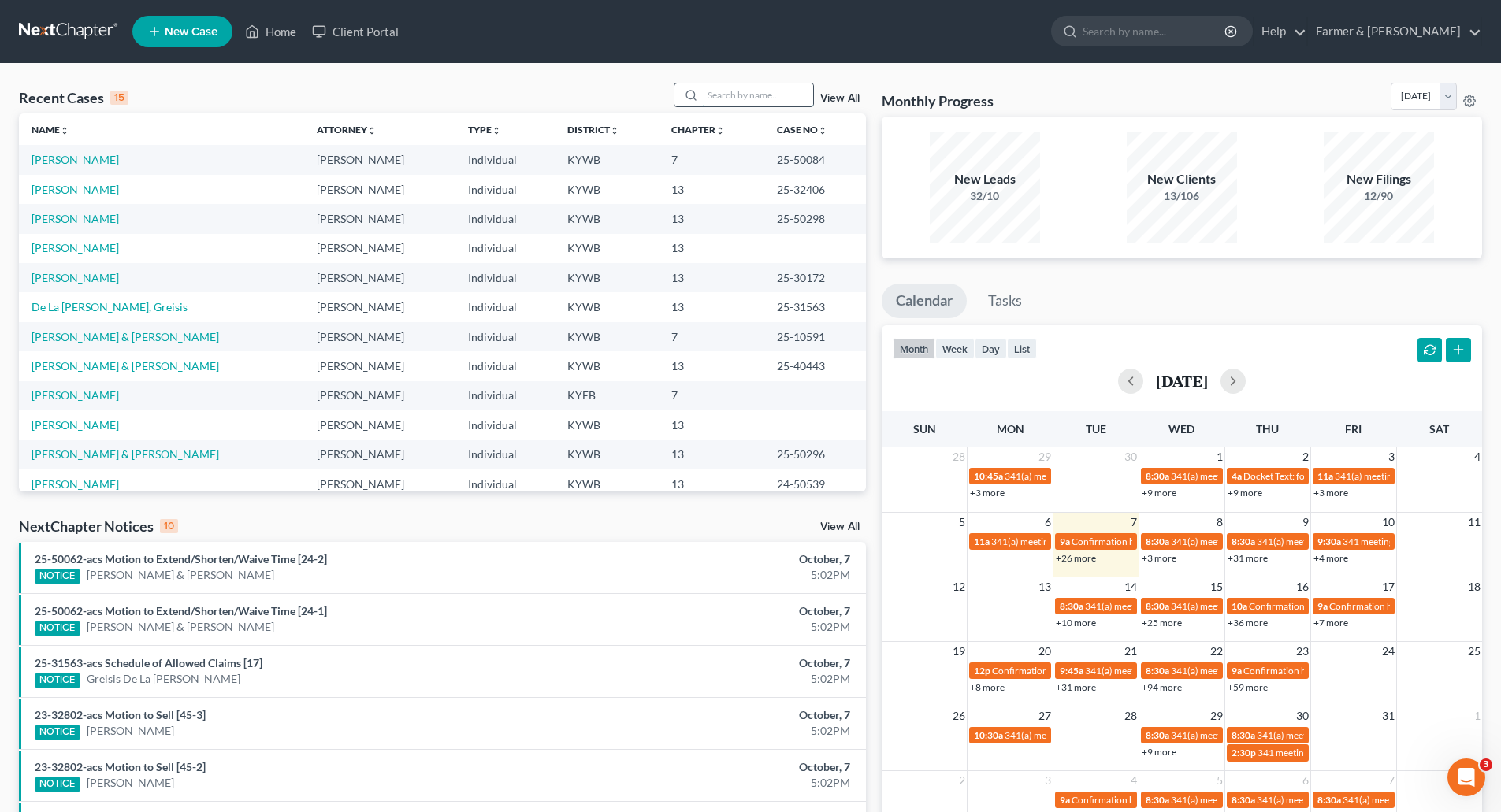
click at [723, 89] on input "search" at bounding box center [757, 95] width 110 height 23
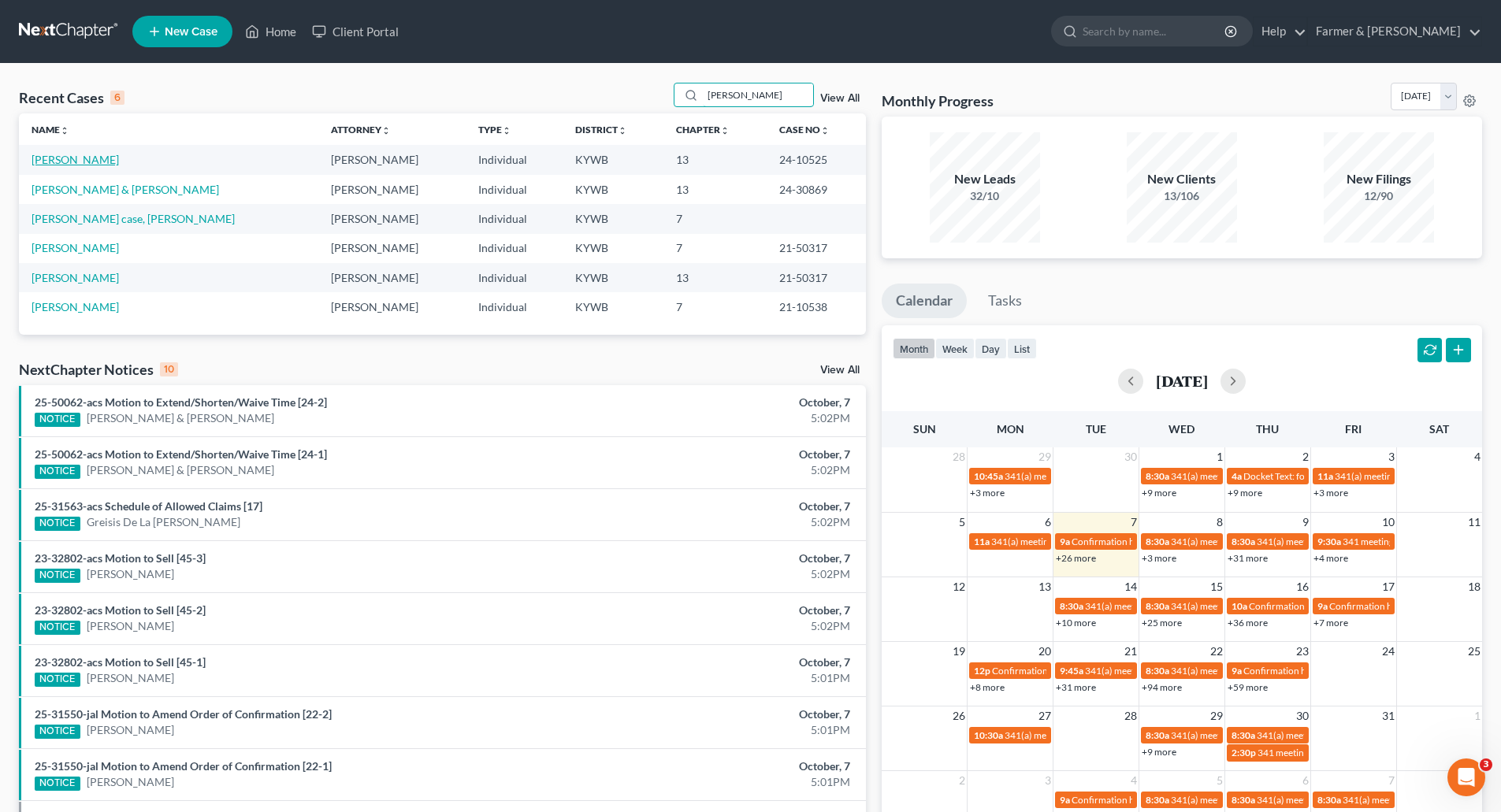
type input "[PERSON_NAME]"
click at [55, 159] on link "[PERSON_NAME]" at bounding box center [75, 160] width 88 height 14
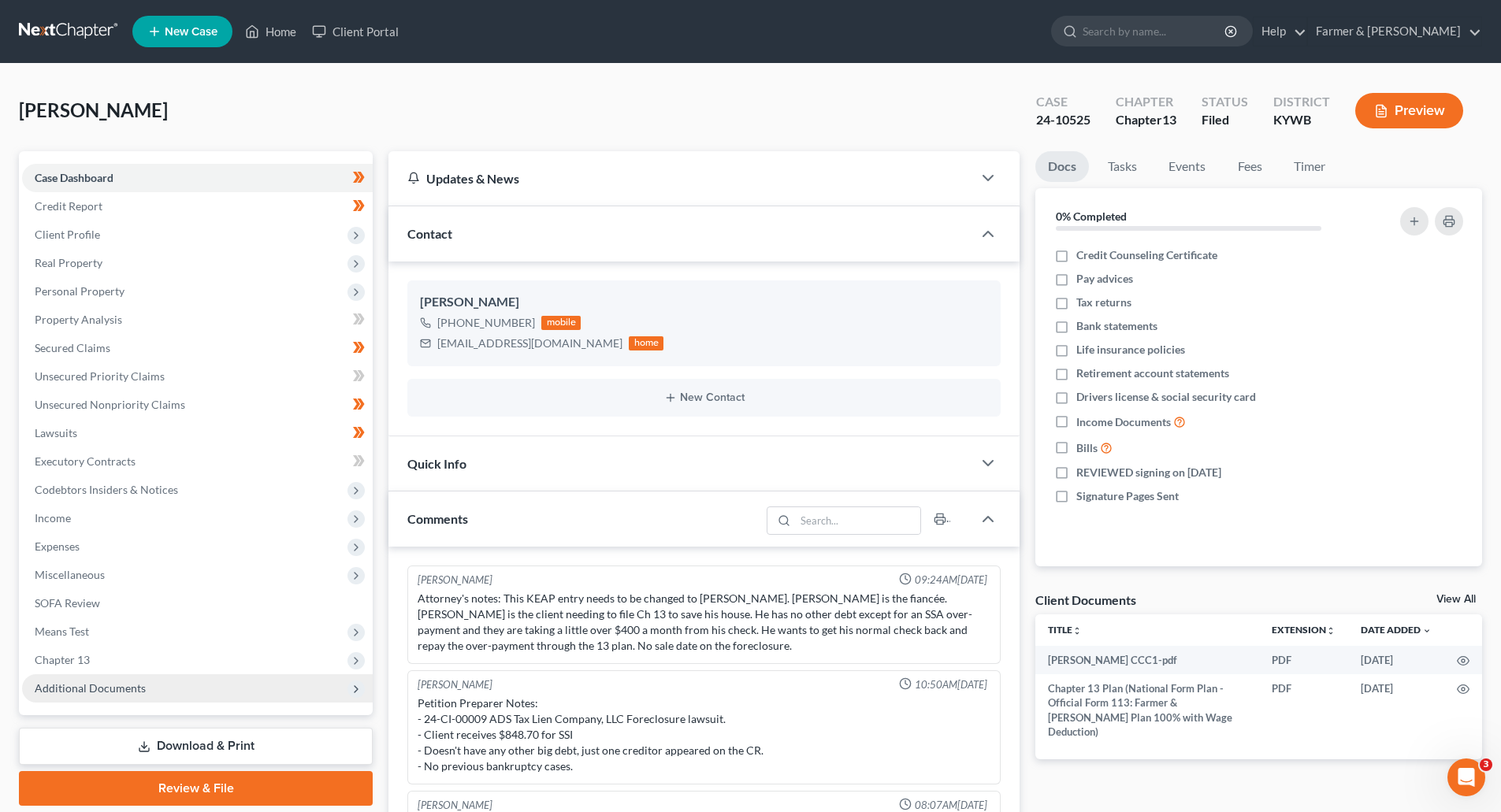
scroll to position [71, 0]
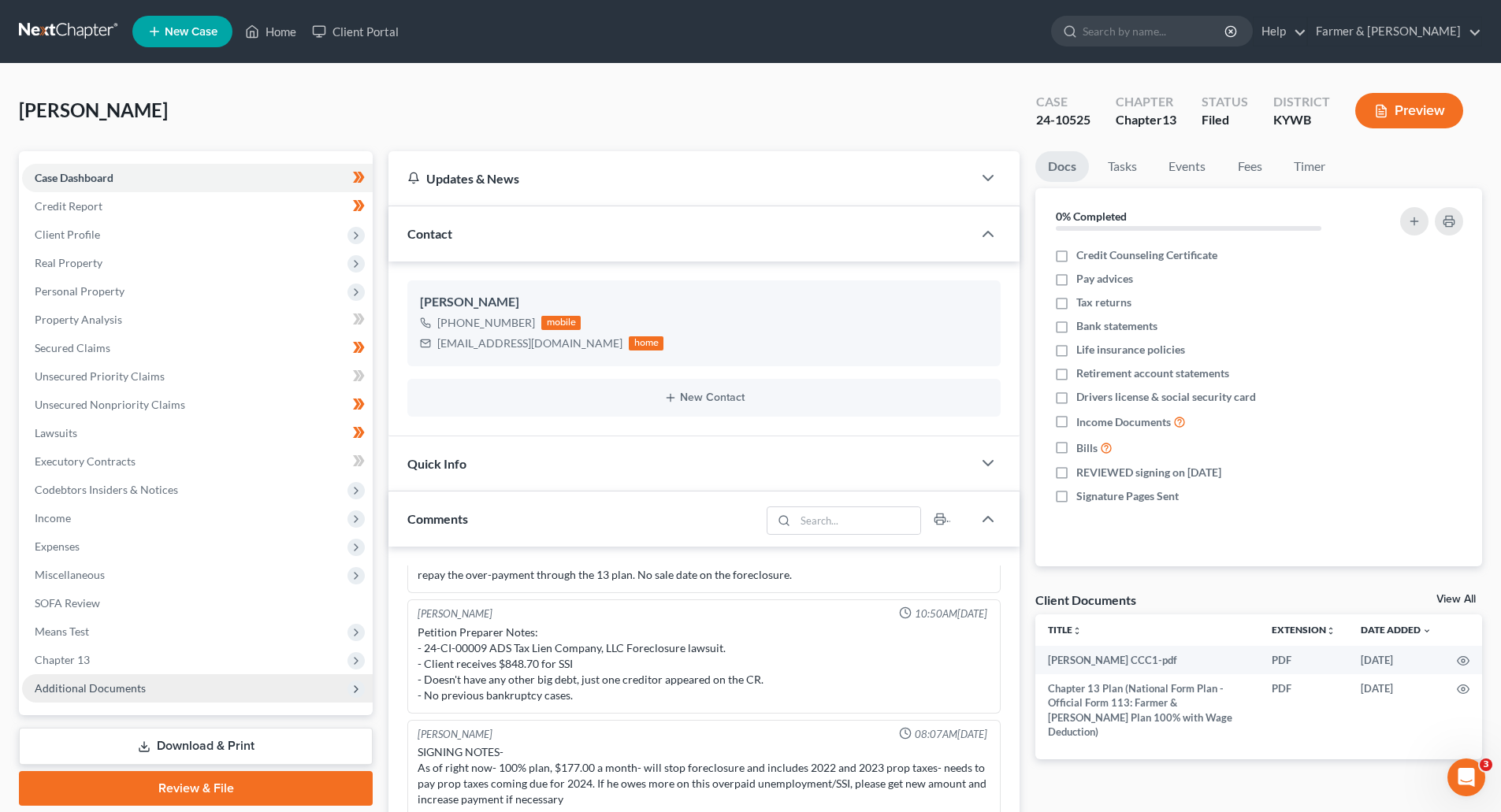
click at [93, 694] on span "Additional Documents" at bounding box center [90, 688] width 111 height 14
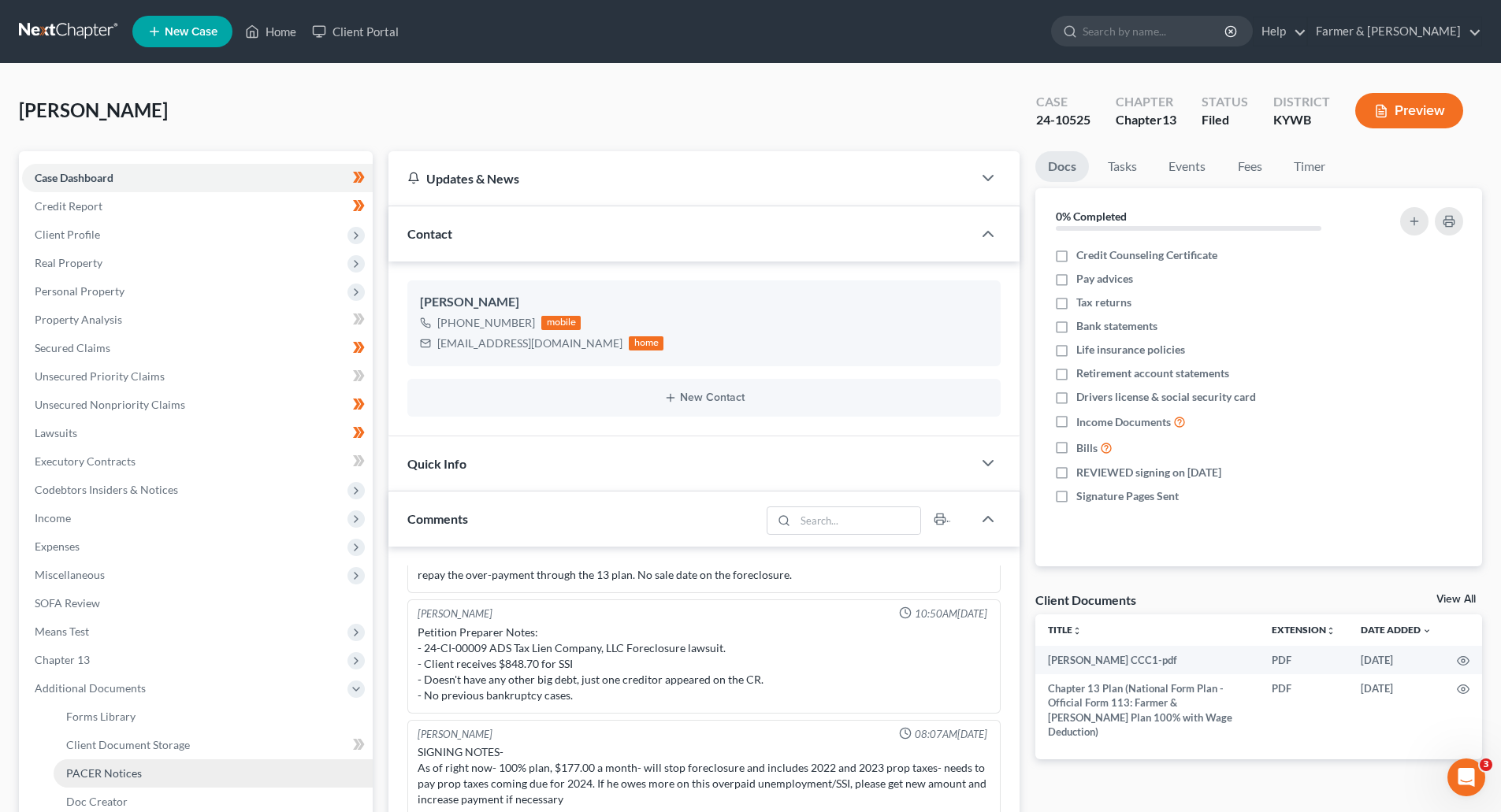
click at [89, 777] on span "PACER Notices" at bounding box center [104, 773] width 76 height 14
